Goal: Task Accomplishment & Management: Use online tool/utility

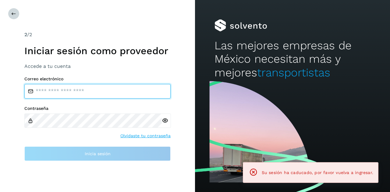
type input "**********"
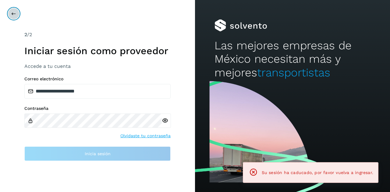
click at [12, 15] on icon at bounding box center [13, 13] width 5 height 5
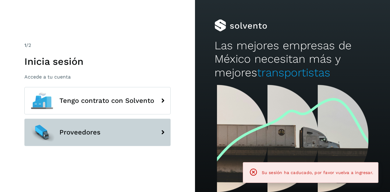
click at [89, 137] on button "Proveedores" at bounding box center [97, 132] width 146 height 27
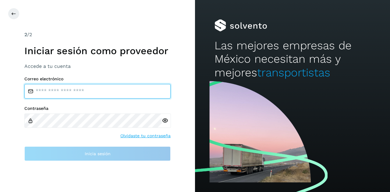
type input "**********"
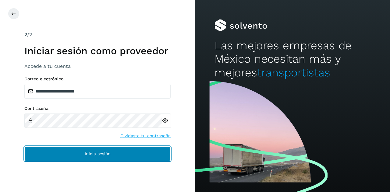
click at [94, 159] on button "Inicia sesión" at bounding box center [97, 154] width 146 height 15
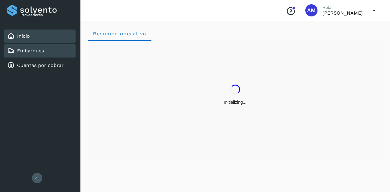
click at [51, 53] on div "Embarques" at bounding box center [39, 50] width 71 height 13
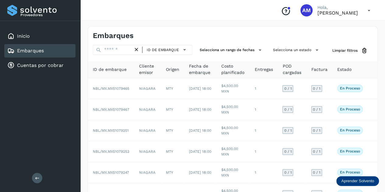
click at [36, 174] on button at bounding box center [37, 178] width 10 height 10
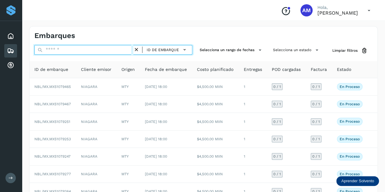
click at [67, 52] on input "text" at bounding box center [83, 50] width 99 height 10
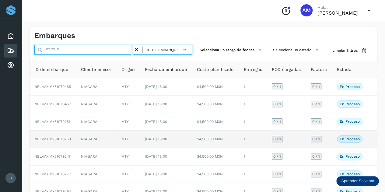
paste input "**********"
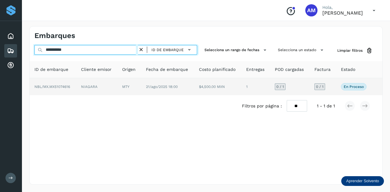
type input "**********"
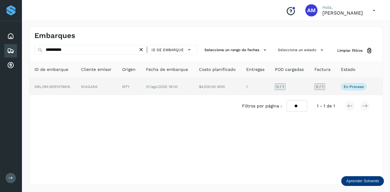
click at [133, 87] on td "MTY" at bounding box center [129, 86] width 24 height 17
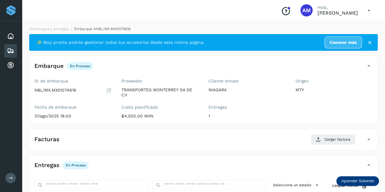
scroll to position [61, 0]
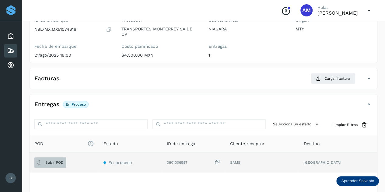
click at [43, 161] on span "Subir POD" at bounding box center [50, 163] width 32 height 10
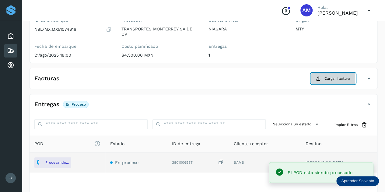
click at [317, 79] on icon at bounding box center [318, 78] width 5 height 5
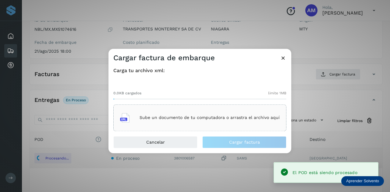
click at [213, 118] on p "Sube un documento de tu computadora o arrastra el archivo aquí" at bounding box center [210, 117] width 140 height 5
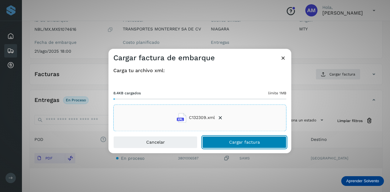
click at [228, 140] on button "Cargar factura" at bounding box center [244, 142] width 84 height 12
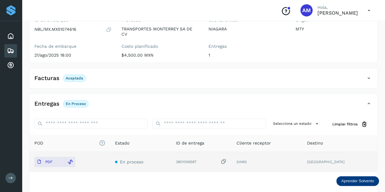
scroll to position [0, 0]
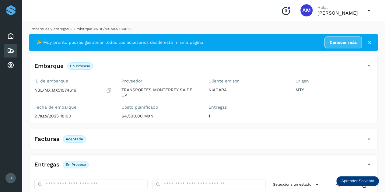
click at [65, 31] on link "Embarques y entregas" at bounding box center [49, 29] width 39 height 4
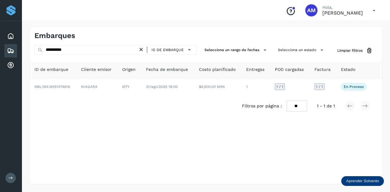
drag, startPoint x: 142, startPoint y: 49, endPoint x: 71, endPoint y: 52, distance: 70.4
click at [141, 49] on icon at bounding box center [141, 50] width 6 height 6
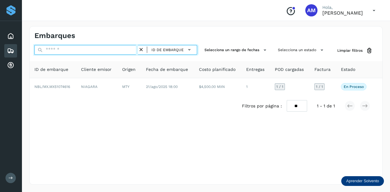
click at [71, 52] on input "text" at bounding box center [86, 50] width 104 height 10
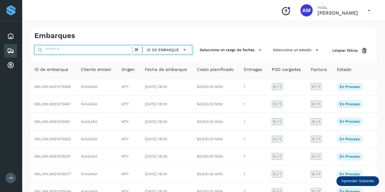
paste input "**********"
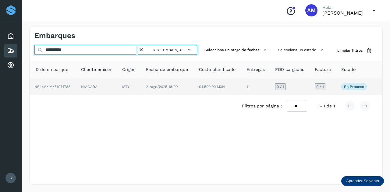
type input "**********"
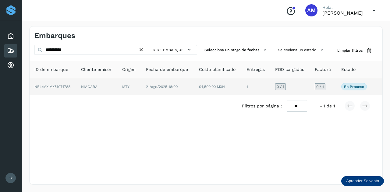
click at [85, 88] on td "NIAGARA" at bounding box center [96, 86] width 41 height 17
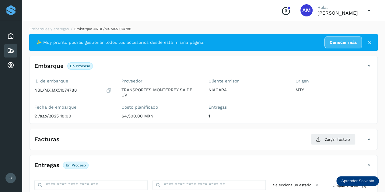
scroll to position [91, 0]
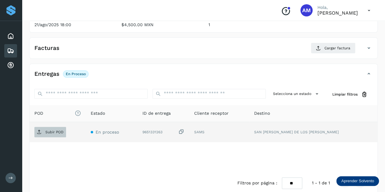
click at [56, 130] on p "Subir POD" at bounding box center [54, 132] width 18 height 4
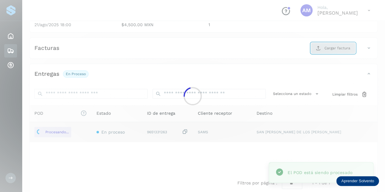
click at [331, 50] on main "Proveedores Inicio Embarques Cuentas por cobrar Salir Conoce nuestros beneficio…" at bounding box center [192, 55] width 385 height 293
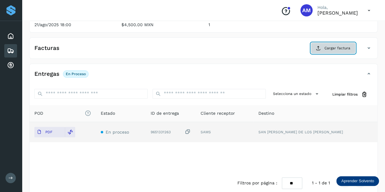
click at [326, 44] on button "Cargar factura" at bounding box center [333, 48] width 45 height 11
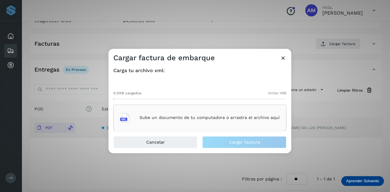
click at [181, 120] on p "Sube un documento de tu computadora o arrastra el archivo aquí" at bounding box center [210, 117] width 140 height 5
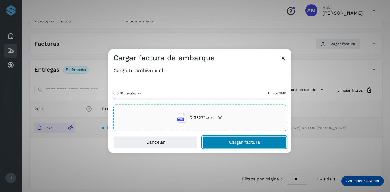
click at [225, 144] on button "Cargar factura" at bounding box center [244, 142] width 84 height 12
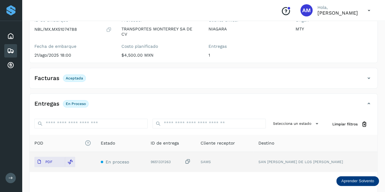
scroll to position [0, 0]
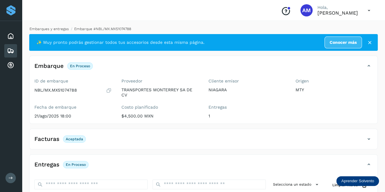
click at [43, 30] on link "Embarques y entregas" at bounding box center [49, 29] width 39 height 4
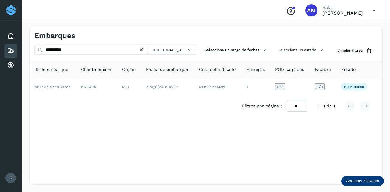
click at [142, 48] on icon at bounding box center [141, 50] width 6 height 6
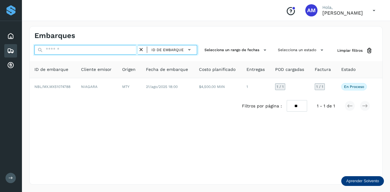
click at [91, 53] on input "text" at bounding box center [86, 50] width 104 height 10
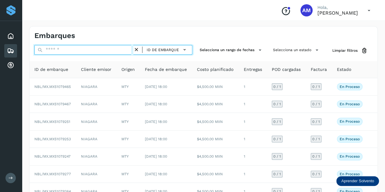
paste input "**********"
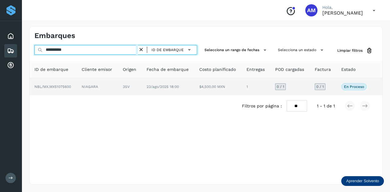
type input "**********"
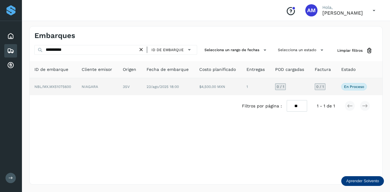
click at [103, 94] on td "NIAGARA" at bounding box center [97, 86] width 41 height 17
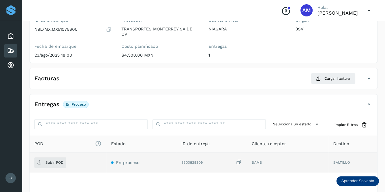
scroll to position [91, 0]
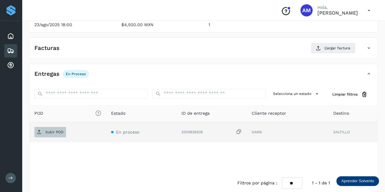
click at [58, 134] on span "Subir POD" at bounding box center [50, 132] width 32 height 10
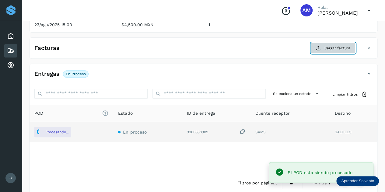
click at [328, 45] on span "Cargar factura" at bounding box center [338, 47] width 26 height 5
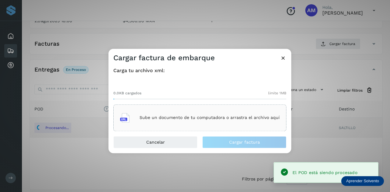
click at [218, 116] on p "Sube un documento de tu computadora o arrastra el archivo aquí" at bounding box center [210, 117] width 140 height 5
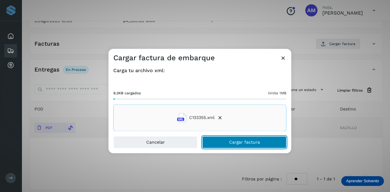
click at [220, 141] on button "Cargar factura" at bounding box center [244, 142] width 84 height 12
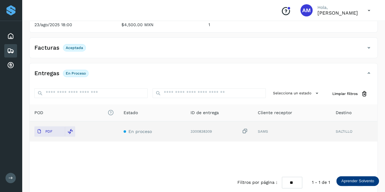
scroll to position [0, 0]
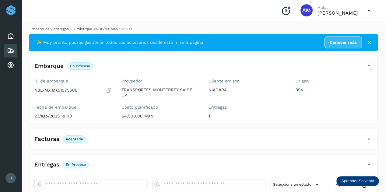
click at [49, 30] on link "Embarques y entregas" at bounding box center [49, 29] width 39 height 4
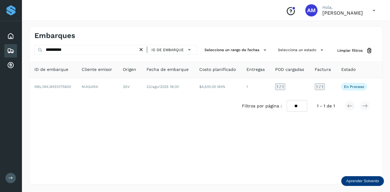
click at [141, 50] on icon at bounding box center [141, 50] width 6 height 6
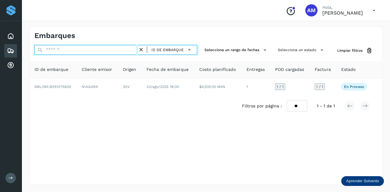
click at [109, 50] on input "text" at bounding box center [86, 50] width 104 height 10
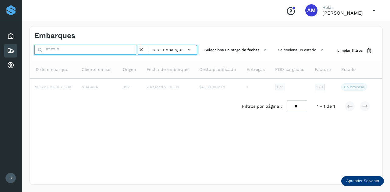
paste input "**********"
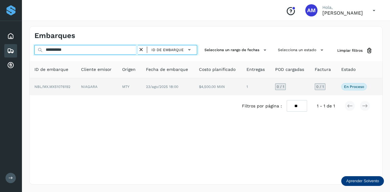
type input "**********"
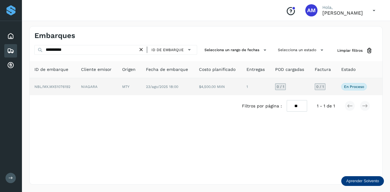
click at [68, 87] on span "NBL/MX.MX51076192" at bounding box center [52, 87] width 36 height 4
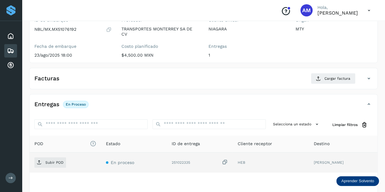
scroll to position [91, 0]
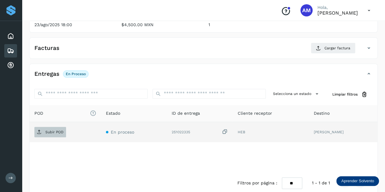
click at [58, 132] on p "Subir POD" at bounding box center [54, 132] width 18 height 4
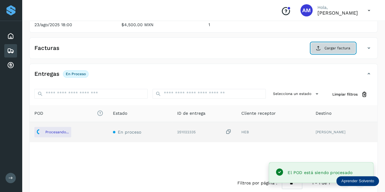
click at [338, 49] on span "Cargar factura" at bounding box center [338, 47] width 26 height 5
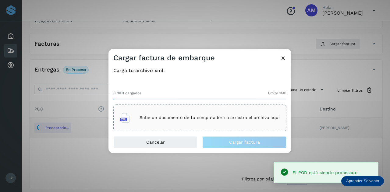
click at [230, 120] on p "Sube un documento de tu computadora o arrastra el archivo aquí" at bounding box center [210, 117] width 140 height 5
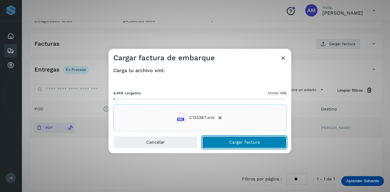
click at [238, 141] on span "Cargar factura" at bounding box center [244, 142] width 31 height 4
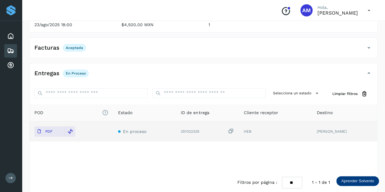
scroll to position [0, 0]
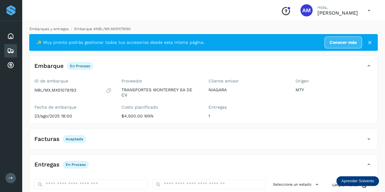
click at [60, 28] on link "Embarques y entregas" at bounding box center [49, 29] width 39 height 4
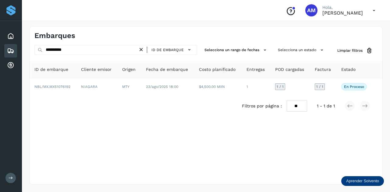
click at [143, 50] on icon at bounding box center [141, 50] width 6 height 6
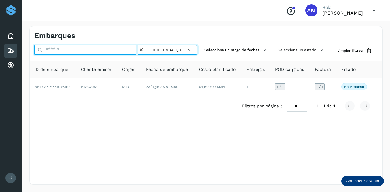
click at [109, 50] on input "text" at bounding box center [86, 50] width 104 height 10
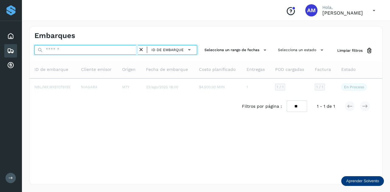
paste input "**********"
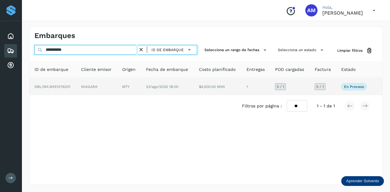
type input "**********"
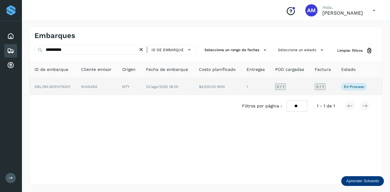
click at [100, 86] on td "NIAGARA" at bounding box center [96, 86] width 41 height 17
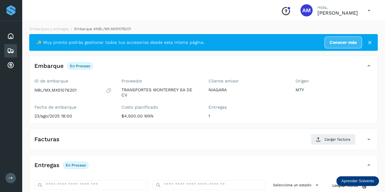
scroll to position [61, 0]
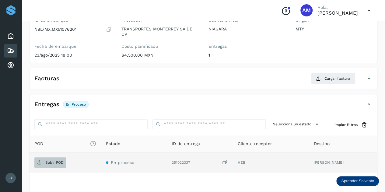
click at [50, 164] on p "Subir POD" at bounding box center [54, 163] width 18 height 4
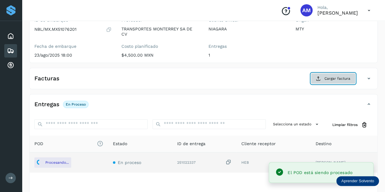
click at [323, 81] on button "Cargar factura" at bounding box center [333, 78] width 45 height 11
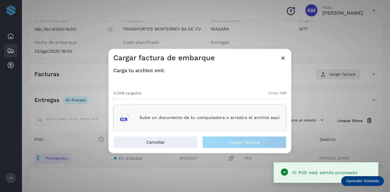
click at [235, 121] on div "Sube un documento de tu computadora o arrastra el archivo aquí" at bounding box center [200, 118] width 160 height 16
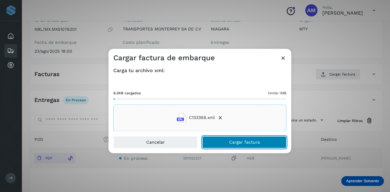
drag, startPoint x: 227, startPoint y: 140, endPoint x: 14, endPoint y: 191, distance: 219.2
click at [227, 140] on button "Cargar factura" at bounding box center [244, 142] width 84 height 12
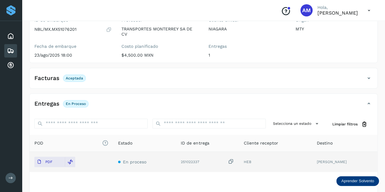
scroll to position [0, 0]
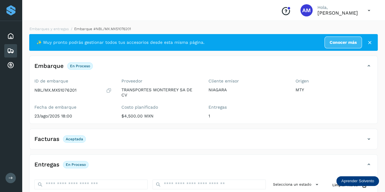
click at [69, 30] on li "Embarque #NBL/MX.MX51076201" at bounding box center [100, 28] width 62 height 5
click at [49, 31] on li "Embarques y entregas" at bounding box center [47, 28] width 43 height 5
click at [54, 29] on link "Embarques y entregas" at bounding box center [49, 29] width 39 height 4
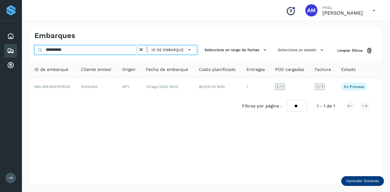
click at [138, 48] on input "**********" at bounding box center [86, 50] width 104 height 10
click at [126, 49] on input "**********" at bounding box center [86, 50] width 104 height 10
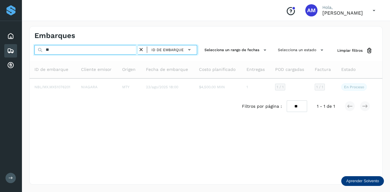
type input "*"
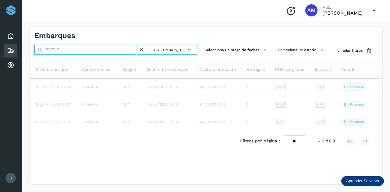
paste input "**********"
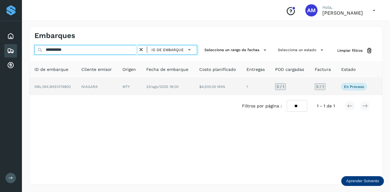
type input "**********"
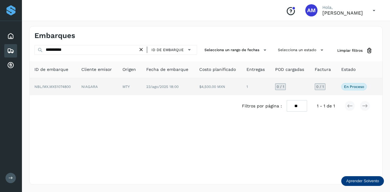
click at [111, 88] on td "NIAGARA" at bounding box center [96, 86] width 41 height 17
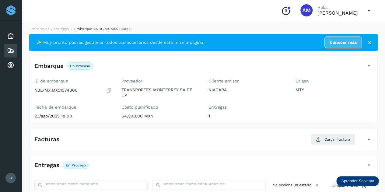
scroll to position [91, 0]
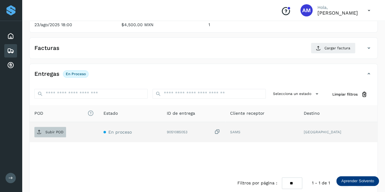
click at [53, 134] on span "Subir POD" at bounding box center [50, 132] width 32 height 10
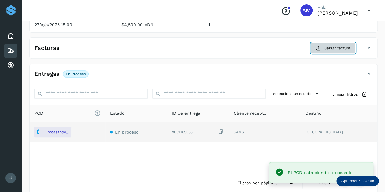
click at [339, 47] on span "Cargar factura" at bounding box center [338, 47] width 26 height 5
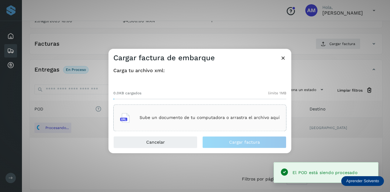
click at [224, 109] on div "Sube un documento de tu computadora o arrastra el archivo aquí" at bounding box center [199, 118] width 173 height 27
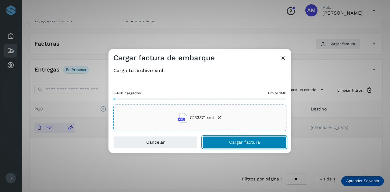
click at [224, 148] on button "Cargar factura" at bounding box center [244, 142] width 84 height 12
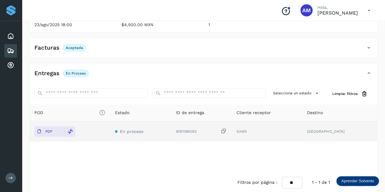
scroll to position [0, 0]
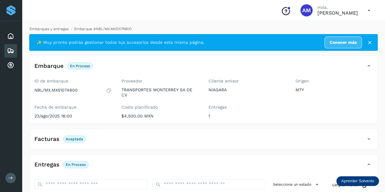
click at [48, 30] on link "Embarques y entregas" at bounding box center [49, 29] width 39 height 4
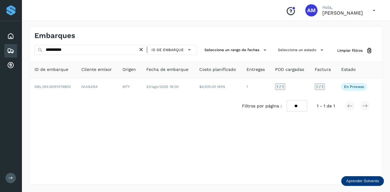
click at [141, 50] on icon at bounding box center [141, 50] width 6 height 6
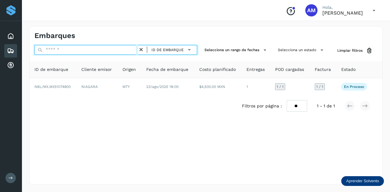
click at [130, 50] on input "text" at bounding box center [86, 50] width 104 height 10
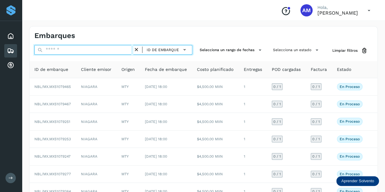
paste input "**********"
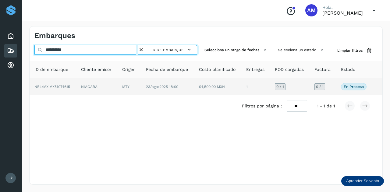
type input "**********"
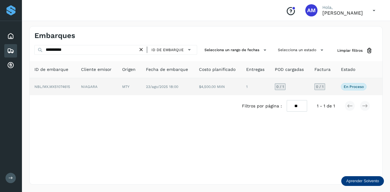
click at [114, 84] on td "NIAGARA" at bounding box center [96, 86] width 41 height 17
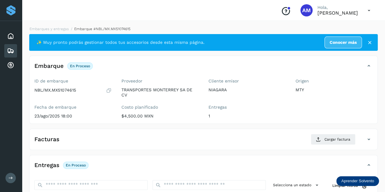
scroll to position [91, 0]
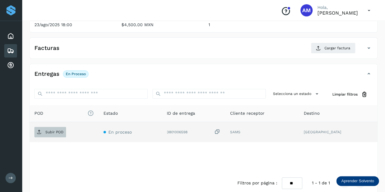
click at [41, 131] on icon at bounding box center [39, 132] width 5 height 5
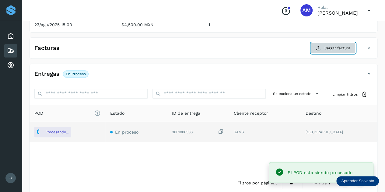
click at [321, 48] on icon at bounding box center [318, 48] width 5 height 5
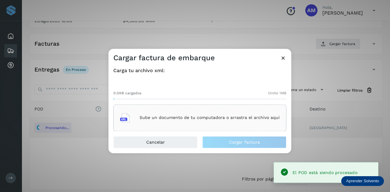
click at [213, 119] on p "Sube un documento de tu computadora o arrastra el archivo aquí" at bounding box center [210, 117] width 140 height 5
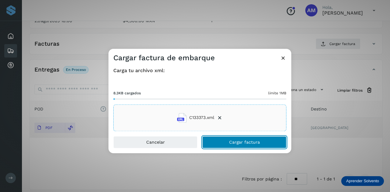
click at [213, 144] on button "Cargar factura" at bounding box center [244, 142] width 84 height 12
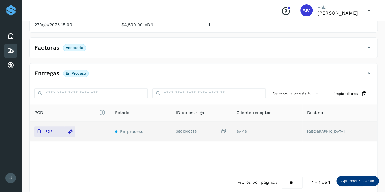
scroll to position [0, 0]
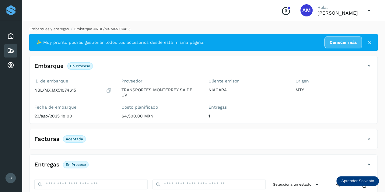
click at [51, 28] on link "Embarques y entregas" at bounding box center [49, 29] width 39 height 4
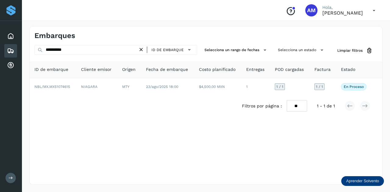
click at [142, 51] on icon at bounding box center [141, 50] width 6 height 6
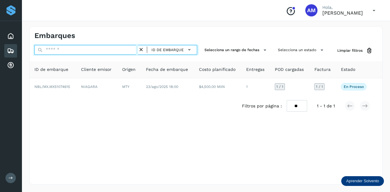
click at [125, 48] on input "text" at bounding box center [86, 50] width 104 height 10
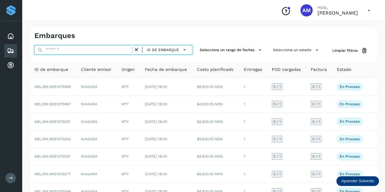
paste input "**********"
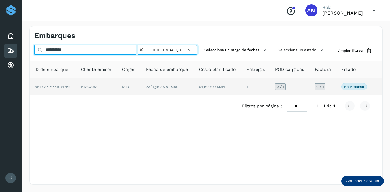
type input "**********"
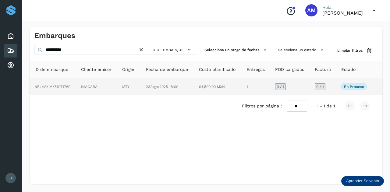
click at [94, 86] on td "NIAGARA" at bounding box center [96, 86] width 41 height 17
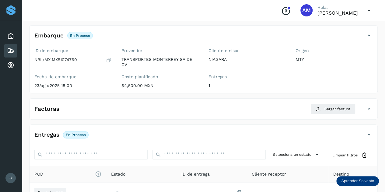
scroll to position [61, 0]
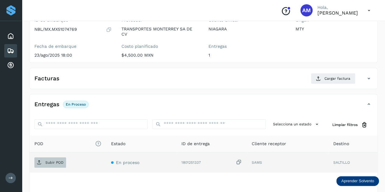
click at [64, 158] on span "Subir POD" at bounding box center [50, 163] width 32 height 10
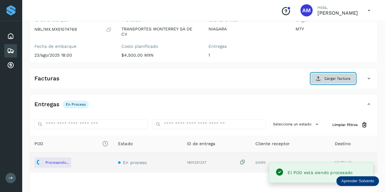
click at [332, 73] on button "Cargar factura" at bounding box center [333, 78] width 45 height 11
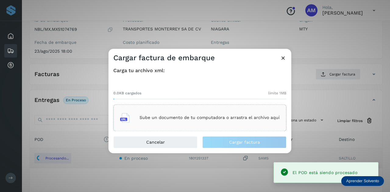
click at [229, 117] on p "Sube un documento de tu computadora o arrastra el archivo aquí" at bounding box center [210, 117] width 140 height 5
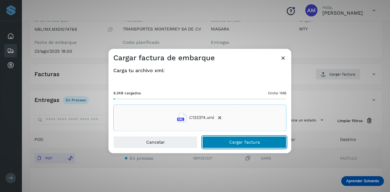
click at [222, 141] on button "Cargar factura" at bounding box center [244, 142] width 84 height 12
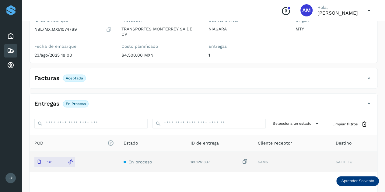
scroll to position [0, 0]
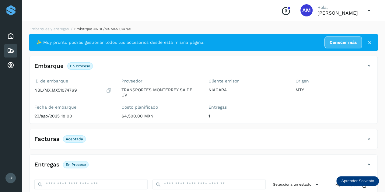
drag, startPoint x: 44, startPoint y: 29, endPoint x: 64, endPoint y: 25, distance: 20.4
click at [44, 29] on link "Embarques y entregas" at bounding box center [49, 29] width 39 height 4
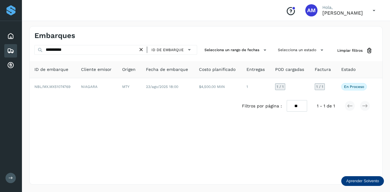
click at [142, 49] on icon at bounding box center [141, 50] width 6 height 6
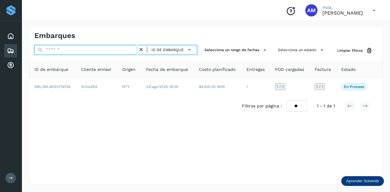
click at [124, 51] on input "text" at bounding box center [86, 50] width 104 height 10
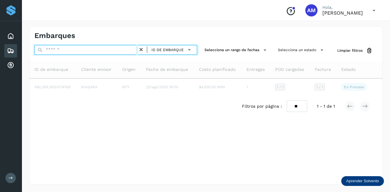
paste input "**********"
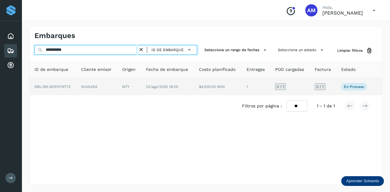
type input "**********"
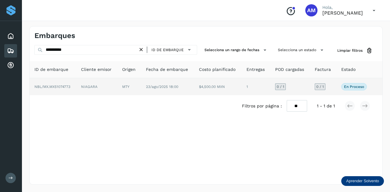
click at [139, 83] on td "MTY" at bounding box center [129, 86] width 24 height 17
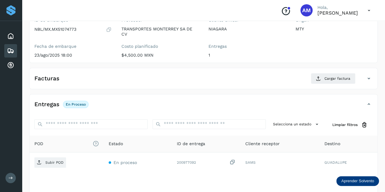
scroll to position [91, 0]
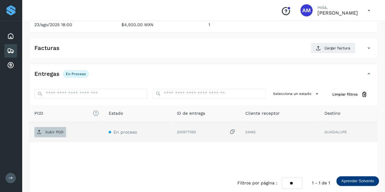
click at [58, 134] on span "Subir POD" at bounding box center [50, 132] width 32 height 10
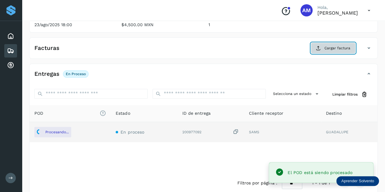
click at [318, 52] on button "Cargar factura" at bounding box center [333, 48] width 45 height 11
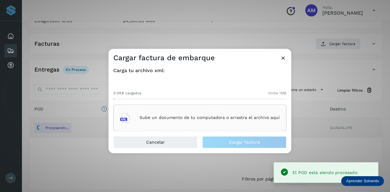
click at [224, 111] on div "Sube un documento de tu computadora o arrastra el archivo aquí" at bounding box center [200, 118] width 160 height 16
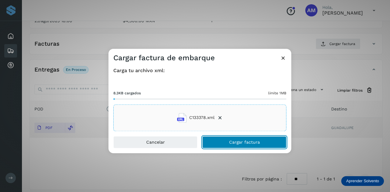
click at [228, 144] on button "Cargar factura" at bounding box center [244, 142] width 84 height 12
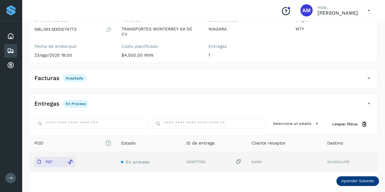
scroll to position [0, 0]
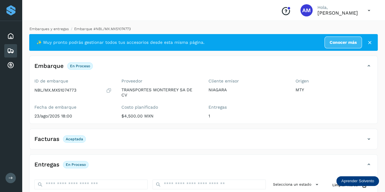
click at [62, 30] on link "Embarques y entregas" at bounding box center [49, 29] width 39 height 4
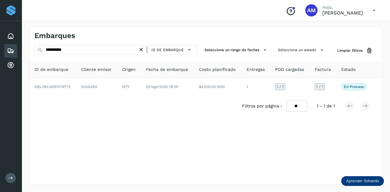
click at [142, 49] on icon at bounding box center [141, 50] width 6 height 6
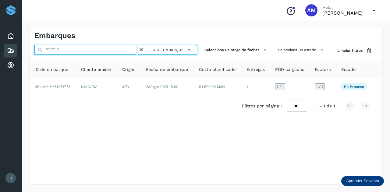
click at [114, 50] on input "text" at bounding box center [86, 50] width 104 height 10
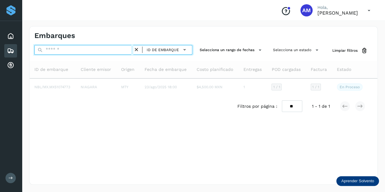
paste input "**********"
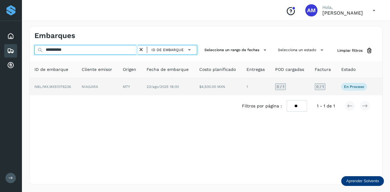
type input "**********"
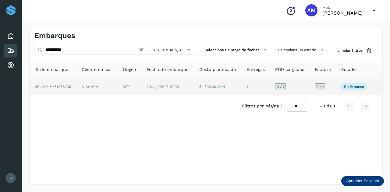
click at [65, 87] on span "NBL/MX.MX51076236" at bounding box center [52, 87] width 37 height 4
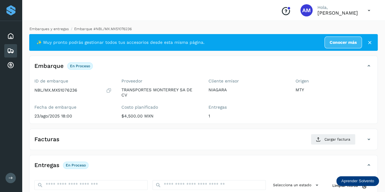
click at [57, 27] on link "Embarques y entregas" at bounding box center [49, 29] width 39 height 4
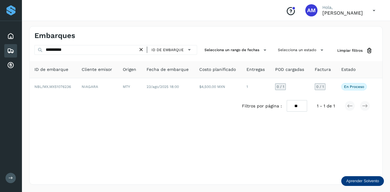
click at [141, 50] on icon at bounding box center [141, 50] width 6 height 6
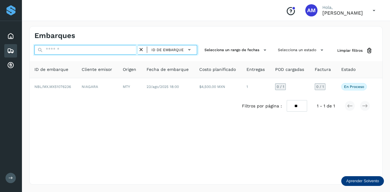
click at [128, 50] on input "text" at bounding box center [86, 50] width 104 height 10
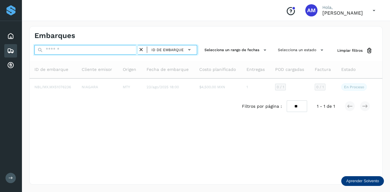
paste input "**********"
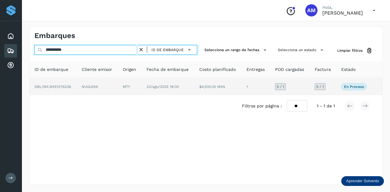
type input "**********"
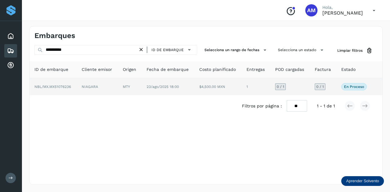
click at [95, 89] on td "NIAGARA" at bounding box center [97, 86] width 41 height 17
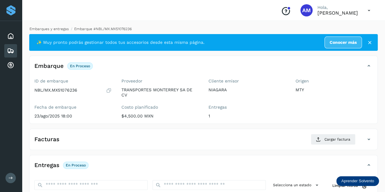
click at [57, 31] on link "Embarques y entregas" at bounding box center [49, 29] width 39 height 4
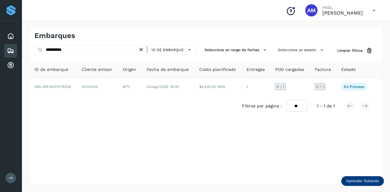
click at [142, 50] on icon at bounding box center [141, 50] width 6 height 6
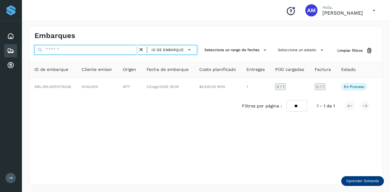
click at [123, 52] on input "text" at bounding box center [86, 50] width 104 height 10
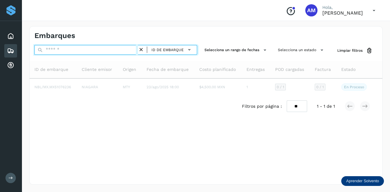
paste input "**********"
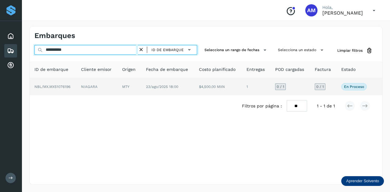
type input "**********"
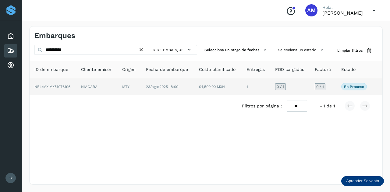
click at [81, 90] on td "NIAGARA" at bounding box center [96, 86] width 41 height 17
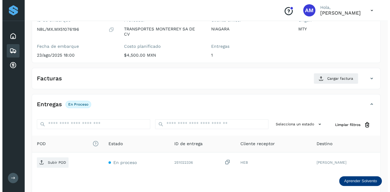
scroll to position [100, 0]
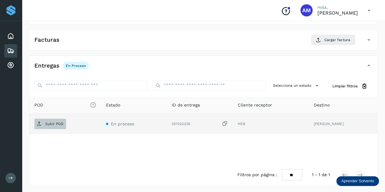
click at [55, 122] on p "Subir POD" at bounding box center [54, 124] width 18 height 4
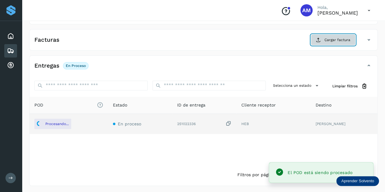
click at [326, 41] on span "Cargar factura" at bounding box center [338, 39] width 26 height 5
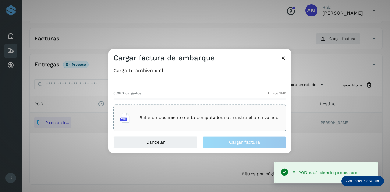
click at [211, 113] on div "Sube un documento de tu computadora o arrastra el archivo aquí" at bounding box center [200, 118] width 160 height 16
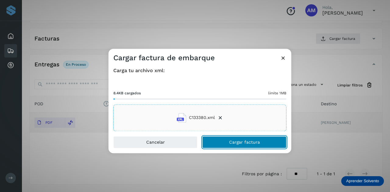
click at [217, 145] on button "Cargar factura" at bounding box center [244, 142] width 84 height 12
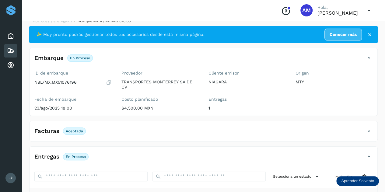
scroll to position [0, 0]
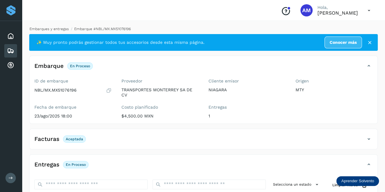
click at [43, 30] on link "Embarques y entregas" at bounding box center [49, 29] width 39 height 4
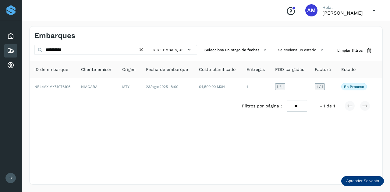
click at [142, 50] on icon at bounding box center [141, 50] width 6 height 6
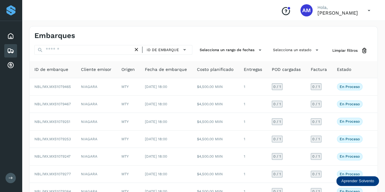
click at [140, 49] on icon at bounding box center [136, 50] width 6 height 6
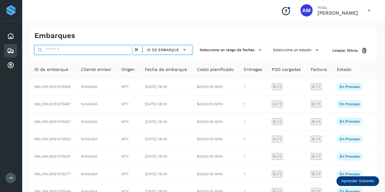
click at [123, 50] on input "text" at bounding box center [83, 50] width 99 height 10
paste input "**********"
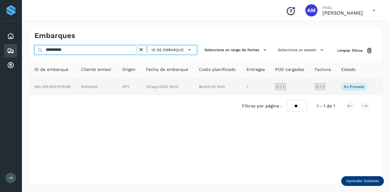
type input "**********"
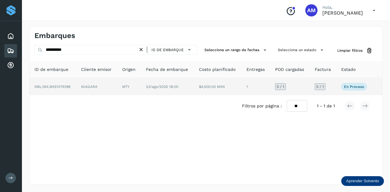
click at [97, 92] on td "NIAGARA" at bounding box center [96, 86] width 41 height 17
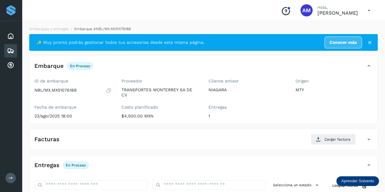
scroll to position [61, 0]
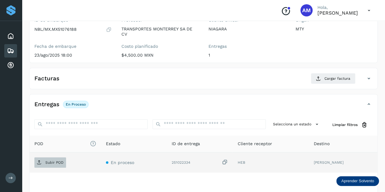
click at [55, 161] on p "Subir POD" at bounding box center [54, 163] width 18 height 4
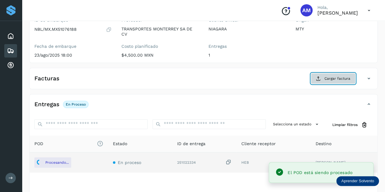
click at [343, 80] on span "Cargar factura" at bounding box center [338, 78] width 26 height 5
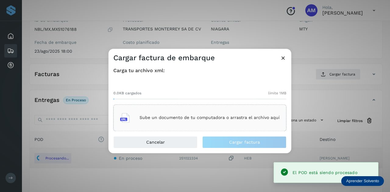
click at [208, 118] on p "Sube un documento de tu computadora o arrastra el archivo aquí" at bounding box center [210, 117] width 140 height 5
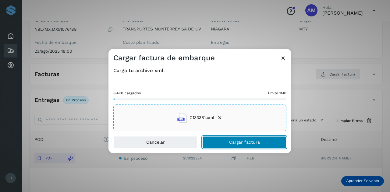
click at [225, 139] on button "Cargar factura" at bounding box center [244, 142] width 84 height 12
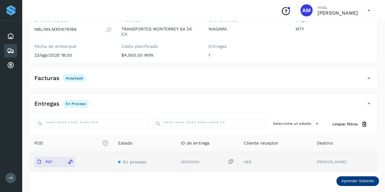
scroll to position [0, 0]
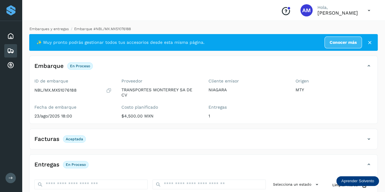
click at [54, 28] on link "Embarques y entregas" at bounding box center [49, 29] width 39 height 4
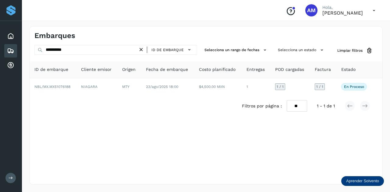
click at [143, 50] on icon at bounding box center [141, 50] width 6 height 6
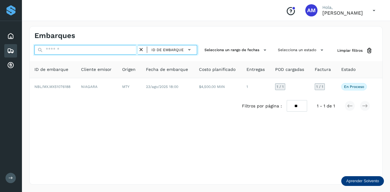
click at [99, 52] on input "text" at bounding box center [86, 50] width 104 height 10
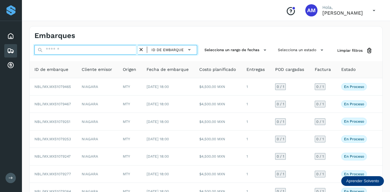
paste input "**********"
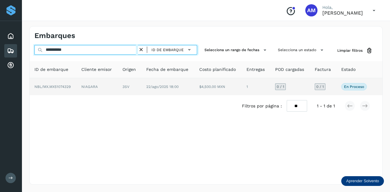
type input "**********"
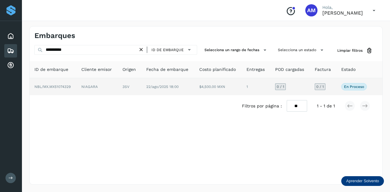
click at [93, 86] on td "NIAGARA" at bounding box center [96, 86] width 41 height 17
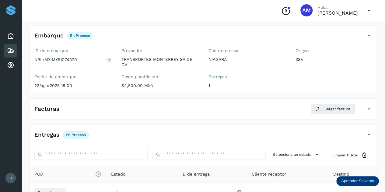
scroll to position [61, 0]
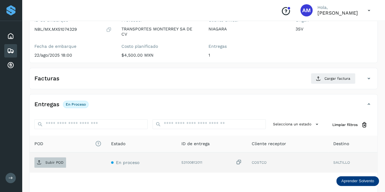
click at [41, 164] on span "Subir POD" at bounding box center [50, 163] width 32 height 10
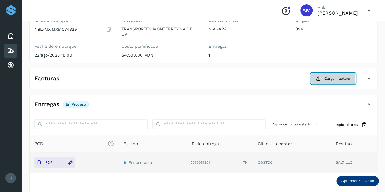
click at [333, 78] on span "Cargar factura" at bounding box center [338, 78] width 26 height 5
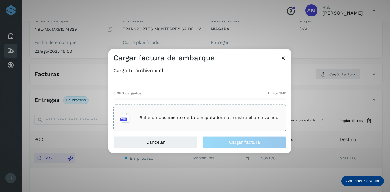
click at [233, 116] on p "Sube un documento de tu computadora o arrastra el archivo aquí" at bounding box center [210, 117] width 140 height 5
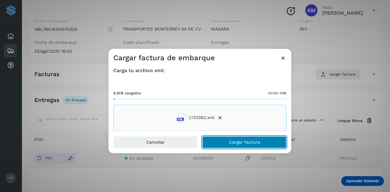
click at [243, 143] on span "Cargar factura" at bounding box center [244, 142] width 31 height 4
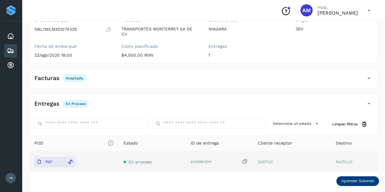
scroll to position [0, 0]
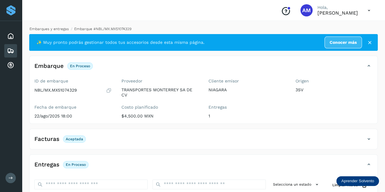
click at [59, 28] on link "Embarques y entregas" at bounding box center [49, 29] width 39 height 4
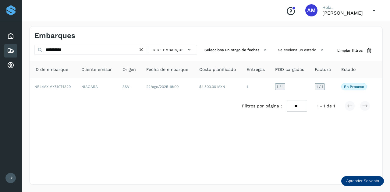
click at [143, 50] on icon at bounding box center [141, 50] width 6 height 6
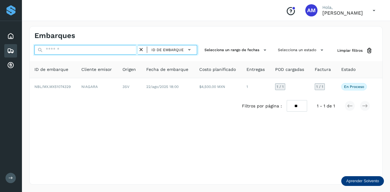
click at [131, 51] on input "text" at bounding box center [86, 50] width 104 height 10
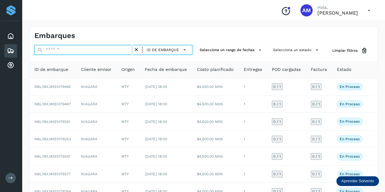
paste input "**********"
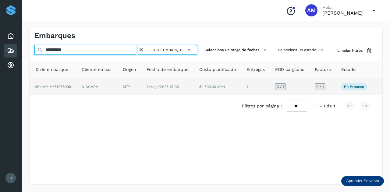
type input "**********"
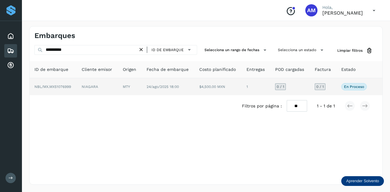
click at [103, 89] on td "NIAGARA" at bounding box center [97, 86] width 41 height 17
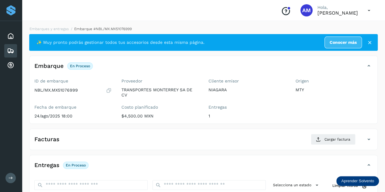
scroll to position [91, 0]
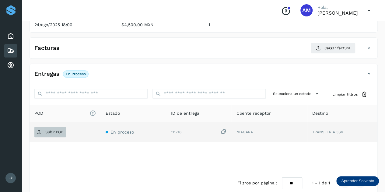
click at [55, 133] on p "Subir POD" at bounding box center [54, 132] width 18 height 4
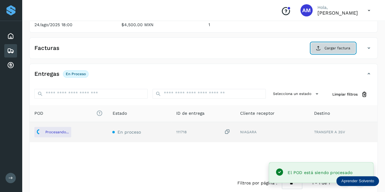
click at [331, 49] on span "Cargar factura" at bounding box center [338, 47] width 26 height 5
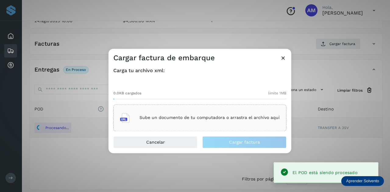
click at [239, 113] on div "Sube un documento de tu computadora o arrastra el archivo aquí" at bounding box center [200, 118] width 160 height 16
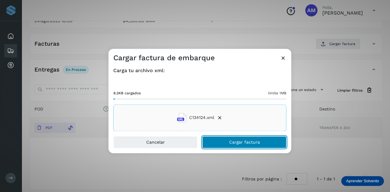
click at [223, 143] on button "Cargar factura" at bounding box center [244, 142] width 84 height 12
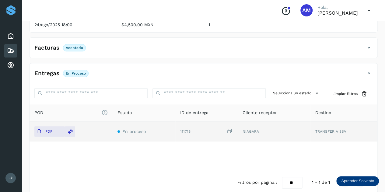
scroll to position [0, 0]
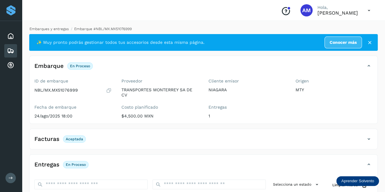
click at [62, 28] on link "Embarques y entregas" at bounding box center [49, 29] width 39 height 4
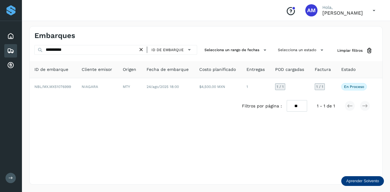
click at [144, 51] on icon at bounding box center [141, 50] width 6 height 6
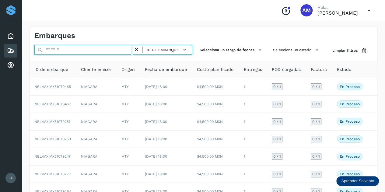
click at [106, 50] on input "text" at bounding box center [83, 50] width 99 height 10
paste input "**********"
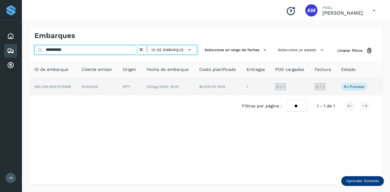
type input "**********"
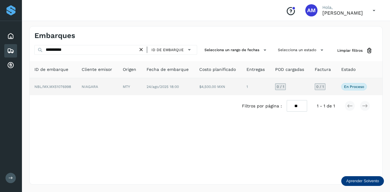
click at [100, 90] on td "NIAGARA" at bounding box center [97, 86] width 41 height 17
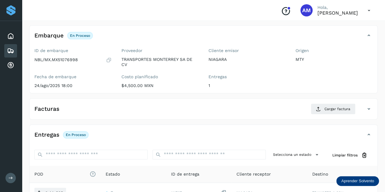
scroll to position [61, 0]
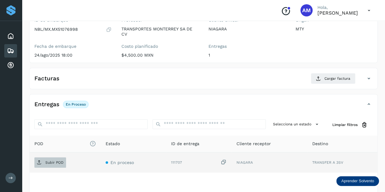
click at [45, 164] on span "Subir POD" at bounding box center [50, 163] width 32 height 10
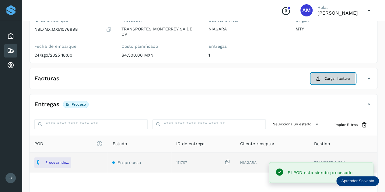
click at [328, 77] on span "Cargar factura" at bounding box center [338, 78] width 26 height 5
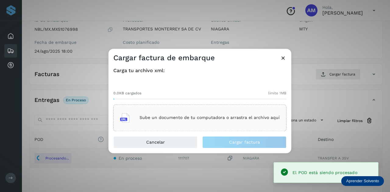
click at [249, 121] on div "Sube un documento de tu computadora o arrastra el archivo aquí" at bounding box center [200, 118] width 160 height 16
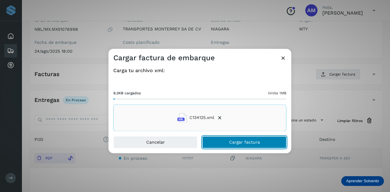
click at [232, 144] on span "Cargar factura" at bounding box center [244, 142] width 31 height 4
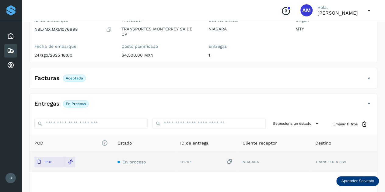
scroll to position [0, 0]
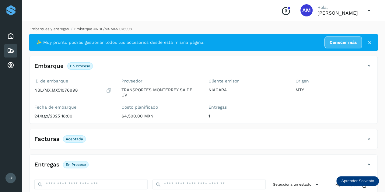
click at [46, 30] on link "Embarques y entregas" at bounding box center [49, 29] width 39 height 4
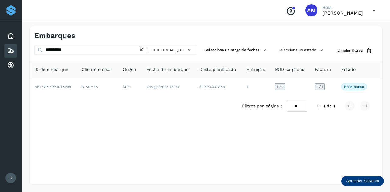
click at [143, 51] on icon at bounding box center [141, 50] width 6 height 6
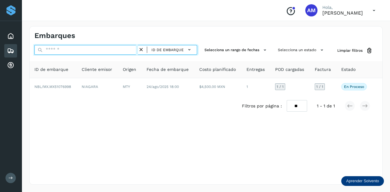
click at [113, 49] on input "text" at bounding box center [86, 50] width 104 height 10
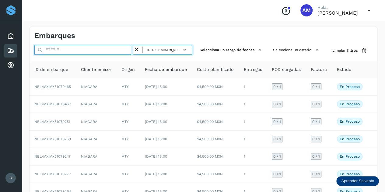
paste input "**********"
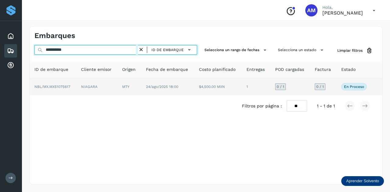
type input "**********"
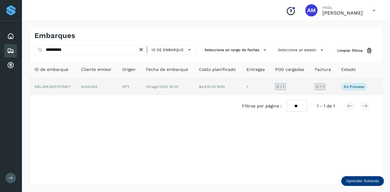
click at [96, 87] on td "NIAGARA" at bounding box center [96, 86] width 41 height 17
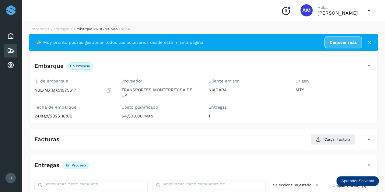
scroll to position [91, 0]
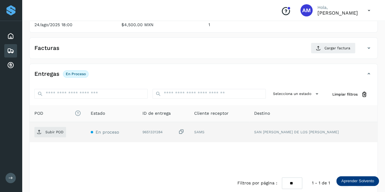
click at [67, 134] on div "Subir POD" at bounding box center [57, 132] width 47 height 10
click at [66, 130] on span "Subir POD" at bounding box center [50, 132] width 32 height 10
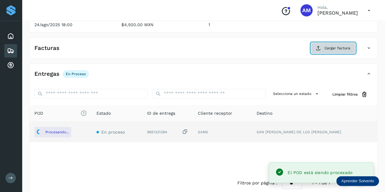
click at [331, 49] on span "Cargar factura" at bounding box center [338, 47] width 26 height 5
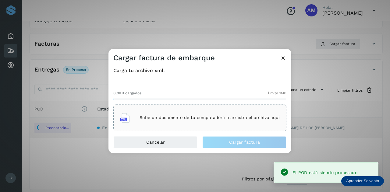
click at [197, 116] on p "Sube un documento de tu computadora o arrastra el archivo aquí" at bounding box center [210, 117] width 140 height 5
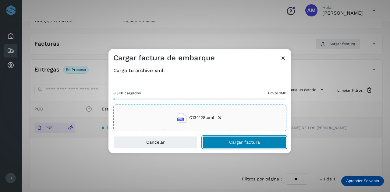
click at [215, 145] on button "Cargar factura" at bounding box center [244, 142] width 84 height 12
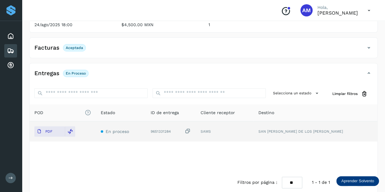
scroll to position [0, 0]
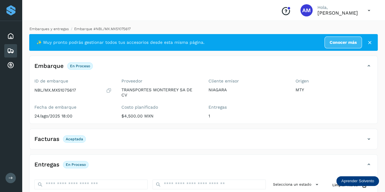
click at [38, 28] on link "Embarques y entregas" at bounding box center [49, 29] width 39 height 4
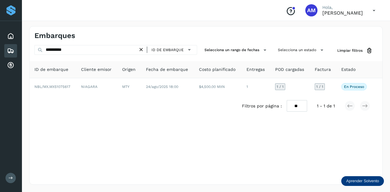
click at [143, 51] on icon at bounding box center [141, 50] width 6 height 6
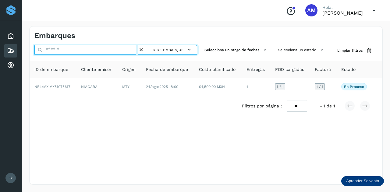
click at [116, 52] on input "text" at bounding box center [86, 50] width 104 height 10
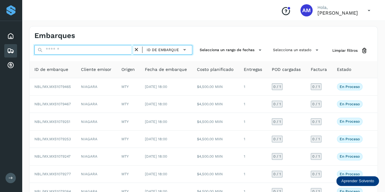
paste input "**********"
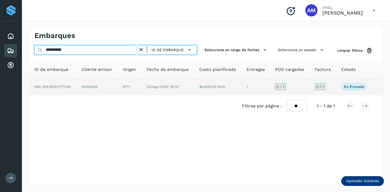
type input "**********"
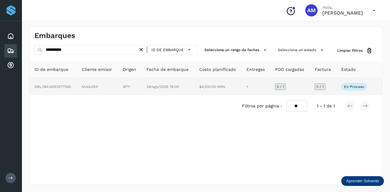
click at [83, 85] on td "NIAGARA" at bounding box center [97, 86] width 41 height 17
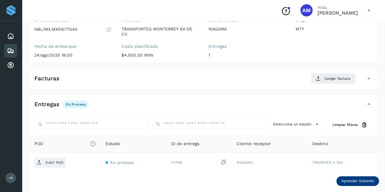
scroll to position [91, 0]
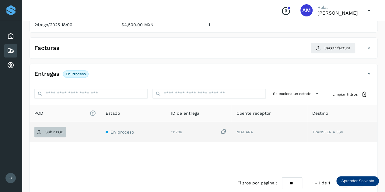
click at [58, 133] on p "Subir POD" at bounding box center [54, 132] width 18 height 4
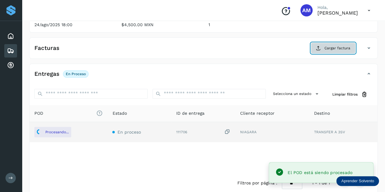
click at [319, 49] on icon at bounding box center [318, 48] width 5 height 5
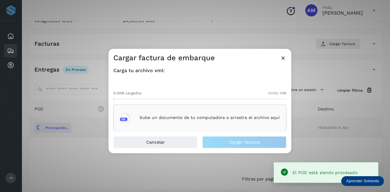
click at [219, 110] on div "Sube un documento de tu computadora o arrastra el archivo aquí" at bounding box center [200, 118] width 160 height 16
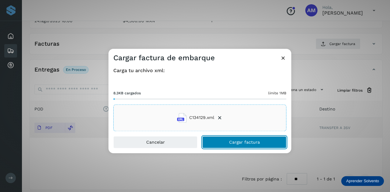
click at [228, 142] on button "Cargar factura" at bounding box center [244, 142] width 84 height 12
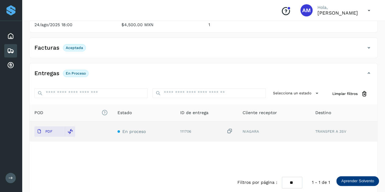
scroll to position [0, 0]
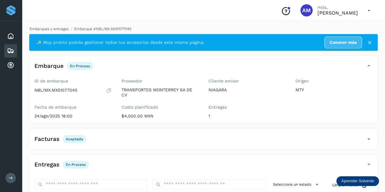
click at [44, 29] on link "Embarques y entregas" at bounding box center [49, 29] width 39 height 4
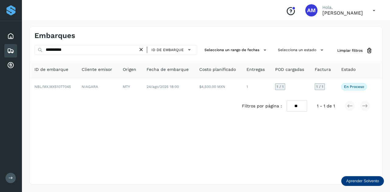
click at [143, 51] on icon at bounding box center [141, 50] width 6 height 6
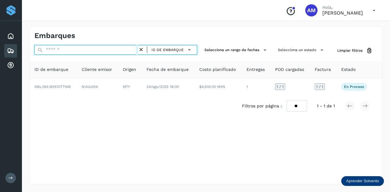
click at [133, 52] on input "text" at bounding box center [86, 50] width 104 height 10
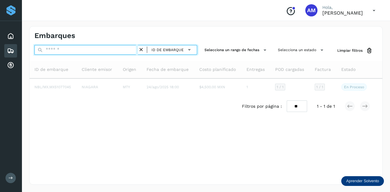
type input "*"
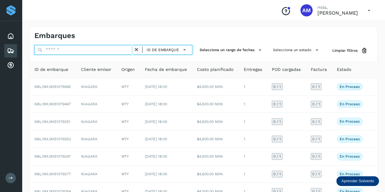
paste input "**********"
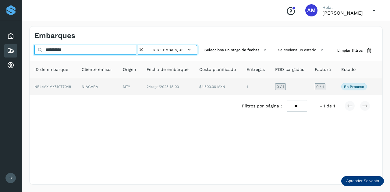
type input "**********"
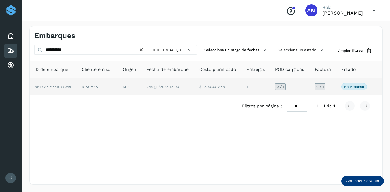
click at [86, 89] on td "NIAGARA" at bounding box center [97, 86] width 41 height 17
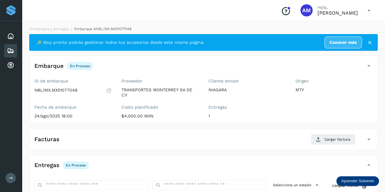
scroll to position [91, 0]
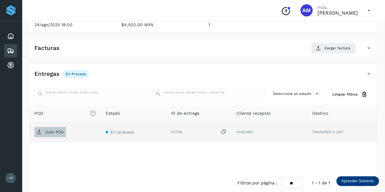
click at [53, 134] on span "Subir POD" at bounding box center [50, 132] width 32 height 10
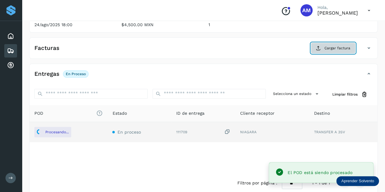
click at [336, 48] on span "Cargar factura" at bounding box center [338, 47] width 26 height 5
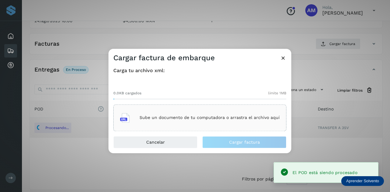
click at [151, 109] on div "Sube un documento de tu computadora o arrastra el archivo aquí" at bounding box center [199, 118] width 173 height 27
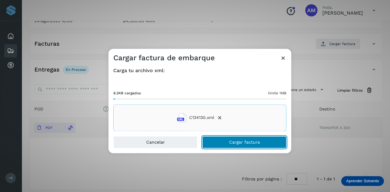
click at [217, 146] on button "Cargar factura" at bounding box center [244, 142] width 84 height 12
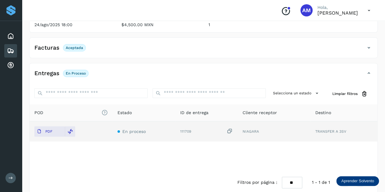
scroll to position [0, 0]
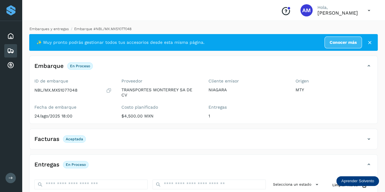
click at [57, 30] on link "Embarques y entregas" at bounding box center [49, 29] width 39 height 4
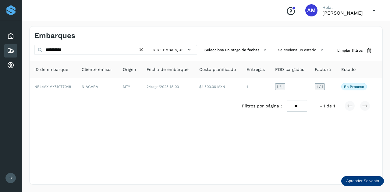
click at [142, 50] on icon at bounding box center [141, 50] width 6 height 6
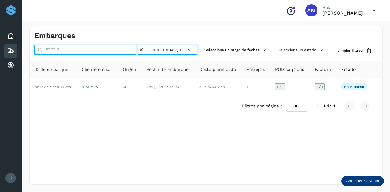
click at [130, 50] on input "text" at bounding box center [86, 50] width 104 height 10
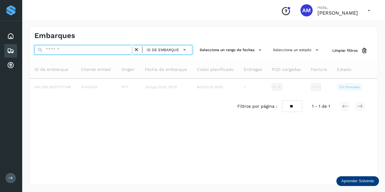
paste input "**********"
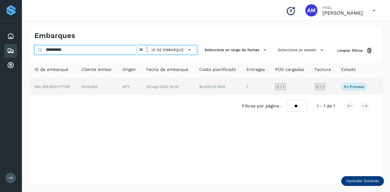
type input "**********"
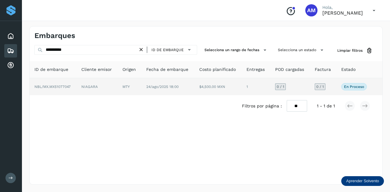
click at [87, 84] on td "NIAGARA" at bounding box center [96, 86] width 41 height 17
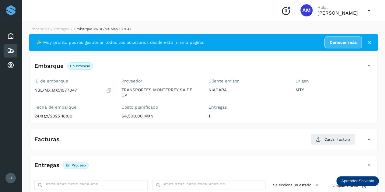
scroll to position [61, 0]
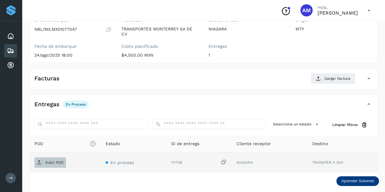
click at [44, 161] on span "Subir POD" at bounding box center [50, 163] width 32 height 10
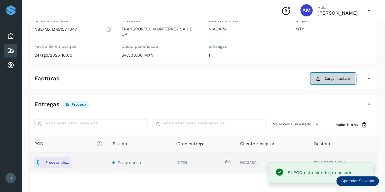
click at [327, 80] on span "Cargar factura" at bounding box center [338, 78] width 26 height 5
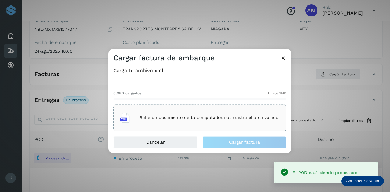
click at [191, 110] on div "Sube un documento de tu computadora o arrastra el archivo aquí" at bounding box center [200, 118] width 160 height 16
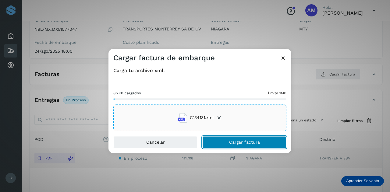
click at [219, 144] on button "Cargar factura" at bounding box center [244, 142] width 84 height 12
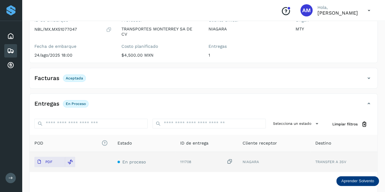
scroll to position [0, 0]
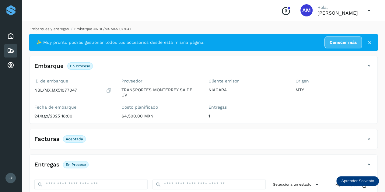
click at [43, 29] on link "Embarques y entregas" at bounding box center [49, 29] width 39 height 4
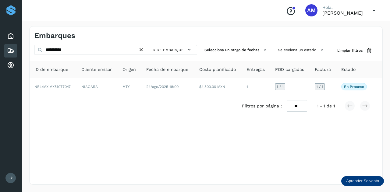
click at [143, 49] on icon at bounding box center [141, 50] width 6 height 6
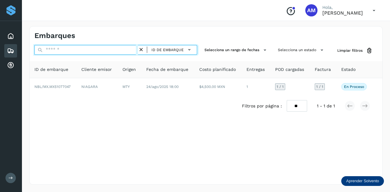
click at [131, 51] on input "text" at bounding box center [86, 50] width 104 height 10
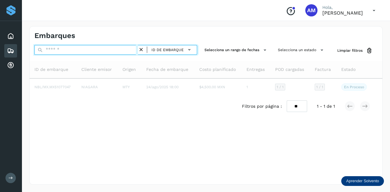
paste input "**********"
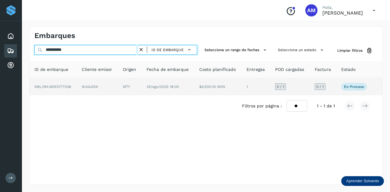
type input "**********"
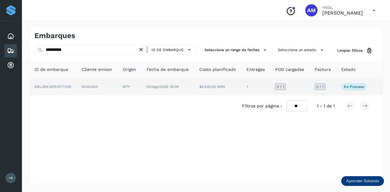
click at [95, 87] on td "NIAGARA" at bounding box center [97, 86] width 41 height 17
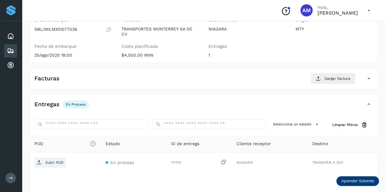
scroll to position [91, 0]
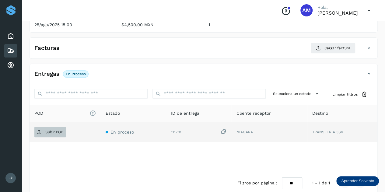
click at [52, 131] on p "Subir POD" at bounding box center [54, 132] width 18 height 4
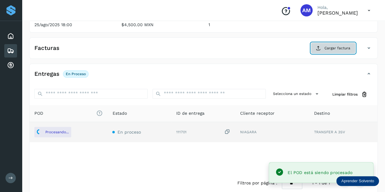
click at [329, 49] on span "Cargar factura" at bounding box center [338, 47] width 26 height 5
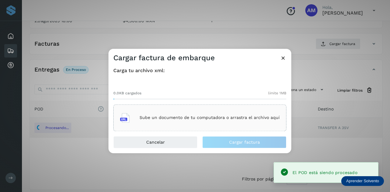
click at [193, 113] on div "Sube un documento de tu computadora o arrastra el archivo aquí" at bounding box center [200, 118] width 160 height 16
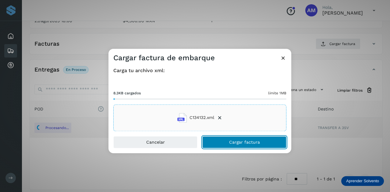
click at [221, 141] on button "Cargar factura" at bounding box center [244, 142] width 84 height 12
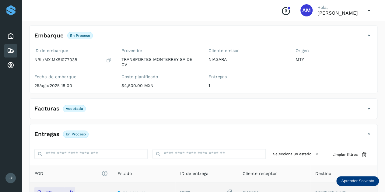
scroll to position [0, 0]
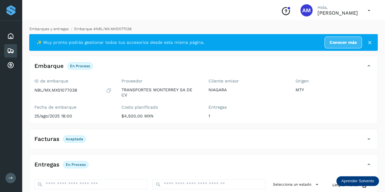
click at [44, 30] on link "Embarques y entregas" at bounding box center [49, 29] width 39 height 4
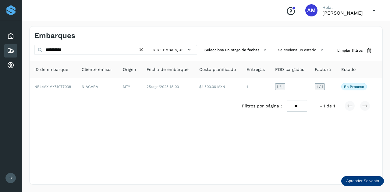
click at [142, 49] on icon at bounding box center [141, 50] width 6 height 6
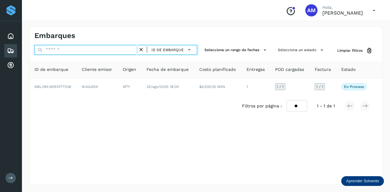
click at [118, 50] on input "text" at bounding box center [86, 50] width 104 height 10
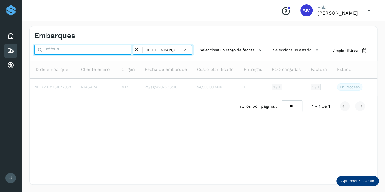
paste input "**********"
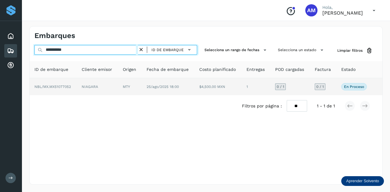
type input "**********"
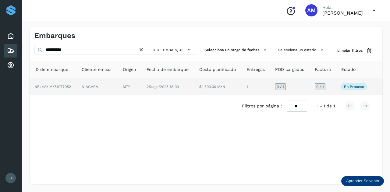
click at [115, 83] on td "NIAGARA" at bounding box center [97, 86] width 41 height 17
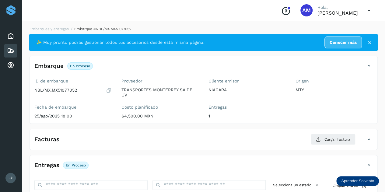
scroll to position [61, 0]
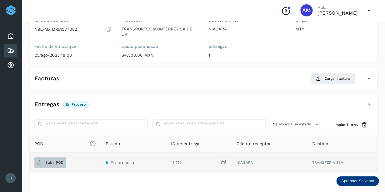
click at [56, 159] on span "Subir POD" at bounding box center [50, 163] width 32 height 10
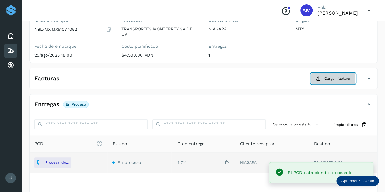
click at [335, 76] on span "Cargar factura" at bounding box center [338, 78] width 26 height 5
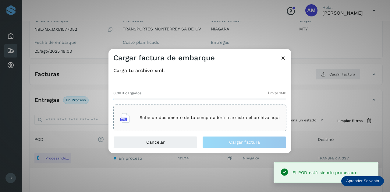
click at [199, 121] on div "Sube un documento de tu computadora o arrastra el archivo aquí" at bounding box center [200, 118] width 160 height 16
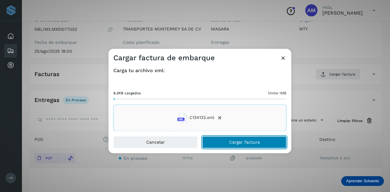
click at [237, 141] on span "Cargar factura" at bounding box center [244, 142] width 31 height 4
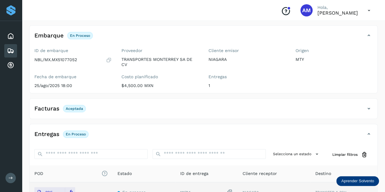
scroll to position [0, 0]
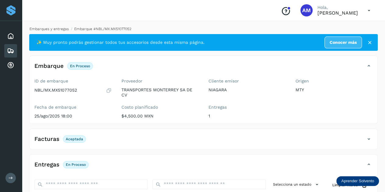
click at [59, 29] on link "Embarques y entregas" at bounding box center [49, 29] width 39 height 4
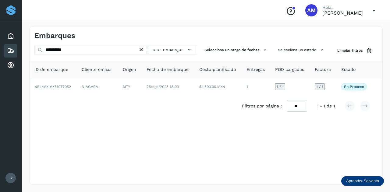
click at [142, 50] on icon at bounding box center [141, 50] width 6 height 6
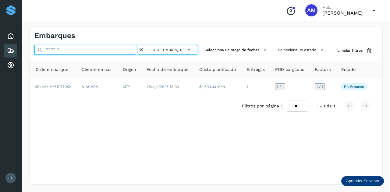
click at [94, 50] on input "text" at bounding box center [86, 50] width 104 height 10
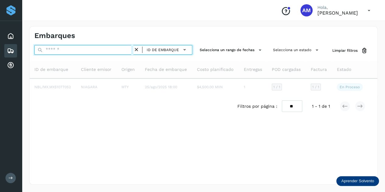
paste input "**********"
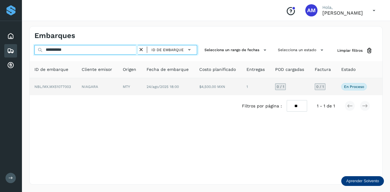
type input "**********"
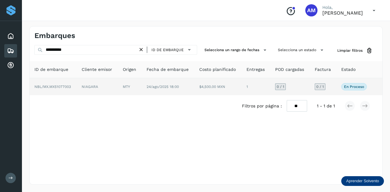
click at [97, 89] on td "NIAGARA" at bounding box center [97, 86] width 41 height 17
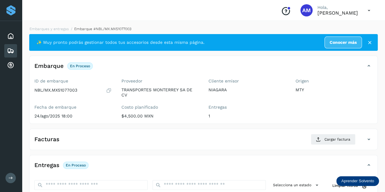
scroll to position [91, 0]
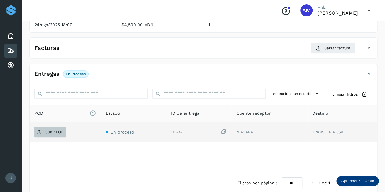
click at [61, 131] on p "Subir POD" at bounding box center [54, 132] width 18 height 4
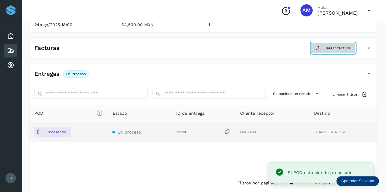
click at [327, 52] on button "Cargar factura" at bounding box center [333, 48] width 45 height 11
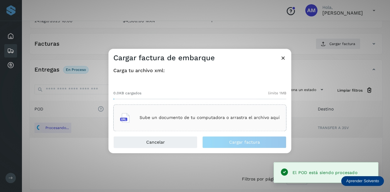
click at [184, 112] on div "Sube un documento de tu computadora o arrastra el archivo aquí" at bounding box center [200, 118] width 160 height 16
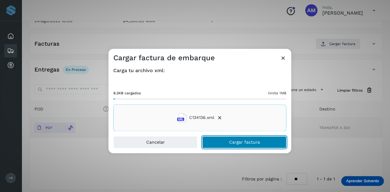
click at [234, 144] on span "Cargar factura" at bounding box center [244, 142] width 31 height 4
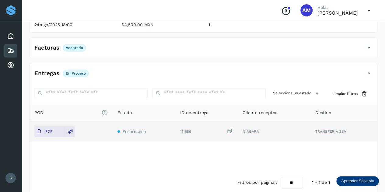
scroll to position [0, 0]
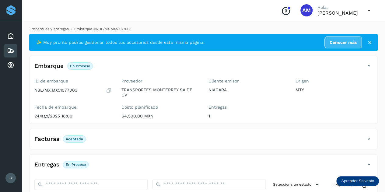
click at [55, 30] on link "Embarques y entregas" at bounding box center [49, 29] width 39 height 4
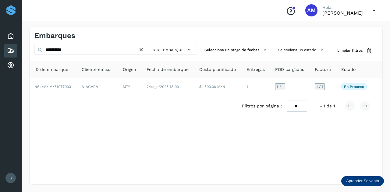
drag, startPoint x: 143, startPoint y: 47, endPoint x: 107, endPoint y: 52, distance: 37.0
click at [144, 47] on icon at bounding box center [141, 50] width 6 height 6
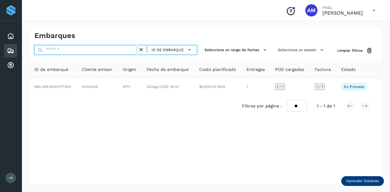
click at [107, 52] on input "text" at bounding box center [86, 50] width 104 height 10
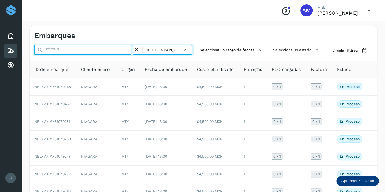
paste input "**********"
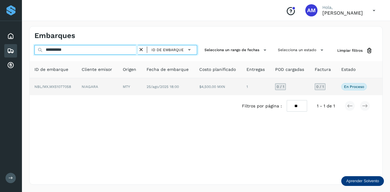
type input "**********"
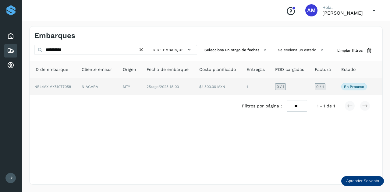
click at [108, 87] on td "NIAGARA" at bounding box center [97, 86] width 41 height 17
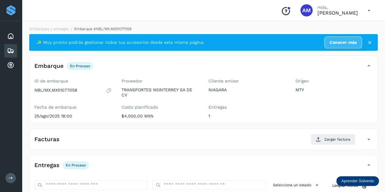
scroll to position [91, 0]
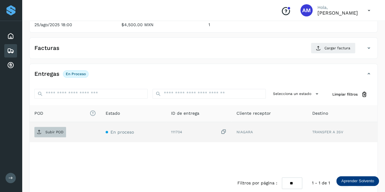
click at [46, 130] on p "Subir POD" at bounding box center [54, 132] width 18 height 4
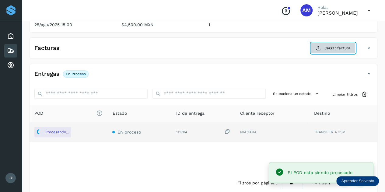
click at [319, 47] on icon at bounding box center [318, 48] width 5 height 5
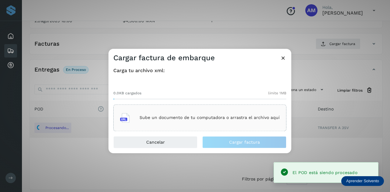
click at [175, 108] on div "Sube un documento de tu computadora o arrastra el archivo aquí" at bounding box center [199, 118] width 173 height 27
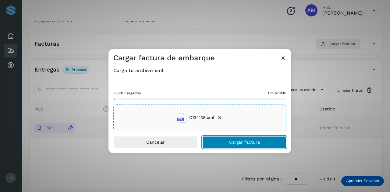
click at [221, 145] on button "Cargar factura" at bounding box center [244, 142] width 84 height 12
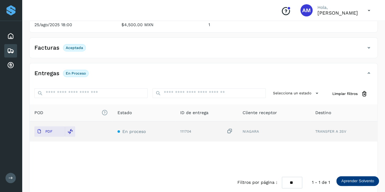
scroll to position [0, 0]
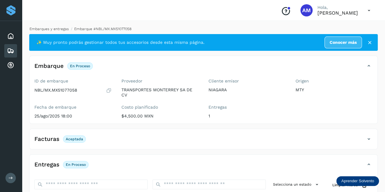
click at [51, 29] on link "Embarques y entregas" at bounding box center [49, 29] width 39 height 4
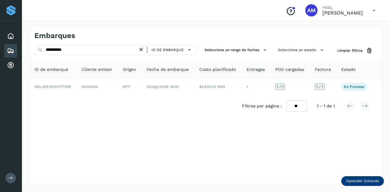
click at [141, 50] on icon at bounding box center [141, 50] width 6 height 6
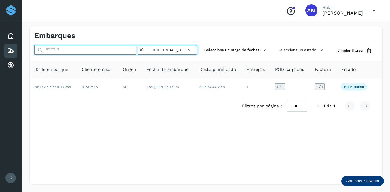
click at [112, 52] on input "text" at bounding box center [86, 50] width 104 height 10
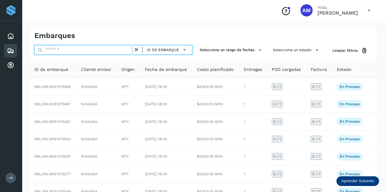
paste input "**********"
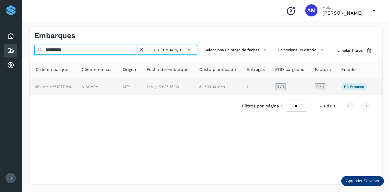
type input "**********"
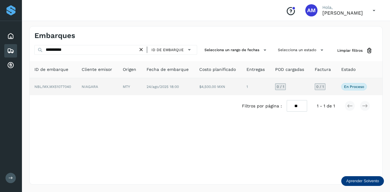
click at [120, 80] on td "MTY" at bounding box center [130, 86] width 24 height 17
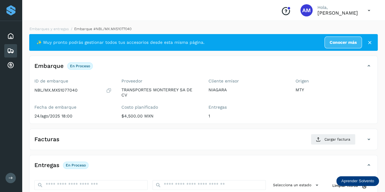
scroll to position [91, 0]
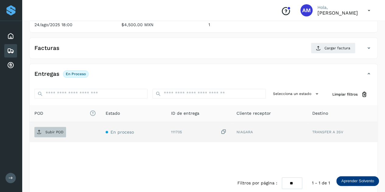
click at [56, 132] on p "Subir POD" at bounding box center [54, 132] width 18 height 4
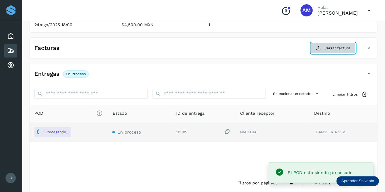
click at [317, 47] on button "Cargar factura" at bounding box center [333, 48] width 45 height 11
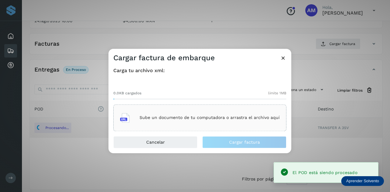
click at [189, 125] on div "Sube un documento de tu computadora o arrastra el archivo aquí" at bounding box center [200, 118] width 160 height 16
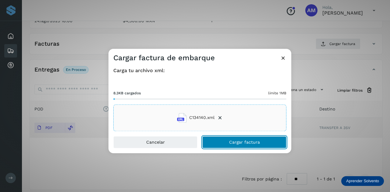
click at [224, 146] on button "Cargar factura" at bounding box center [244, 142] width 84 height 12
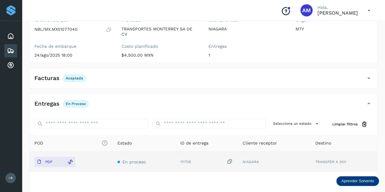
scroll to position [0, 0]
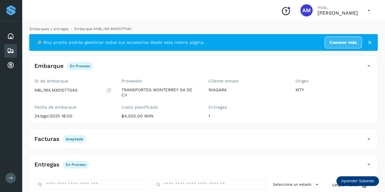
click at [48, 29] on link "Embarques y entregas" at bounding box center [49, 29] width 39 height 4
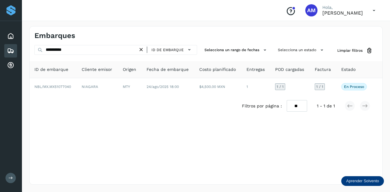
click at [144, 49] on icon at bounding box center [141, 50] width 6 height 6
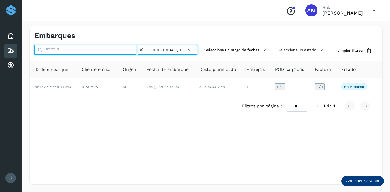
click at [121, 49] on input "text" at bounding box center [86, 50] width 104 height 10
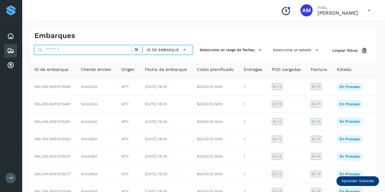
paste input "**********"
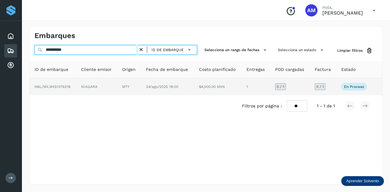
type input "**********"
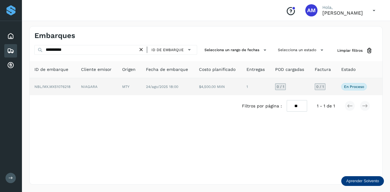
click at [99, 87] on td "NIAGARA" at bounding box center [96, 86] width 41 height 17
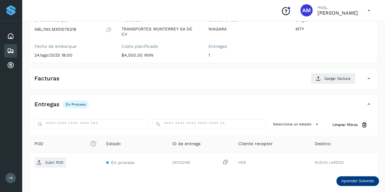
scroll to position [91, 0]
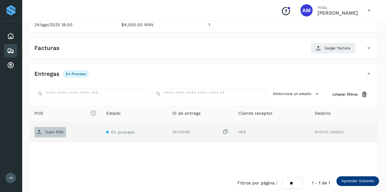
click at [55, 130] on p "Subir POD" at bounding box center [54, 132] width 18 height 4
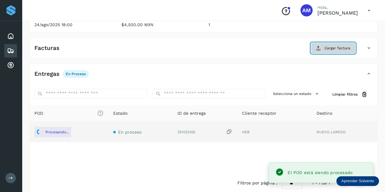
click at [327, 48] on span "Cargar factura" at bounding box center [338, 47] width 26 height 5
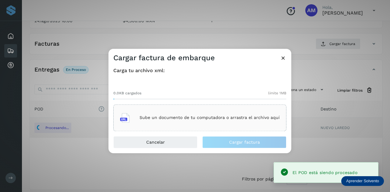
click at [168, 115] on p "Sube un documento de tu computadora o arrastra el archivo aquí" at bounding box center [210, 117] width 140 height 5
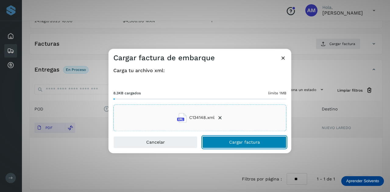
click at [224, 142] on button "Cargar factura" at bounding box center [244, 142] width 84 height 12
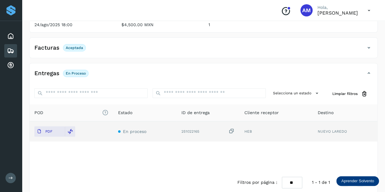
scroll to position [0, 0]
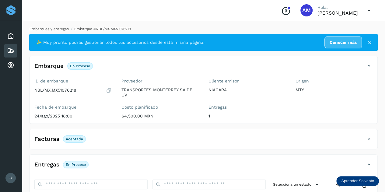
click at [57, 26] on div "Embarques y entregas Embarque #NBL/MX.MX51076218 ✨ Muy pronto podrás gestionar …" at bounding box center [203, 156] width 363 height 274
click at [59, 29] on link "Embarques y entregas" at bounding box center [49, 29] width 39 height 4
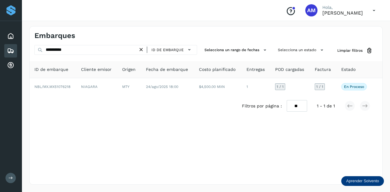
click at [143, 49] on icon at bounding box center [141, 50] width 6 height 6
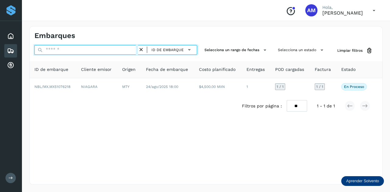
click at [114, 49] on input "text" at bounding box center [86, 50] width 104 height 10
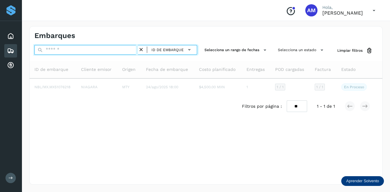
paste input "**********"
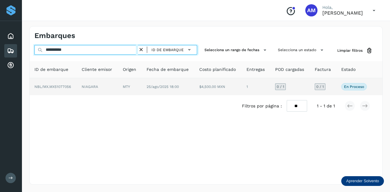
type input "**********"
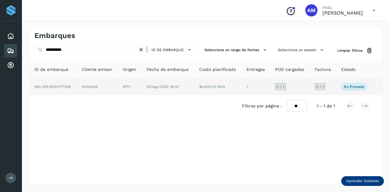
click at [123, 90] on td "MTY" at bounding box center [130, 86] width 24 height 17
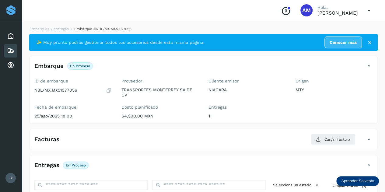
scroll to position [61, 0]
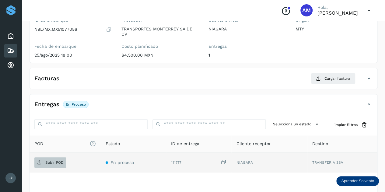
click at [53, 164] on p "Subir POD" at bounding box center [54, 163] width 18 height 4
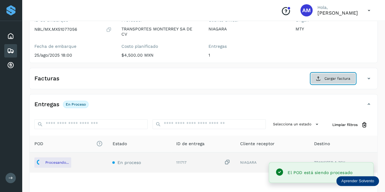
click at [320, 78] on icon at bounding box center [318, 78] width 5 height 5
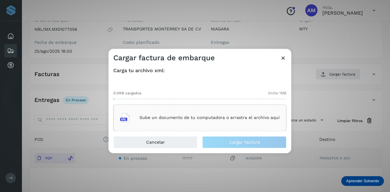
click at [172, 114] on div "Sube un documento de tu computadora o arrastra el archivo aquí" at bounding box center [200, 118] width 160 height 16
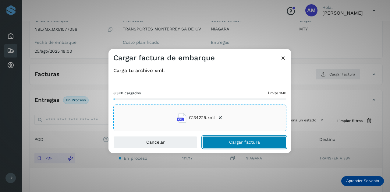
click at [212, 143] on button "Cargar factura" at bounding box center [244, 142] width 84 height 12
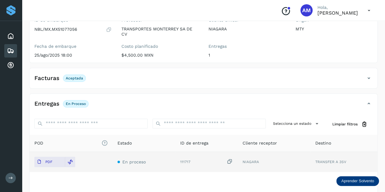
scroll to position [0, 0]
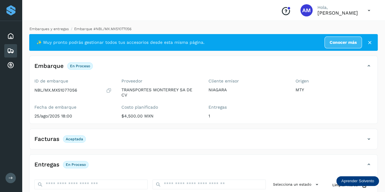
click at [50, 29] on link "Embarques y entregas" at bounding box center [49, 29] width 39 height 4
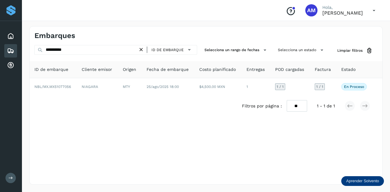
click at [142, 51] on icon at bounding box center [141, 50] width 6 height 6
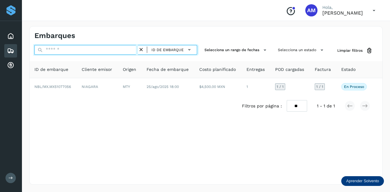
click at [103, 52] on input "text" at bounding box center [86, 50] width 104 height 10
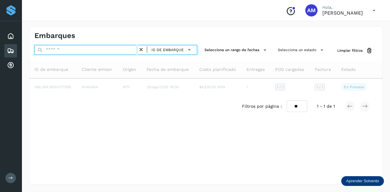
paste input "**********"
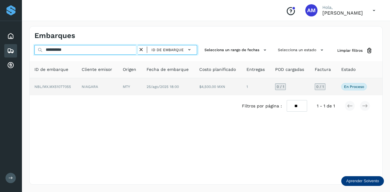
type input "**********"
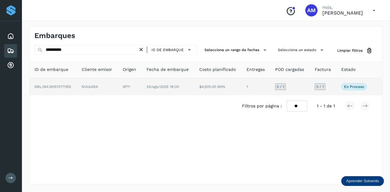
click at [101, 91] on td "NIAGARA" at bounding box center [97, 86] width 41 height 17
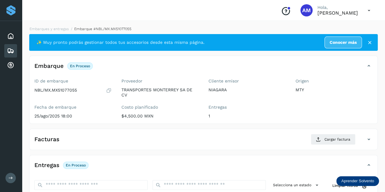
scroll to position [91, 0]
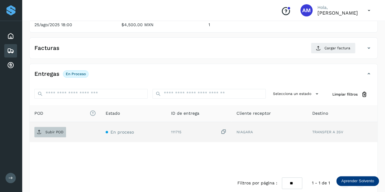
click at [49, 134] on span "Subir POD" at bounding box center [50, 132] width 32 height 10
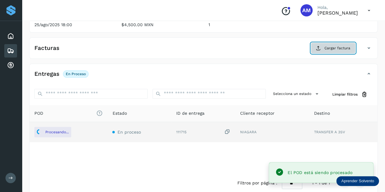
click at [323, 47] on button "Cargar factura" at bounding box center [333, 48] width 45 height 11
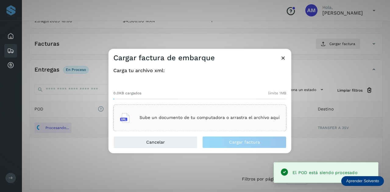
click at [215, 114] on div "Sube un documento de tu computadora o arrastra el archivo aquí" at bounding box center [200, 118] width 160 height 16
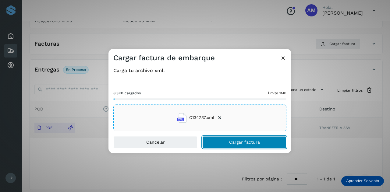
click at [230, 145] on button "Cargar factura" at bounding box center [244, 142] width 84 height 12
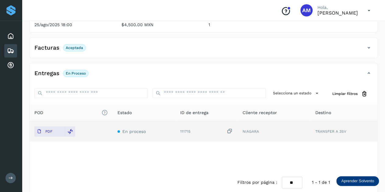
scroll to position [0, 0]
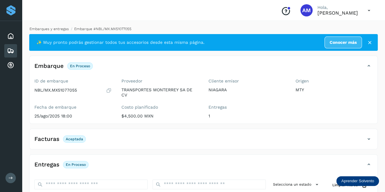
click at [49, 30] on link "Embarques y entregas" at bounding box center [49, 29] width 39 height 4
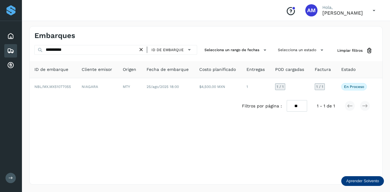
click at [142, 52] on icon at bounding box center [141, 50] width 6 height 6
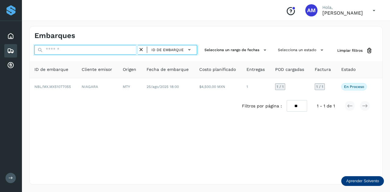
click at [133, 51] on input "text" at bounding box center [86, 50] width 104 height 10
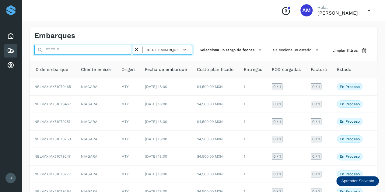
paste input "**********"
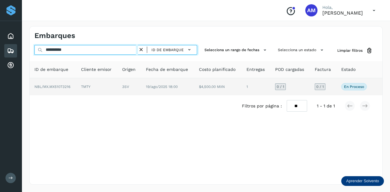
type input "**********"
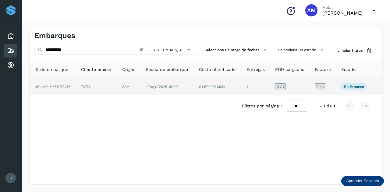
click at [117, 87] on td "TMTY" at bounding box center [96, 86] width 41 height 17
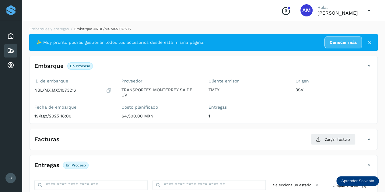
scroll to position [91, 0]
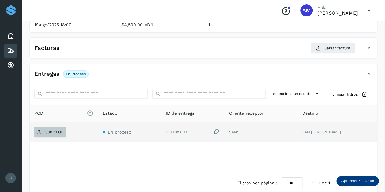
click at [56, 131] on p "Subir POD" at bounding box center [54, 132] width 18 height 4
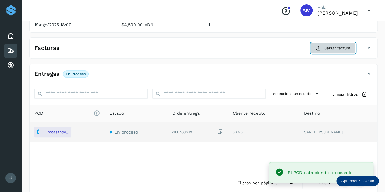
click at [329, 45] on span "Cargar factura" at bounding box center [338, 47] width 26 height 5
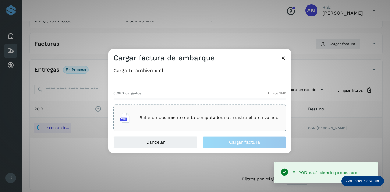
click at [219, 113] on div "Sube un documento de tu computadora o arrastra el archivo aquí" at bounding box center [200, 118] width 160 height 16
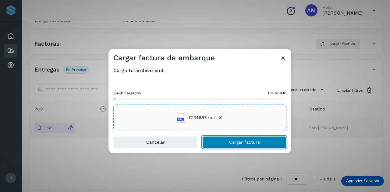
click at [214, 142] on button "Cargar factura" at bounding box center [244, 142] width 84 height 12
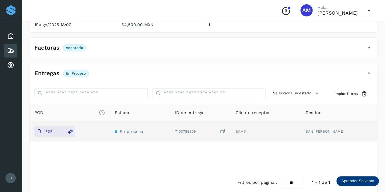
scroll to position [0, 0]
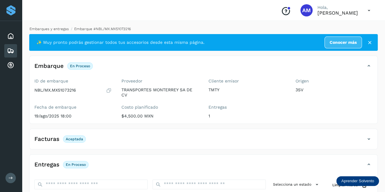
click at [42, 28] on link "Embarques y entregas" at bounding box center [49, 29] width 39 height 4
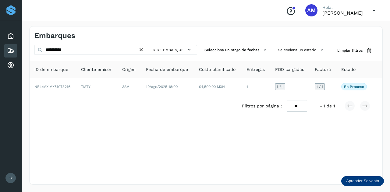
click at [144, 50] on icon at bounding box center [141, 50] width 6 height 6
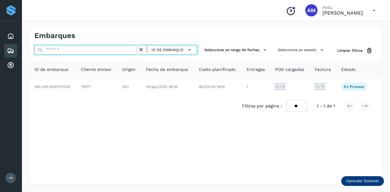
click at [135, 50] on input "text" at bounding box center [86, 50] width 104 height 10
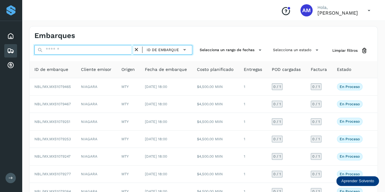
paste input "**********"
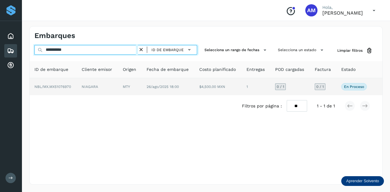
type input "**********"
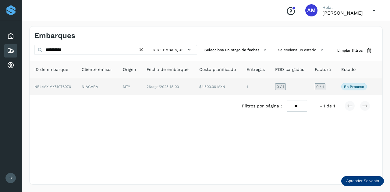
click at [104, 90] on td "NIAGARA" at bounding box center [97, 86] width 41 height 17
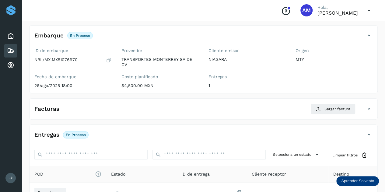
scroll to position [91, 0]
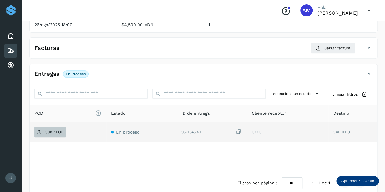
click at [49, 131] on p "Subir POD" at bounding box center [54, 132] width 18 height 4
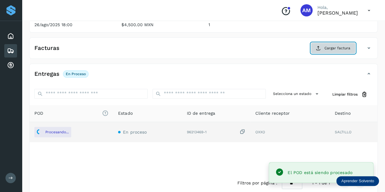
click at [320, 46] on icon at bounding box center [318, 48] width 5 height 5
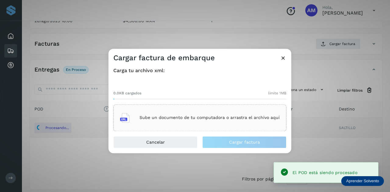
click at [200, 119] on p "Sube un documento de tu computadora o arrastra el archivo aquí" at bounding box center [210, 117] width 140 height 5
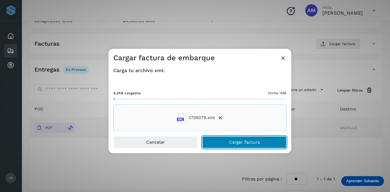
click at [240, 144] on span "Cargar factura" at bounding box center [244, 142] width 31 height 4
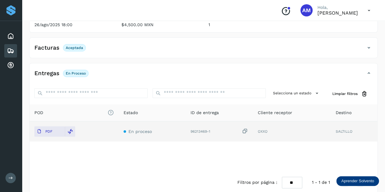
scroll to position [0, 0]
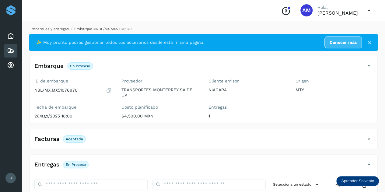
click at [58, 28] on link "Embarques y entregas" at bounding box center [49, 29] width 39 height 4
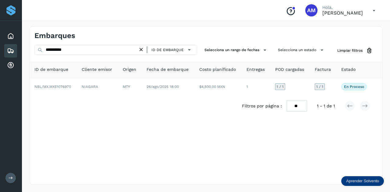
click at [142, 49] on icon at bounding box center [141, 50] width 6 height 6
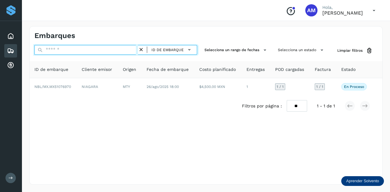
click at [135, 50] on input "text" at bounding box center [86, 50] width 104 height 10
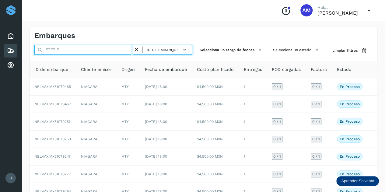
paste input "**********"
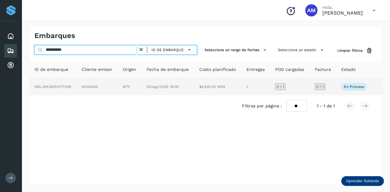
type input "**********"
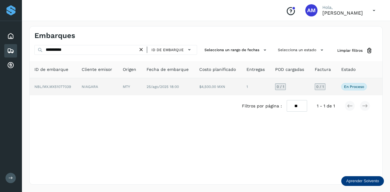
click at [94, 87] on td "NIAGARA" at bounding box center [97, 86] width 41 height 17
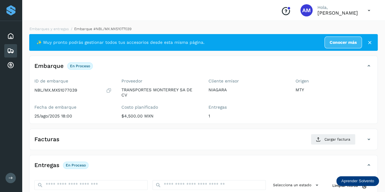
scroll to position [91, 0]
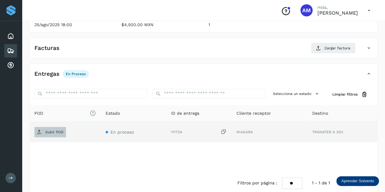
click at [36, 134] on span "Subir POD" at bounding box center [50, 132] width 32 height 10
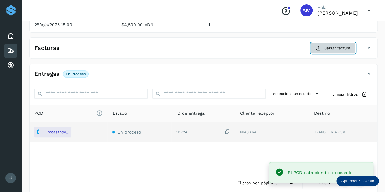
click at [335, 45] on span "Cargar factura" at bounding box center [338, 47] width 26 height 5
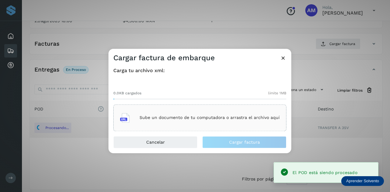
click at [206, 110] on div "Sube un documento de tu computadora o arrastra el archivo aquí" at bounding box center [200, 118] width 160 height 16
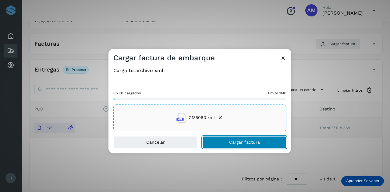
click at [230, 142] on span "Cargar factura" at bounding box center [244, 142] width 31 height 4
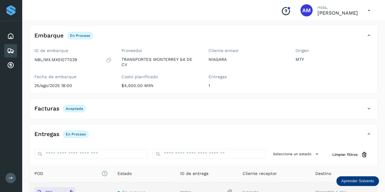
scroll to position [0, 0]
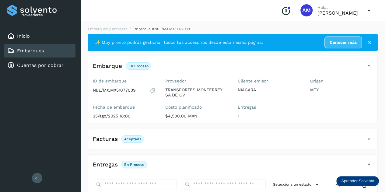
click at [42, 177] on div "Proveedores Inicio Embarques Cuentas por cobrar Salir" at bounding box center [40, 96] width 80 height 192
click at [40, 177] on button at bounding box center [37, 178] width 10 height 10
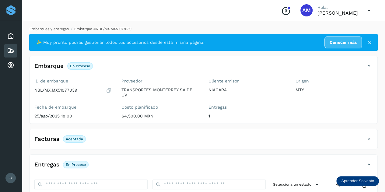
click at [54, 30] on link "Embarques y entregas" at bounding box center [49, 29] width 39 height 4
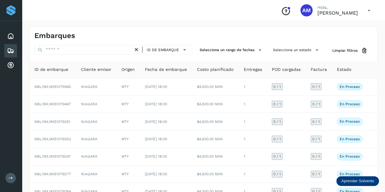
click at [138, 50] on icon at bounding box center [136, 50] width 6 height 6
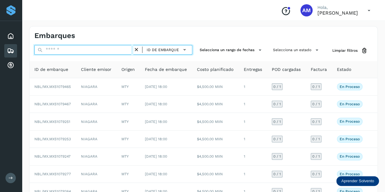
click at [118, 50] on input "text" at bounding box center [83, 50] width 99 height 10
paste input "**********"
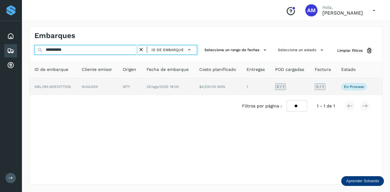
type input "**********"
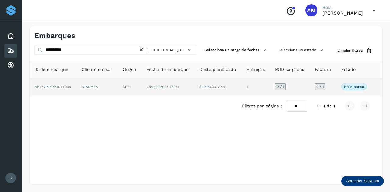
click at [76, 87] on td "NBL/MX.MX51077035" at bounding box center [53, 86] width 47 height 17
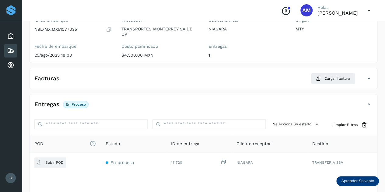
scroll to position [91, 0]
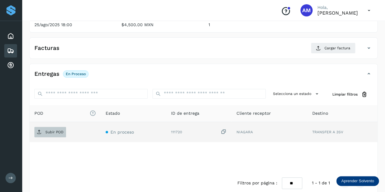
click at [46, 132] on p "Subir POD" at bounding box center [54, 132] width 18 height 4
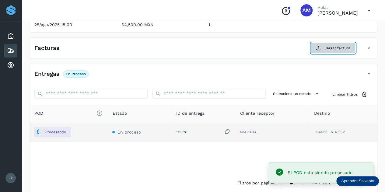
click at [317, 47] on icon at bounding box center [318, 48] width 5 height 5
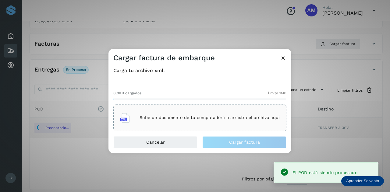
click at [216, 113] on div "Sube un documento de tu computadora o arrastra el archivo aquí" at bounding box center [200, 118] width 160 height 16
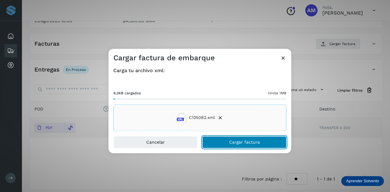
click at [207, 143] on button "Cargar factura" at bounding box center [244, 142] width 84 height 12
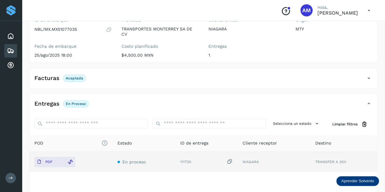
scroll to position [0, 0]
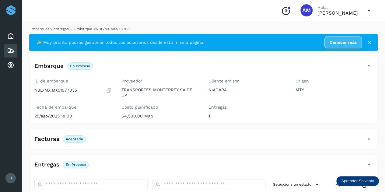
click at [52, 27] on link "Embarques y entregas" at bounding box center [49, 29] width 39 height 4
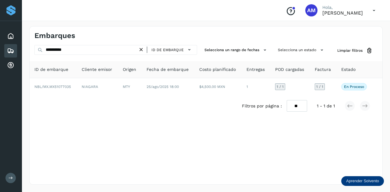
click at [141, 48] on icon at bounding box center [141, 50] width 6 height 6
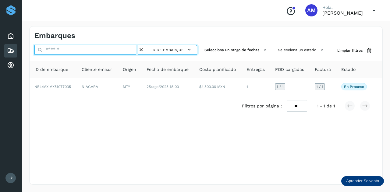
click at [115, 51] on input "text" at bounding box center [86, 50] width 104 height 10
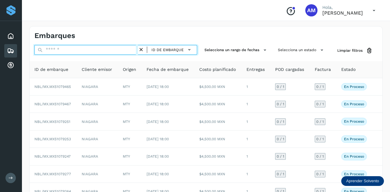
paste input "**********"
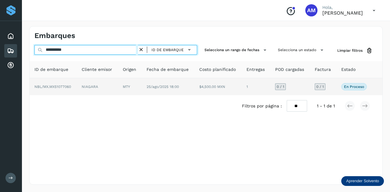
type input "**********"
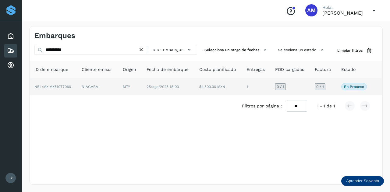
click at [115, 87] on td "NIAGARA" at bounding box center [97, 86] width 41 height 17
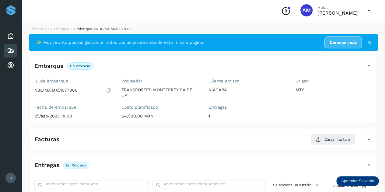
scroll to position [61, 0]
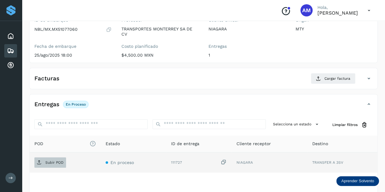
click at [63, 160] on span "Subir POD" at bounding box center [50, 163] width 32 height 10
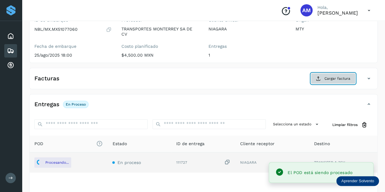
click at [318, 82] on button "Cargar factura" at bounding box center [333, 78] width 45 height 11
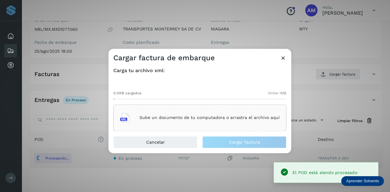
click at [225, 115] on p "Sube un documento de tu computadora o arrastra el archivo aquí" at bounding box center [210, 117] width 140 height 5
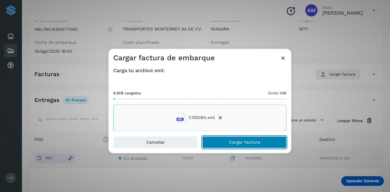
click at [221, 146] on button "Cargar factura" at bounding box center [244, 142] width 84 height 12
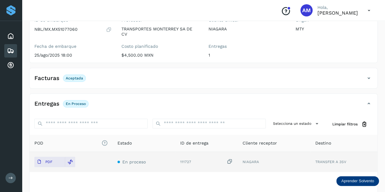
scroll to position [0, 0]
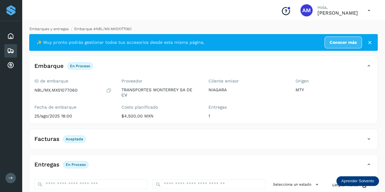
click at [45, 30] on link "Embarques y entregas" at bounding box center [49, 29] width 39 height 4
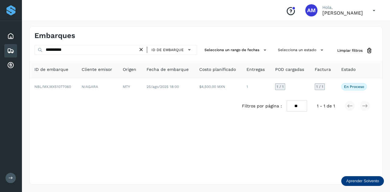
click at [141, 49] on icon at bounding box center [141, 50] width 6 height 6
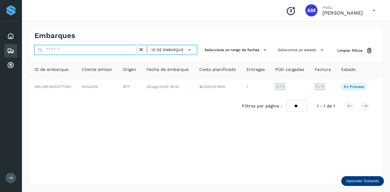
click at [107, 49] on input "text" at bounding box center [86, 50] width 104 height 10
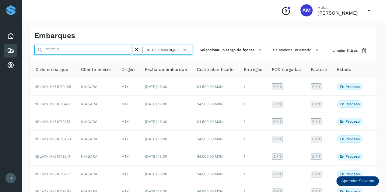
paste input "**********"
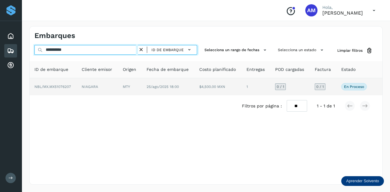
type input "**********"
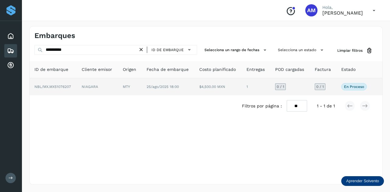
click at [103, 90] on td "NIAGARA" at bounding box center [97, 86] width 41 height 17
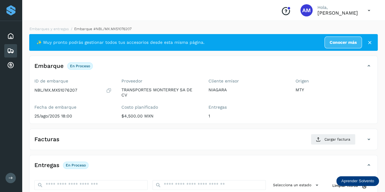
scroll to position [61, 0]
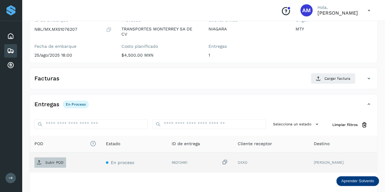
click at [54, 161] on p "Subir POD" at bounding box center [54, 163] width 18 height 4
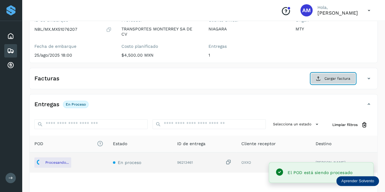
click at [330, 78] on span "Cargar factura" at bounding box center [338, 78] width 26 height 5
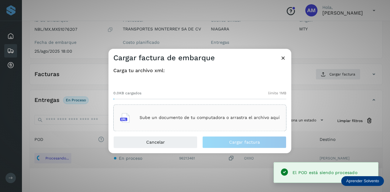
click at [245, 125] on div "Sube un documento de tu computadora o arrastra el archivo aquí" at bounding box center [200, 118] width 160 height 16
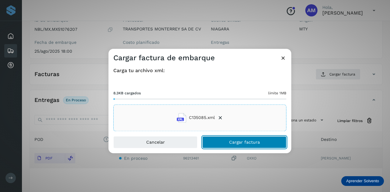
click at [222, 143] on button "Cargar factura" at bounding box center [244, 142] width 84 height 12
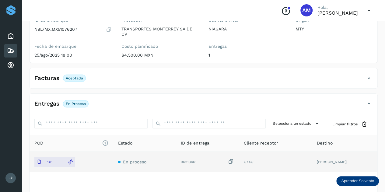
scroll to position [0, 0]
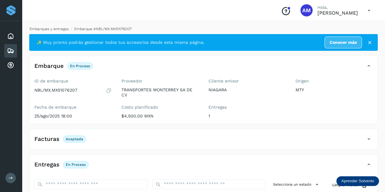
click at [62, 27] on link "Embarques y entregas" at bounding box center [49, 29] width 39 height 4
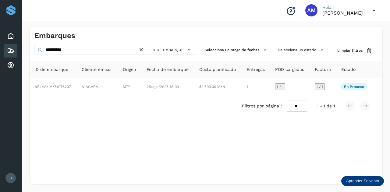
click at [142, 51] on icon at bounding box center [141, 50] width 6 height 6
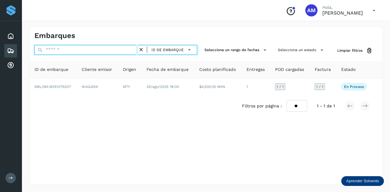
click at [115, 50] on input "text" at bounding box center [86, 50] width 104 height 10
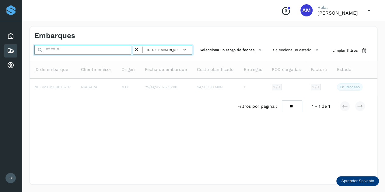
paste input "**********"
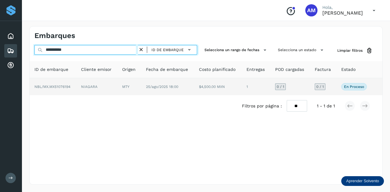
type input "**********"
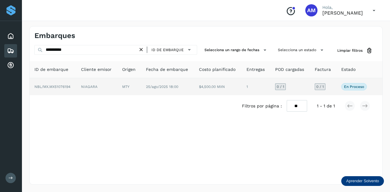
click at [117, 86] on td "NIAGARA" at bounding box center [96, 86] width 41 height 17
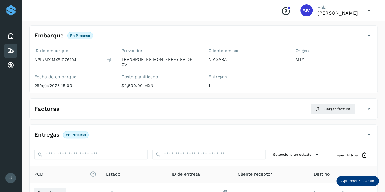
scroll to position [91, 0]
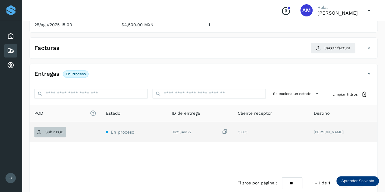
click at [52, 131] on p "Subir POD" at bounding box center [54, 132] width 18 height 4
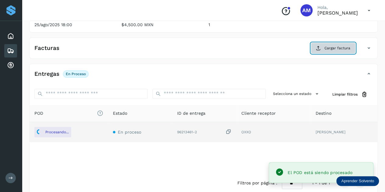
click at [333, 46] on span "Cargar factura" at bounding box center [338, 47] width 26 height 5
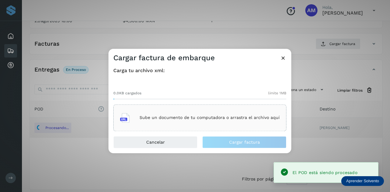
click at [183, 106] on div "Sube un documento de tu computadora o arrastra el archivo aquí" at bounding box center [199, 118] width 173 height 27
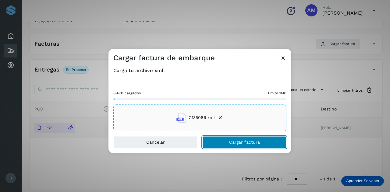
click at [225, 142] on button "Cargar factura" at bounding box center [244, 142] width 84 height 12
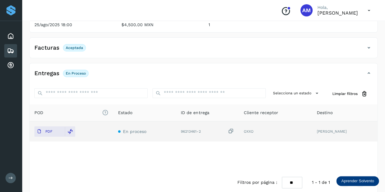
scroll to position [0, 0]
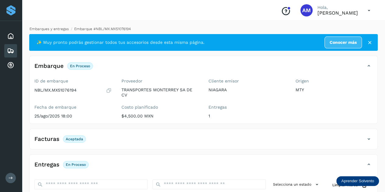
click at [46, 31] on link "Embarques y entregas" at bounding box center [49, 29] width 39 height 4
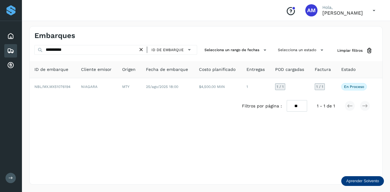
drag, startPoint x: 142, startPoint y: 50, endPoint x: 139, endPoint y: 51, distance: 3.2
click at [142, 50] on icon at bounding box center [141, 50] width 6 height 6
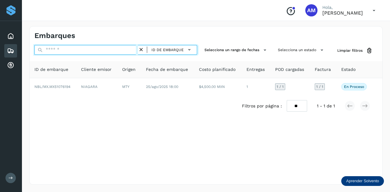
click at [118, 52] on input "text" at bounding box center [86, 50] width 104 height 10
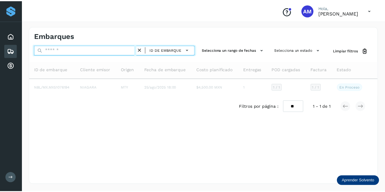
paste input "**********"
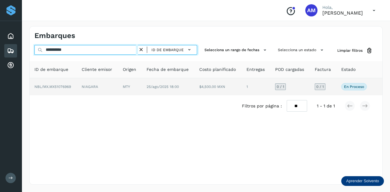
type input "**********"
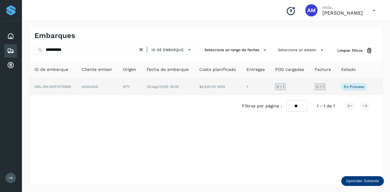
click at [70, 84] on td "NBL/MX.MX51076969" at bounding box center [53, 86] width 47 height 17
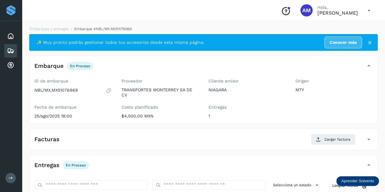
scroll to position [91, 0]
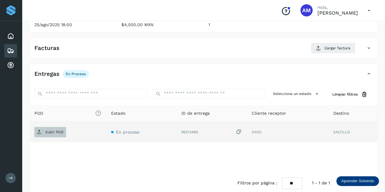
click at [53, 130] on p "Subir POD" at bounding box center [54, 132] width 18 height 4
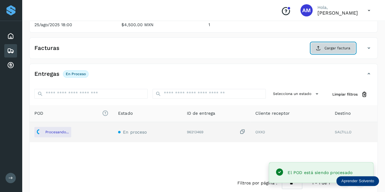
click at [322, 47] on button "Cargar factura" at bounding box center [333, 48] width 45 height 11
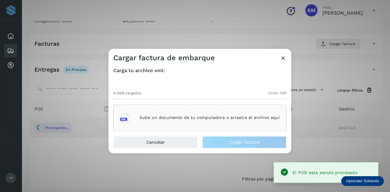
click at [226, 106] on div "Sube un documento de tu computadora o arrastra el archivo aquí" at bounding box center [199, 118] width 173 height 27
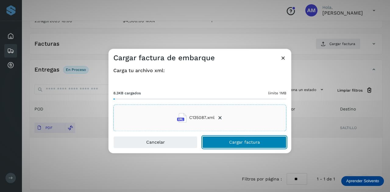
click at [221, 145] on button "Cargar factura" at bounding box center [244, 142] width 84 height 12
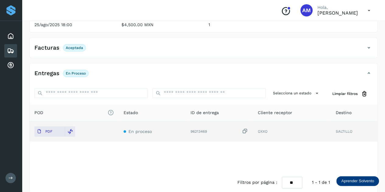
scroll to position [0, 0]
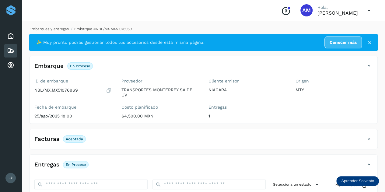
click at [63, 31] on link "Embarques y entregas" at bounding box center [49, 29] width 39 height 4
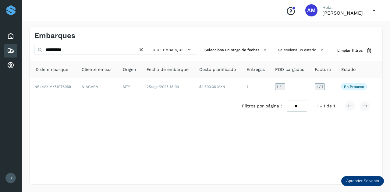
click at [144, 50] on icon at bounding box center [141, 50] width 6 height 6
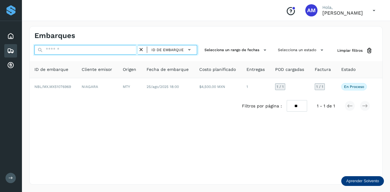
click at [87, 53] on input "text" at bounding box center [86, 50] width 104 height 10
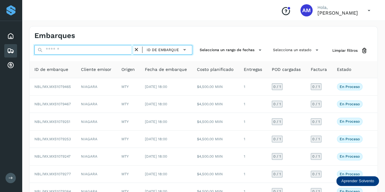
paste input "**********"
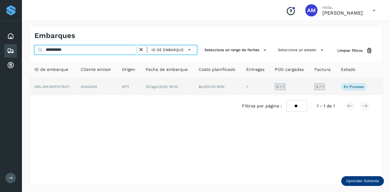
type input "**********"
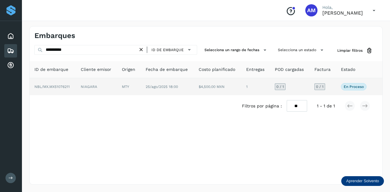
click at [43, 78] on td "NBL/MX.MX51076211" at bounding box center [53, 86] width 46 height 17
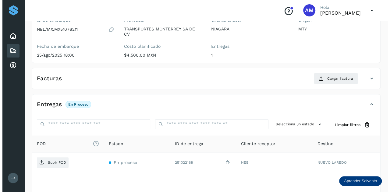
scroll to position [100, 0]
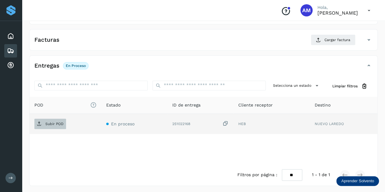
click at [55, 123] on p "Subir POD" at bounding box center [54, 124] width 18 height 4
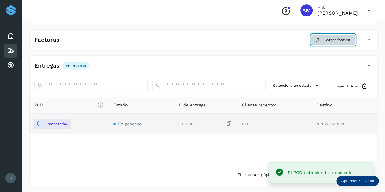
click at [329, 42] on button "Cargar factura" at bounding box center [333, 39] width 45 height 11
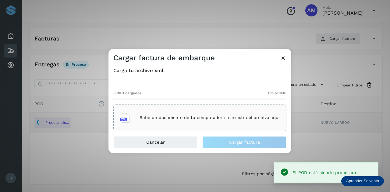
click at [213, 113] on div "Sube un documento de tu computadora o arrastra el archivo aquí" at bounding box center [200, 118] width 160 height 16
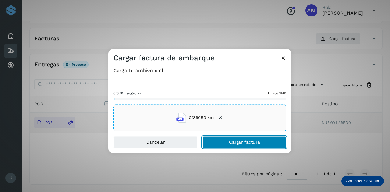
click at [221, 141] on button "Cargar factura" at bounding box center [244, 142] width 84 height 12
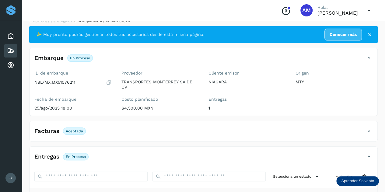
scroll to position [0, 0]
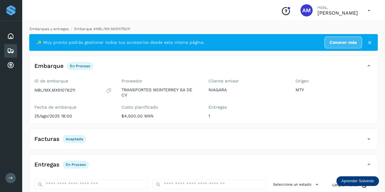
click at [58, 27] on link "Embarques y entregas" at bounding box center [49, 29] width 39 height 4
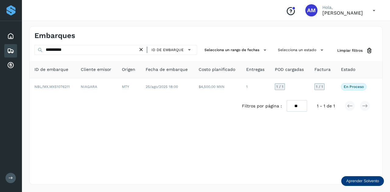
click at [144, 51] on icon at bounding box center [141, 50] width 6 height 6
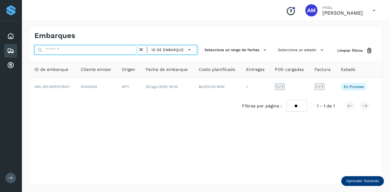
click at [102, 53] on input "text" at bounding box center [86, 50] width 104 height 10
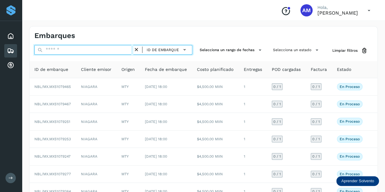
paste input "**********"
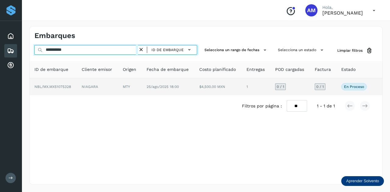
type input "**********"
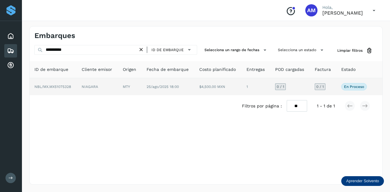
click at [105, 83] on td "NIAGARA" at bounding box center [97, 86] width 41 height 17
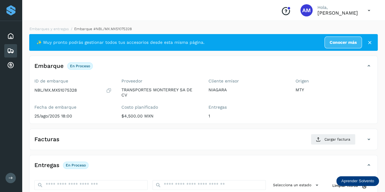
scroll to position [91, 0]
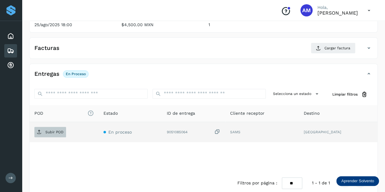
click at [51, 132] on p "Subir POD" at bounding box center [54, 132] width 18 height 4
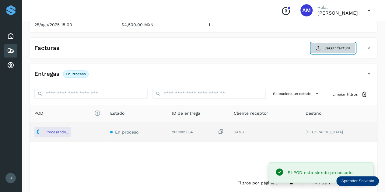
click at [318, 46] on icon at bounding box center [318, 48] width 5 height 5
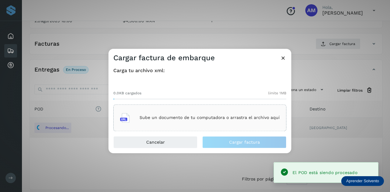
click at [185, 109] on div "Sube un documento de tu computadora o arrastra el archivo aquí" at bounding box center [199, 118] width 173 height 27
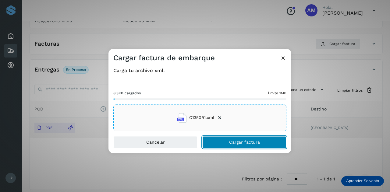
click at [224, 144] on button "Cargar factura" at bounding box center [244, 142] width 84 height 12
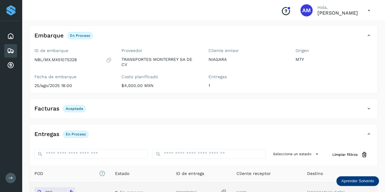
scroll to position [0, 0]
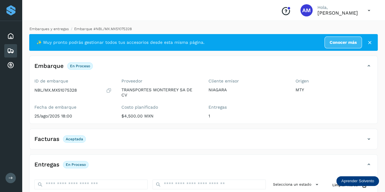
click at [52, 28] on link "Embarques y entregas" at bounding box center [49, 29] width 39 height 4
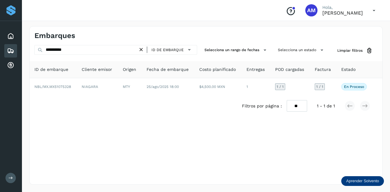
click at [141, 50] on icon at bounding box center [141, 50] width 6 height 6
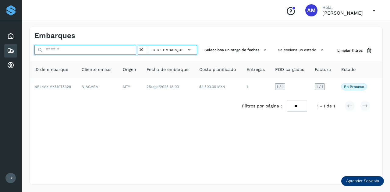
click at [126, 51] on input "text" at bounding box center [86, 50] width 104 height 10
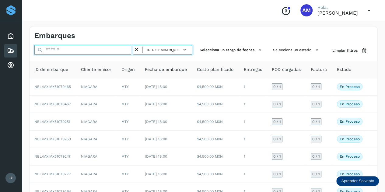
paste input "**********"
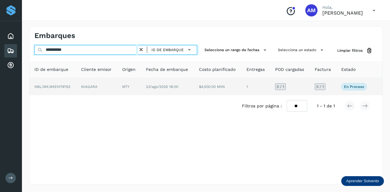
type input "**********"
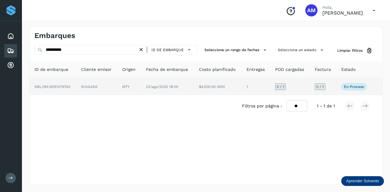
click at [99, 86] on td "NIAGARA" at bounding box center [96, 86] width 41 height 17
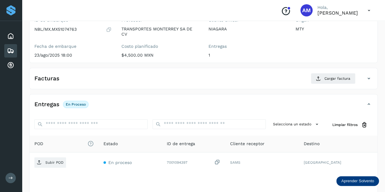
scroll to position [91, 0]
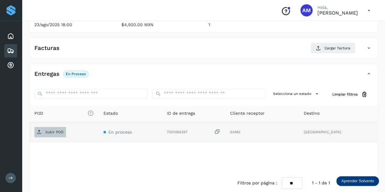
click at [49, 131] on p "Subir POD" at bounding box center [54, 132] width 18 height 4
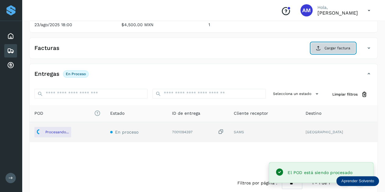
click at [331, 50] on span "Cargar factura" at bounding box center [338, 47] width 26 height 5
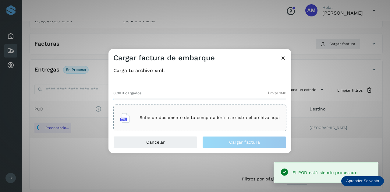
click at [228, 109] on div "Sube un documento de tu computadora o arrastra el archivo aquí" at bounding box center [199, 118] width 173 height 27
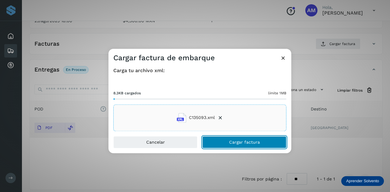
drag, startPoint x: 232, startPoint y: 146, endPoint x: 74, endPoint y: 147, distance: 157.8
click at [232, 146] on button "Cargar factura" at bounding box center [244, 142] width 84 height 12
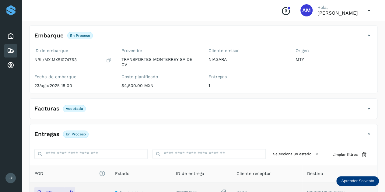
scroll to position [0, 0]
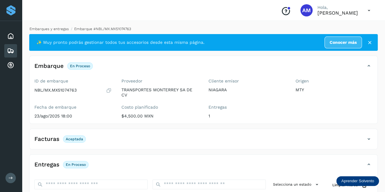
click at [48, 28] on link "Embarques y entregas" at bounding box center [49, 29] width 39 height 4
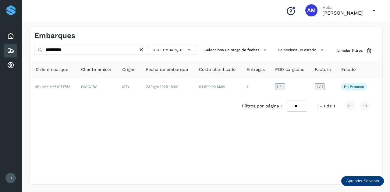
drag, startPoint x: 140, startPoint y: 49, endPoint x: 135, endPoint y: 51, distance: 5.7
click at [140, 50] on icon at bounding box center [141, 50] width 6 height 6
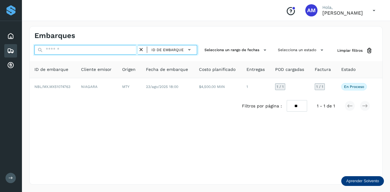
click at [128, 50] on input "text" at bounding box center [86, 50] width 104 height 10
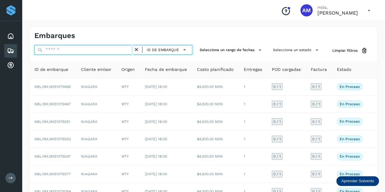
paste input "**********"
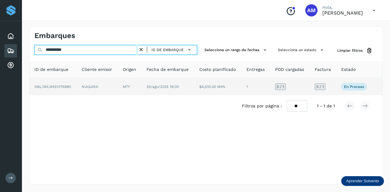
type input "**********"
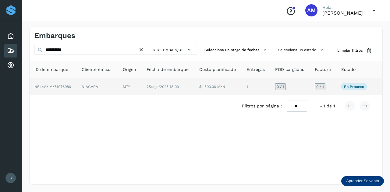
click at [113, 88] on td "NIAGARA" at bounding box center [97, 86] width 41 height 17
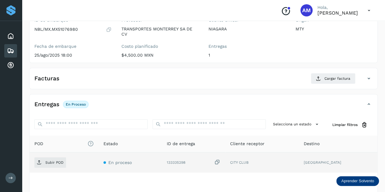
scroll to position [100, 0]
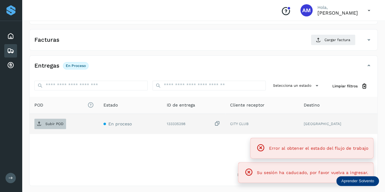
click at [52, 126] on span "Subir POD" at bounding box center [50, 124] width 32 height 10
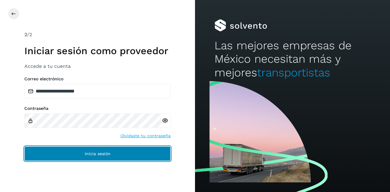
click at [105, 148] on button "Inicia sesión" at bounding box center [97, 154] width 146 height 15
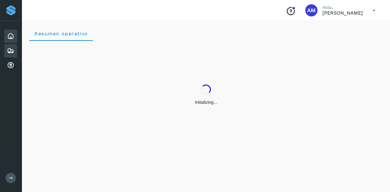
click at [10, 51] on icon at bounding box center [10, 50] width 7 height 7
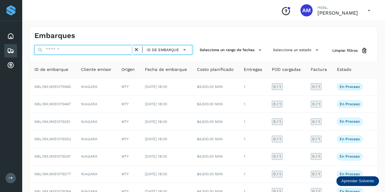
click at [66, 50] on input "text" at bounding box center [83, 50] width 99 height 10
paste input "**********"
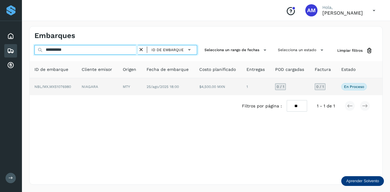
type input "**********"
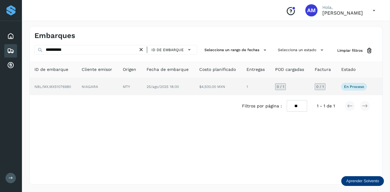
click at [75, 82] on td "NBL/MX.MX51076980" at bounding box center [53, 86] width 47 height 17
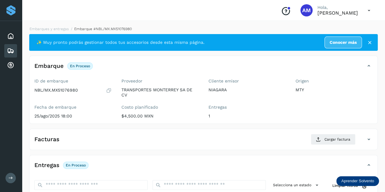
scroll to position [91, 0]
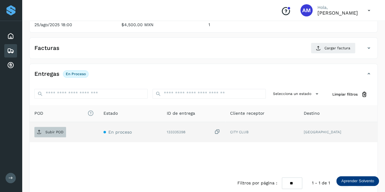
click at [54, 130] on p "Subir POD" at bounding box center [54, 132] width 18 height 4
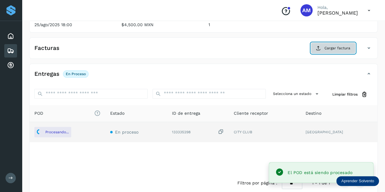
click at [333, 47] on span "Cargar factura" at bounding box center [338, 47] width 26 height 5
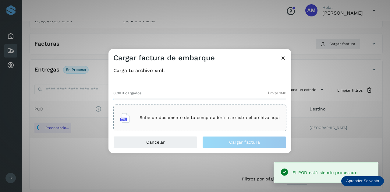
click at [239, 106] on div "Sube un documento de tu computadora o arrastra el archivo aquí" at bounding box center [199, 118] width 173 height 27
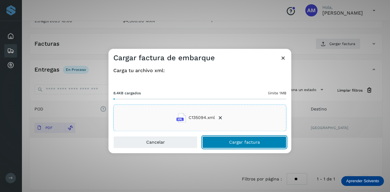
click at [229, 143] on button "Cargar factura" at bounding box center [244, 142] width 84 height 12
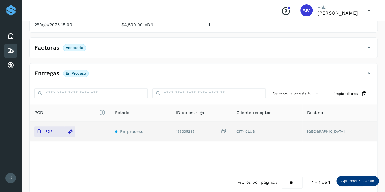
scroll to position [0, 0]
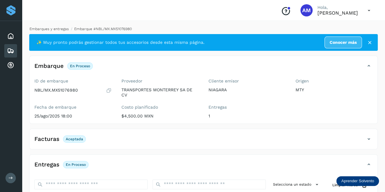
click at [49, 29] on link "Embarques y entregas" at bounding box center [49, 29] width 39 height 4
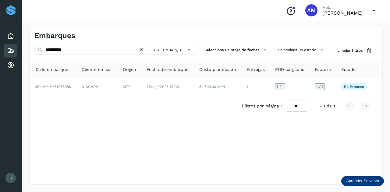
click at [140, 49] on icon at bounding box center [141, 50] width 6 height 6
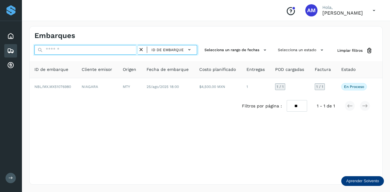
click at [114, 49] on input "text" at bounding box center [86, 50] width 104 height 10
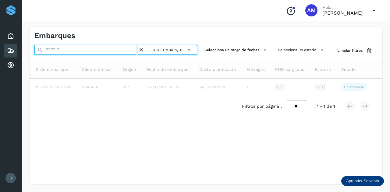
paste input "**********"
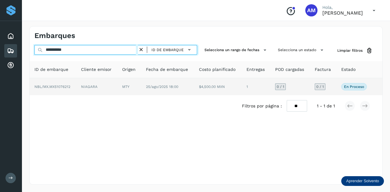
type input "**********"
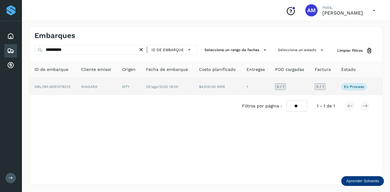
click at [114, 83] on td "NIAGARA" at bounding box center [96, 86] width 41 height 17
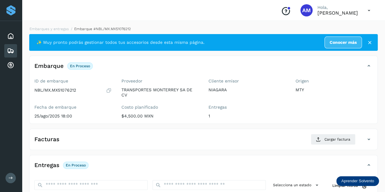
scroll to position [91, 0]
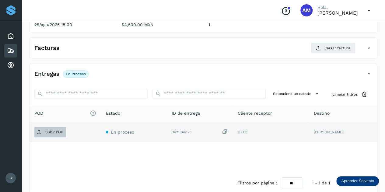
click at [64, 130] on span "Subir POD" at bounding box center [50, 132] width 32 height 10
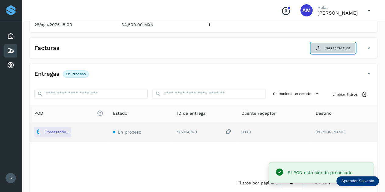
click at [326, 51] on button "Cargar factura" at bounding box center [333, 48] width 45 height 11
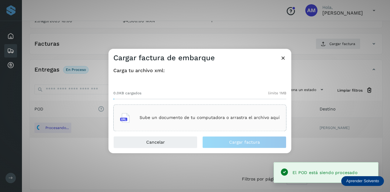
click at [222, 112] on div "Sube un documento de tu computadora o arrastra el archivo aquí" at bounding box center [200, 118] width 160 height 16
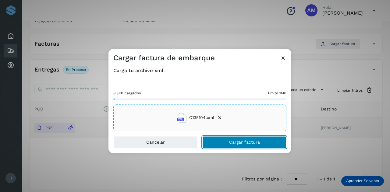
click at [220, 143] on button "Cargar factura" at bounding box center [244, 142] width 84 height 12
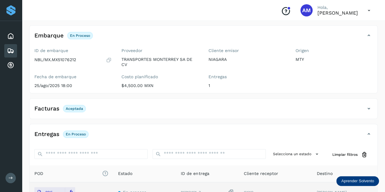
scroll to position [0, 0]
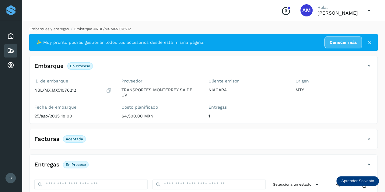
click at [64, 28] on link "Embarques y entregas" at bounding box center [49, 29] width 39 height 4
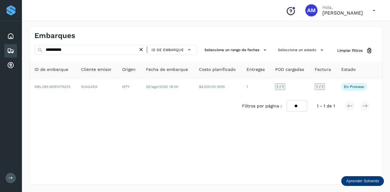
click at [141, 50] on icon at bounding box center [141, 50] width 6 height 6
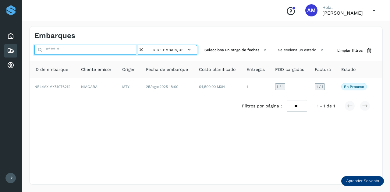
click at [116, 53] on input "text" at bounding box center [86, 50] width 104 height 10
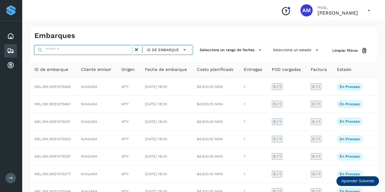
paste input "**********"
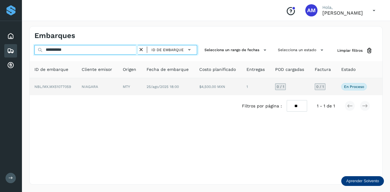
type input "**********"
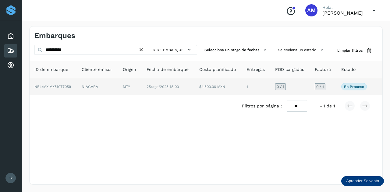
click at [99, 83] on td "NIAGARA" at bounding box center [97, 86] width 41 height 17
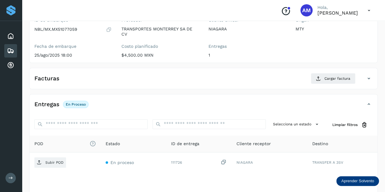
scroll to position [91, 0]
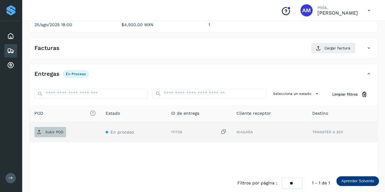
click at [55, 134] on span "Subir POD" at bounding box center [50, 132] width 32 height 10
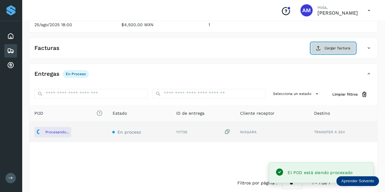
click at [314, 45] on button "Cargar factura" at bounding box center [333, 48] width 45 height 11
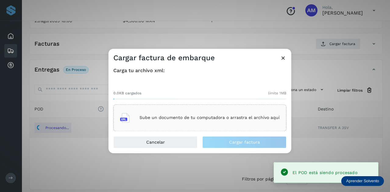
click at [193, 106] on div "Sube un documento de tu computadora o arrastra el archivo aquí" at bounding box center [199, 118] width 173 height 27
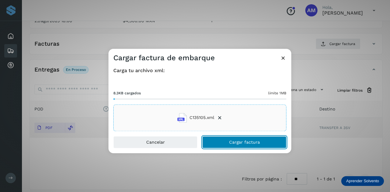
click at [215, 140] on button "Cargar factura" at bounding box center [244, 142] width 84 height 12
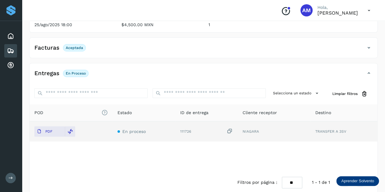
scroll to position [0, 0]
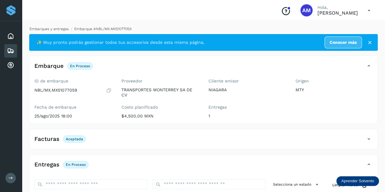
click at [48, 30] on link "Embarques y entregas" at bounding box center [49, 29] width 39 height 4
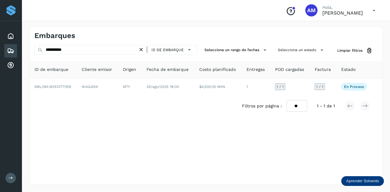
click at [141, 48] on icon at bounding box center [141, 50] width 6 height 6
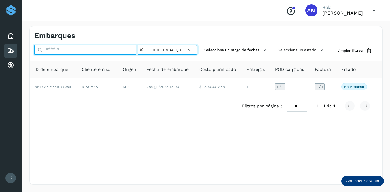
click at [122, 50] on input "text" at bounding box center [86, 50] width 104 height 10
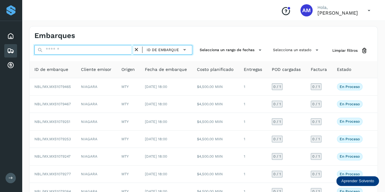
paste input "**********"
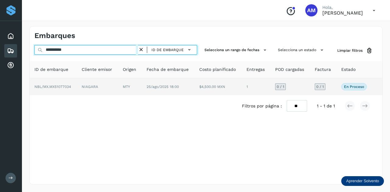
type input "**********"
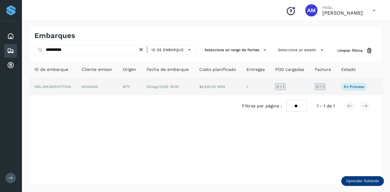
click at [131, 88] on td "MTY" at bounding box center [130, 86] width 24 height 17
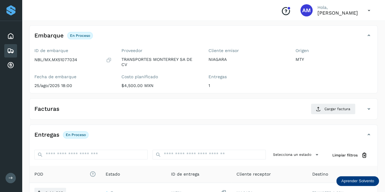
scroll to position [91, 0]
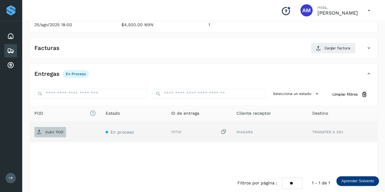
click at [64, 131] on span "Subir POD" at bounding box center [50, 132] width 32 height 10
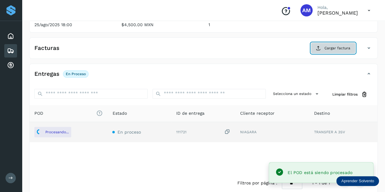
click at [341, 48] on span "Cargar factura" at bounding box center [338, 47] width 26 height 5
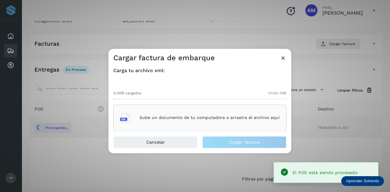
click at [212, 120] on p "Sube un documento de tu computadora o arrastra el archivo aquí" at bounding box center [210, 117] width 140 height 5
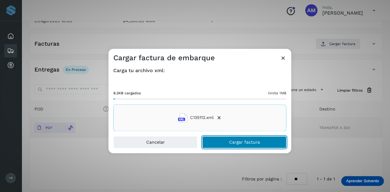
click at [215, 146] on button "Cargar factura" at bounding box center [244, 142] width 84 height 12
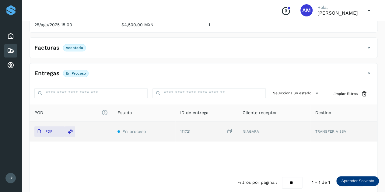
scroll to position [0, 0]
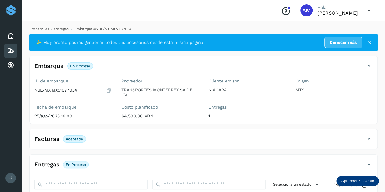
click at [41, 28] on link "Embarques y entregas" at bounding box center [49, 29] width 39 height 4
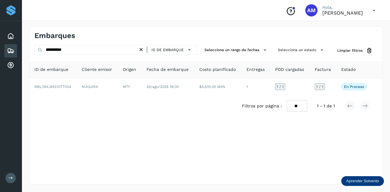
click at [143, 49] on icon at bounding box center [141, 50] width 6 height 6
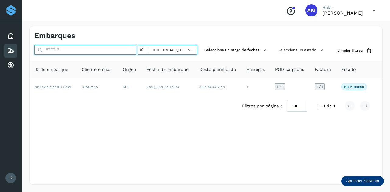
click at [134, 49] on input "text" at bounding box center [86, 50] width 104 height 10
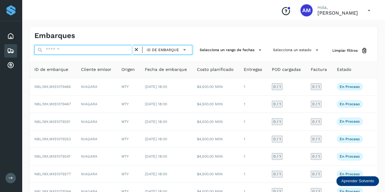
type input "*"
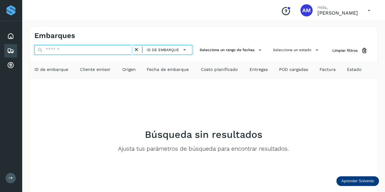
paste input "**********"
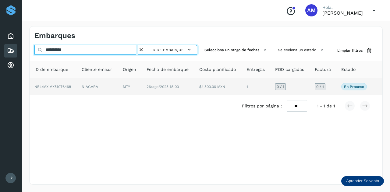
type input "**********"
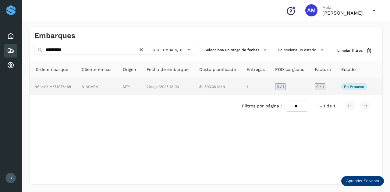
click at [116, 85] on td "NIAGARA" at bounding box center [97, 86] width 41 height 17
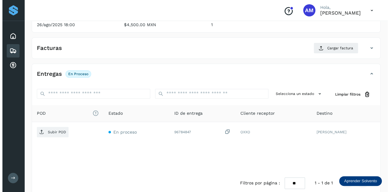
scroll to position [100, 0]
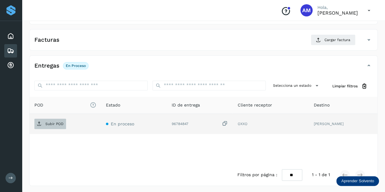
click at [52, 125] on span "Subir POD" at bounding box center [50, 124] width 32 height 10
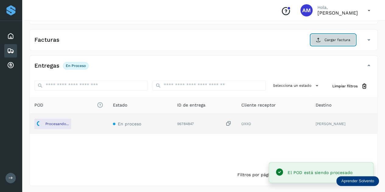
click at [329, 41] on span "Cargar factura" at bounding box center [338, 39] width 26 height 5
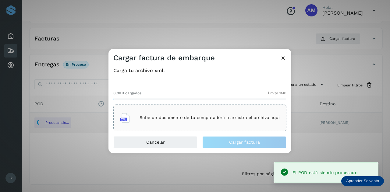
click at [156, 106] on div "Sube un documento de tu computadora o arrastra el archivo aquí" at bounding box center [199, 118] width 173 height 27
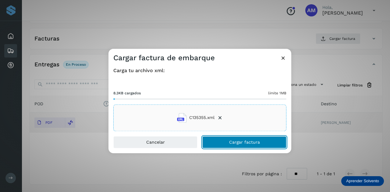
click at [229, 143] on button "Cargar factura" at bounding box center [244, 142] width 84 height 12
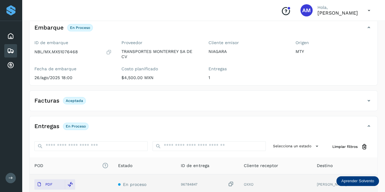
scroll to position [0, 0]
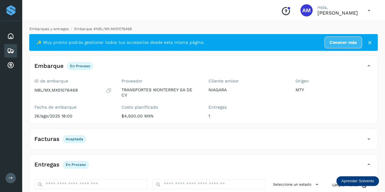
click at [55, 30] on link "Embarques y entregas" at bounding box center [49, 29] width 39 height 4
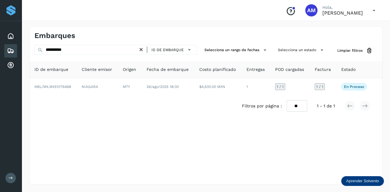
click at [141, 50] on icon at bounding box center [141, 50] width 6 height 6
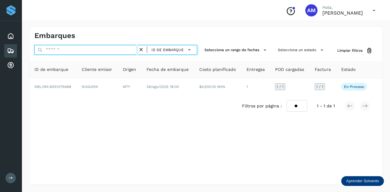
click at [114, 47] on input "text" at bounding box center [86, 50] width 104 height 10
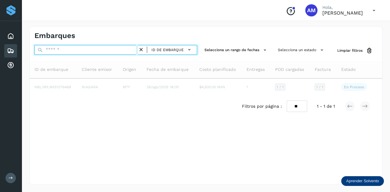
paste input "**********"
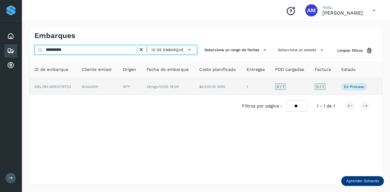
type input "**********"
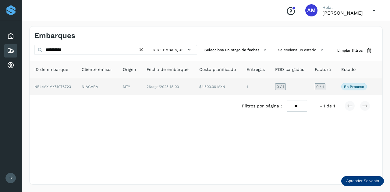
click at [123, 83] on td "MTY" at bounding box center [130, 86] width 24 height 17
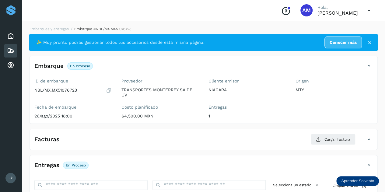
scroll to position [91, 0]
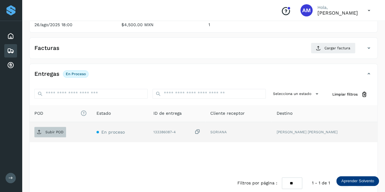
click at [50, 128] on span "Subir POD" at bounding box center [50, 132] width 32 height 10
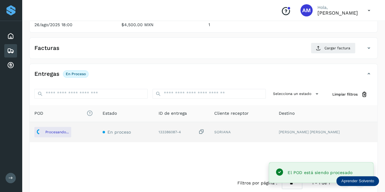
click at [321, 42] on div "Facturas Cargar factura Aún no has subido ninguna factura" at bounding box center [203, 47] width 349 height 21
click at [316, 49] on button "Cargar factura" at bounding box center [333, 48] width 45 height 11
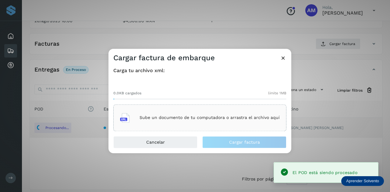
click at [180, 116] on p "Sube un documento de tu computadora o arrastra el archivo aquí" at bounding box center [210, 117] width 140 height 5
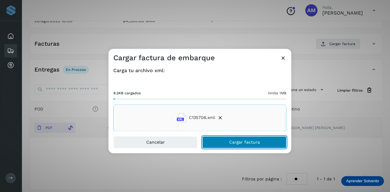
click at [214, 144] on button "Cargar factura" at bounding box center [244, 142] width 84 height 12
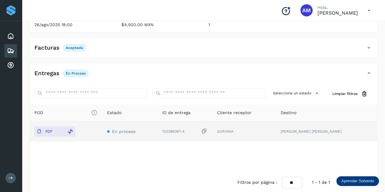
scroll to position [0, 0]
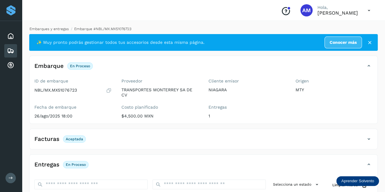
click at [57, 28] on link "Embarques y entregas" at bounding box center [49, 29] width 39 height 4
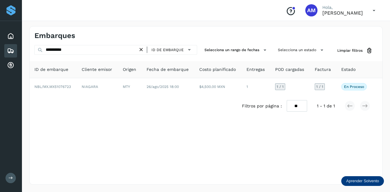
click at [140, 48] on icon at bounding box center [141, 50] width 6 height 6
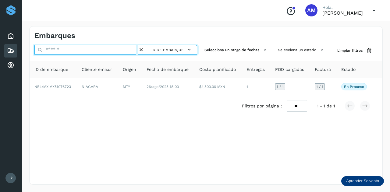
click at [118, 50] on input "text" at bounding box center [86, 50] width 104 height 10
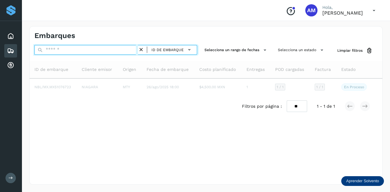
paste input "**********"
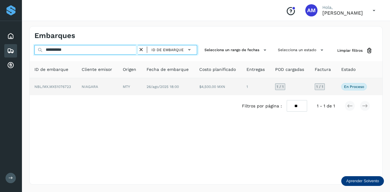
type input "**********"
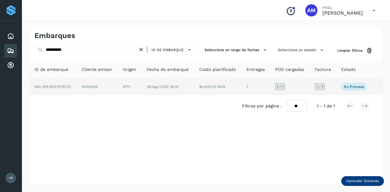
click at [101, 83] on td "NIAGARA" at bounding box center [97, 86] width 41 height 17
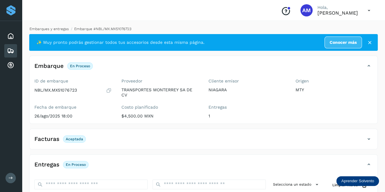
click at [47, 28] on link "Embarques y entregas" at bounding box center [49, 29] width 39 height 4
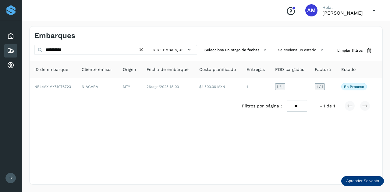
drag, startPoint x: 143, startPoint y: 49, endPoint x: 122, endPoint y: 52, distance: 20.6
click at [143, 50] on icon at bounding box center [141, 50] width 6 height 6
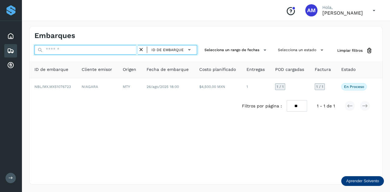
click at [122, 52] on input "text" at bounding box center [86, 50] width 104 height 10
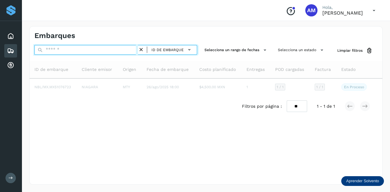
paste input "**********"
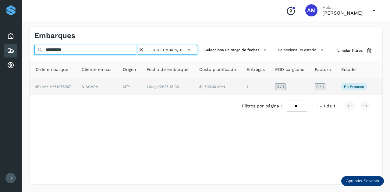
type input "**********"
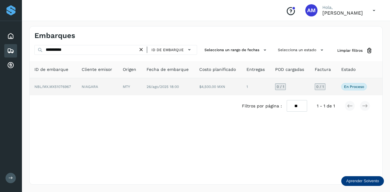
click at [71, 91] on td "NBL/MX.MX51076967" at bounding box center [53, 86] width 47 height 17
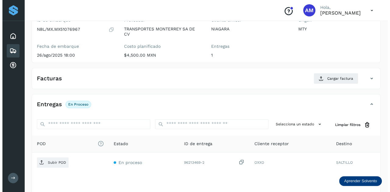
scroll to position [100, 0]
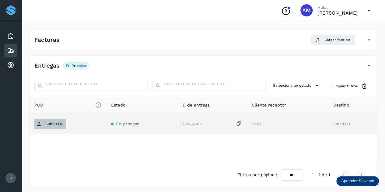
click at [50, 122] on p "Subir POD" at bounding box center [54, 124] width 18 height 4
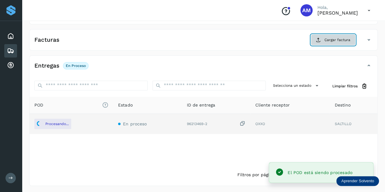
click at [335, 40] on span "Cargar factura" at bounding box center [338, 39] width 26 height 5
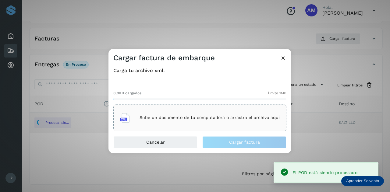
click at [206, 114] on div "Sube un documento de tu computadora o arrastra el archivo aquí" at bounding box center [200, 118] width 160 height 16
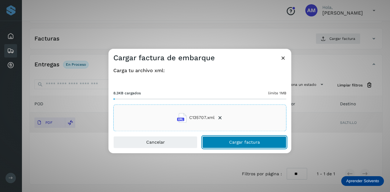
drag, startPoint x: 224, startPoint y: 142, endPoint x: 115, endPoint y: 152, distance: 110.1
click at [223, 142] on button "Cargar factura" at bounding box center [244, 142] width 84 height 12
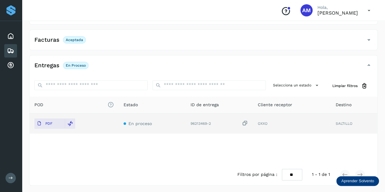
scroll to position [0, 0]
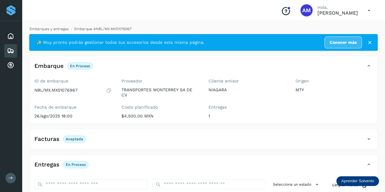
click at [44, 29] on link "Embarques y entregas" at bounding box center [49, 29] width 39 height 4
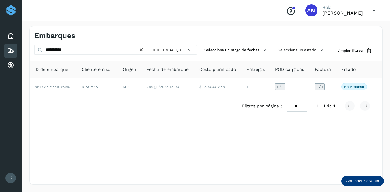
click at [143, 48] on icon at bounding box center [141, 50] width 6 height 6
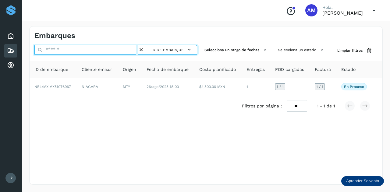
click at [112, 49] on input "text" at bounding box center [86, 50] width 104 height 10
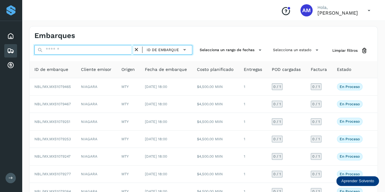
paste input "**********"
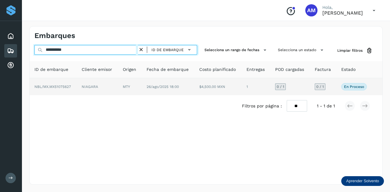
type input "**********"
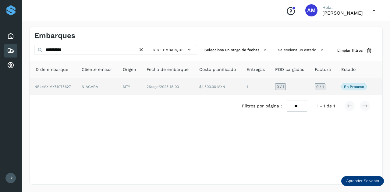
click at [95, 84] on td "NIAGARA" at bounding box center [97, 86] width 41 height 17
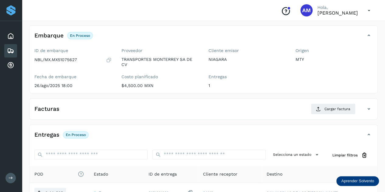
scroll to position [61, 0]
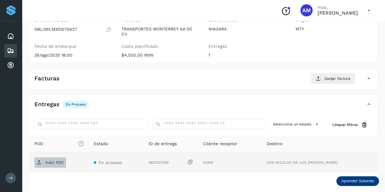
click at [55, 164] on p "Subir POD" at bounding box center [54, 163] width 18 height 4
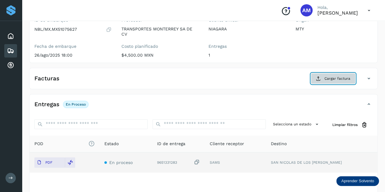
click at [322, 77] on button "Cargar factura" at bounding box center [333, 78] width 45 height 11
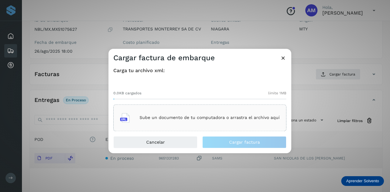
click at [225, 118] on p "Sube un documento de tu computadora o arrastra el archivo aquí" at bounding box center [210, 117] width 140 height 5
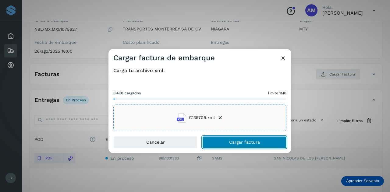
click at [229, 138] on button "Cargar factura" at bounding box center [244, 142] width 84 height 12
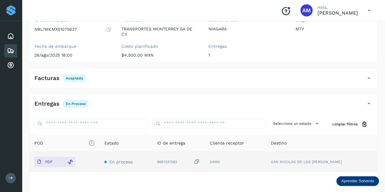
scroll to position [0, 0]
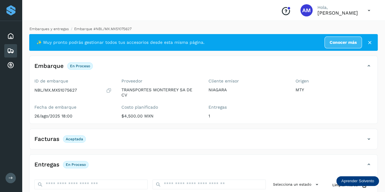
click at [47, 27] on link "Embarques y entregas" at bounding box center [49, 29] width 39 height 4
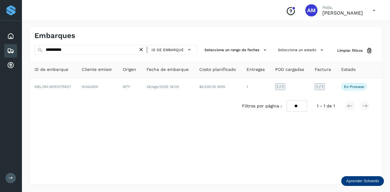
click at [142, 49] on icon at bounding box center [141, 50] width 6 height 6
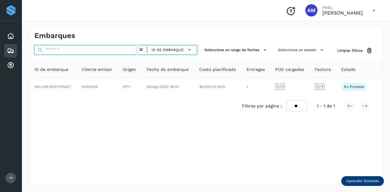
click at [115, 51] on input "text" at bounding box center [86, 50] width 104 height 10
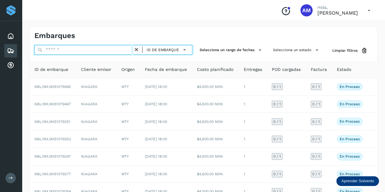
paste input "**********"
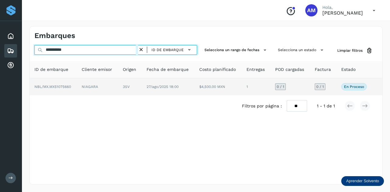
type input "**********"
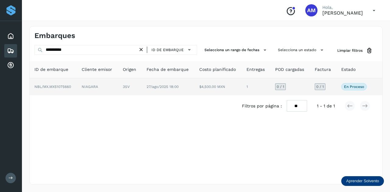
click at [114, 88] on td "NIAGARA" at bounding box center [97, 86] width 41 height 17
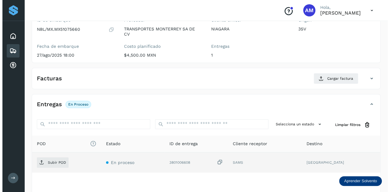
scroll to position [100, 0]
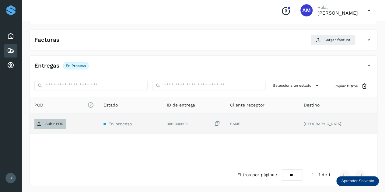
click at [62, 123] on p "Subir POD" at bounding box center [54, 124] width 18 height 4
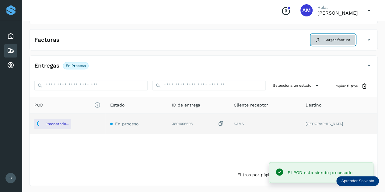
click at [324, 39] on button "Cargar factura" at bounding box center [333, 39] width 45 height 11
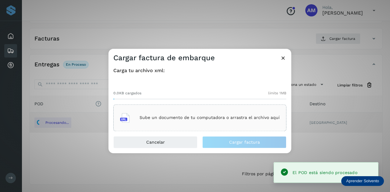
click at [214, 122] on div "Sube un documento de tu computadora o arrastra el archivo aquí" at bounding box center [200, 118] width 160 height 16
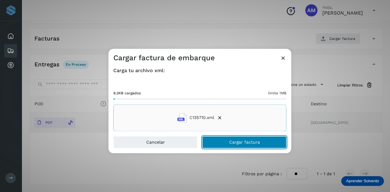
click at [224, 143] on button "Cargar factura" at bounding box center [244, 142] width 84 height 12
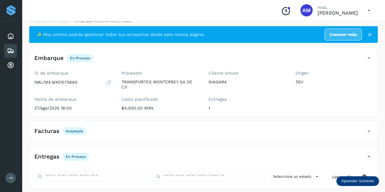
scroll to position [0, 0]
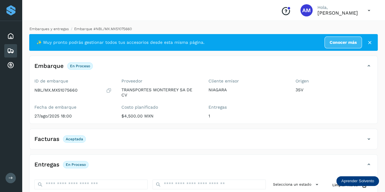
click at [60, 29] on link "Embarques y entregas" at bounding box center [49, 29] width 39 height 4
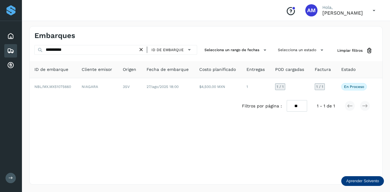
click at [141, 47] on icon at bounding box center [141, 50] width 6 height 6
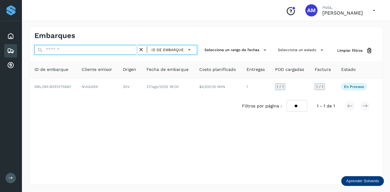
click at [113, 51] on input "text" at bounding box center [86, 50] width 104 height 10
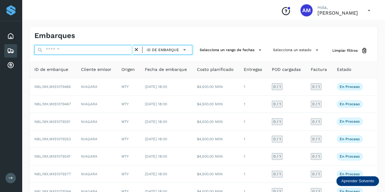
paste input "**********"
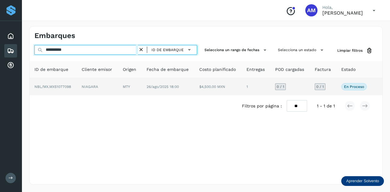
type input "**********"
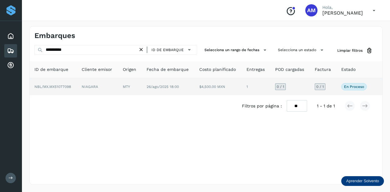
click at [92, 87] on td "NIAGARA" at bounding box center [97, 86] width 41 height 17
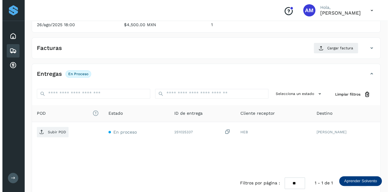
scroll to position [100, 0]
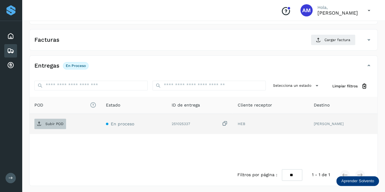
click at [56, 125] on p "Subir POD" at bounding box center [54, 124] width 18 height 4
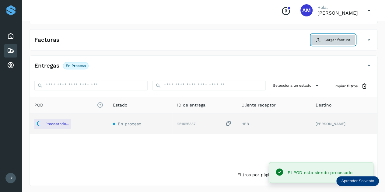
click at [332, 42] on button "Cargar factura" at bounding box center [333, 39] width 45 height 11
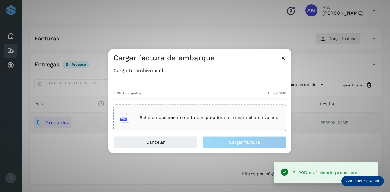
click at [201, 114] on div "Sube un documento de tu computadora o arrastra el archivo aquí" at bounding box center [200, 118] width 160 height 16
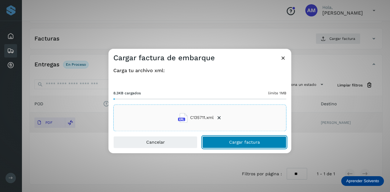
click at [225, 143] on button "Cargar factura" at bounding box center [244, 142] width 84 height 12
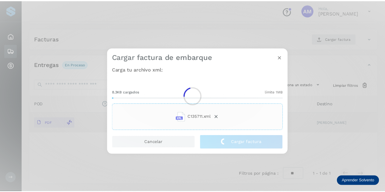
scroll to position [99, 0]
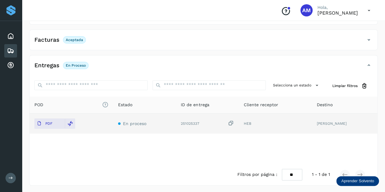
click at [260, 50] on div "Facturas Aceptada Estado Aceptada" at bounding box center [203, 40] width 349 height 21
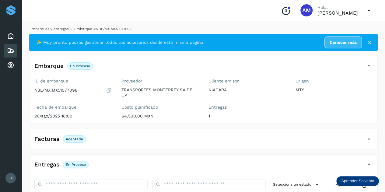
click at [63, 28] on link "Embarques y entregas" at bounding box center [49, 29] width 39 height 4
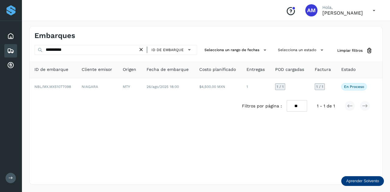
click at [142, 48] on icon at bounding box center [141, 50] width 6 height 6
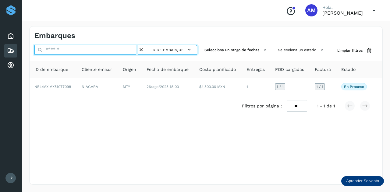
click at [123, 49] on input "text" at bounding box center [86, 50] width 104 height 10
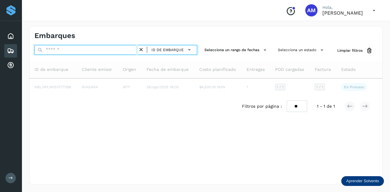
paste input "**********"
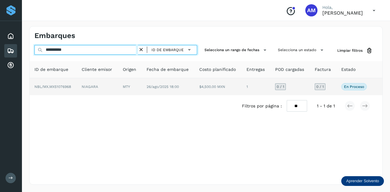
type input "**********"
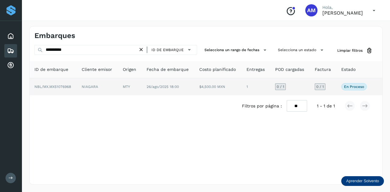
click at [107, 88] on td "NIAGARA" at bounding box center [97, 86] width 41 height 17
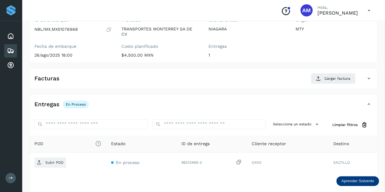
scroll to position [91, 0]
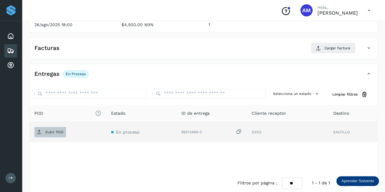
click at [50, 130] on p "Subir POD" at bounding box center [54, 132] width 18 height 4
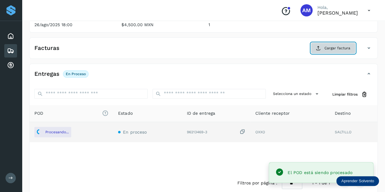
click at [328, 48] on span "Cargar factura" at bounding box center [338, 47] width 26 height 5
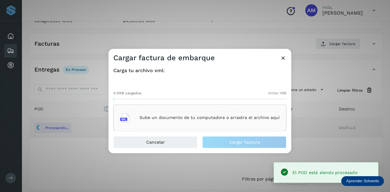
click at [196, 112] on div "Sube un documento de tu computadora o arrastra el archivo aquí" at bounding box center [200, 118] width 160 height 16
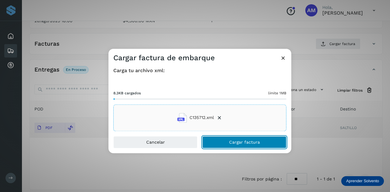
click at [225, 141] on button "Cargar factura" at bounding box center [244, 142] width 84 height 12
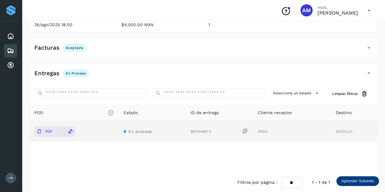
scroll to position [0, 0]
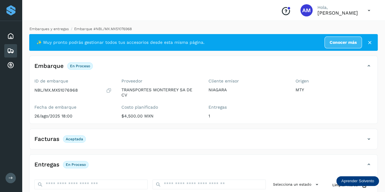
click at [53, 29] on link "Embarques y entregas" at bounding box center [49, 29] width 39 height 4
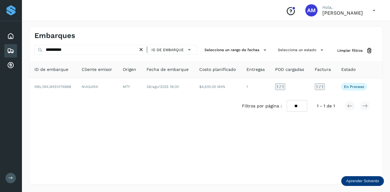
drag, startPoint x: 140, startPoint y: 50, endPoint x: 114, endPoint y: 50, distance: 25.9
click at [139, 50] on icon at bounding box center [141, 50] width 6 height 6
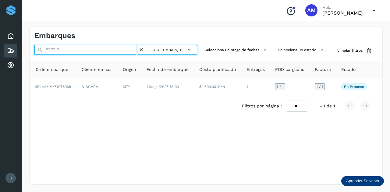
click at [114, 50] on input "text" at bounding box center [86, 50] width 104 height 10
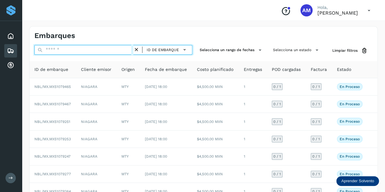
paste input "**********"
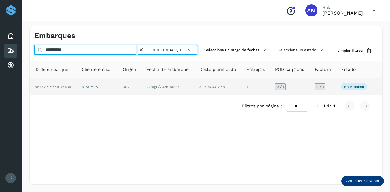
type input "**********"
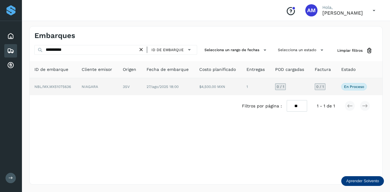
click at [115, 86] on td "NIAGARA" at bounding box center [97, 86] width 41 height 17
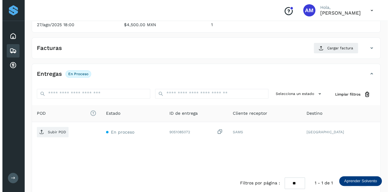
scroll to position [100, 0]
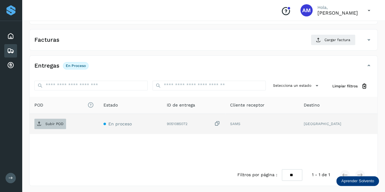
click at [52, 119] on span "Subir POD" at bounding box center [50, 124] width 32 height 10
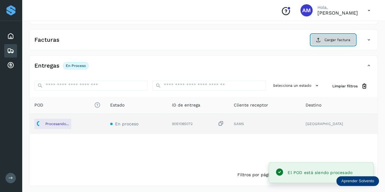
click at [330, 41] on span "Cargar factura" at bounding box center [338, 39] width 26 height 5
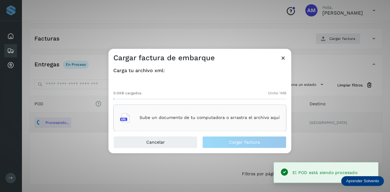
click at [227, 111] on div "Sube un documento de tu computadora o arrastra el archivo aquí" at bounding box center [200, 118] width 160 height 16
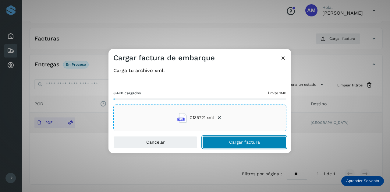
click at [224, 142] on button "Cargar factura" at bounding box center [244, 142] width 84 height 12
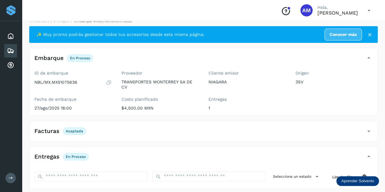
scroll to position [0, 0]
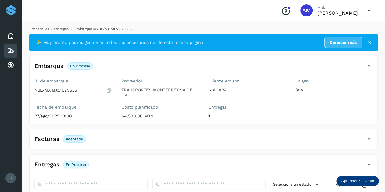
click at [59, 29] on link "Embarques y entregas" at bounding box center [49, 29] width 39 height 4
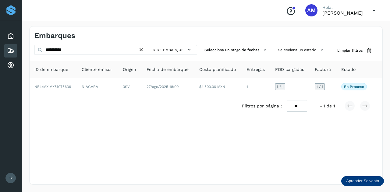
click at [144, 48] on icon at bounding box center [141, 50] width 6 height 6
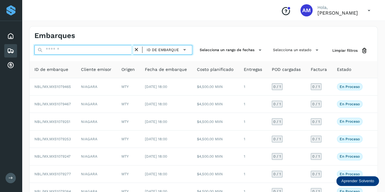
click at [61, 49] on input "text" at bounding box center [83, 50] width 99 height 10
paste input "**********"
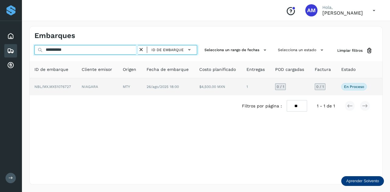
type input "**********"
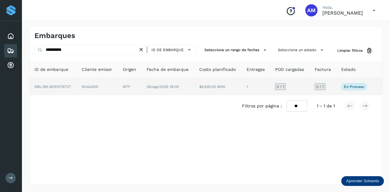
click at [64, 86] on span "NBL/MX.MX51076727" at bounding box center [52, 87] width 37 height 4
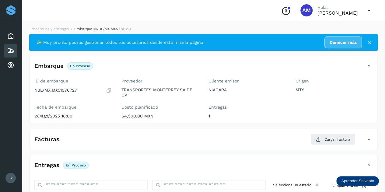
scroll to position [61, 0]
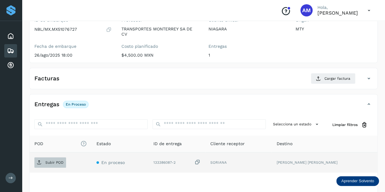
click at [46, 161] on p "Subir POD" at bounding box center [54, 163] width 18 height 4
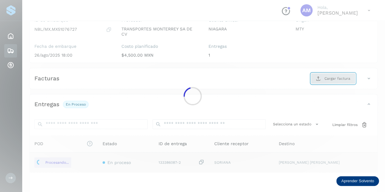
click at [333, 79] on main "Proveedores Inicio Embarques Cuentas por cobrar Salir Conoce nuestros beneficio…" at bounding box center [192, 85] width 385 height 293
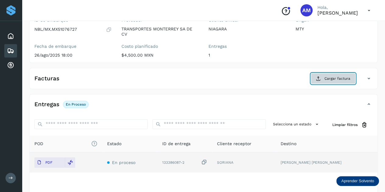
click at [328, 77] on span "Cargar factura" at bounding box center [338, 78] width 26 height 5
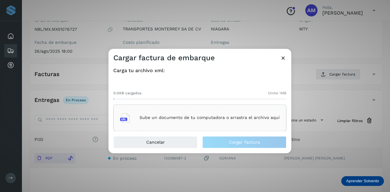
click at [230, 107] on div "Sube un documento de tu computadora o arrastra el archivo aquí" at bounding box center [199, 118] width 173 height 27
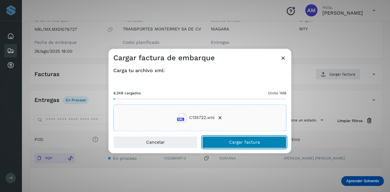
click at [226, 139] on button "Cargar factura" at bounding box center [244, 142] width 84 height 12
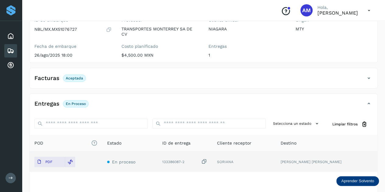
scroll to position [0, 0]
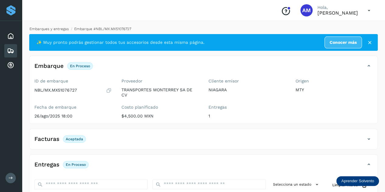
click at [54, 27] on link "Embarques y entregas" at bounding box center [49, 29] width 39 height 4
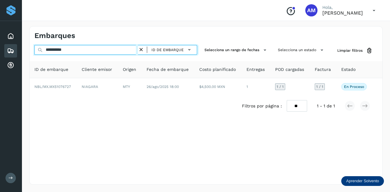
click at [123, 48] on input "**********" at bounding box center [86, 50] width 104 height 10
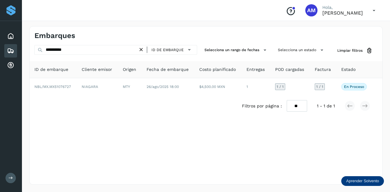
click at [142, 50] on icon at bounding box center [141, 50] width 6 height 6
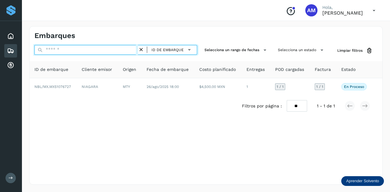
click at [113, 52] on input "text" at bounding box center [86, 50] width 104 height 10
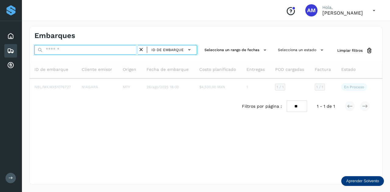
paste input "**********"
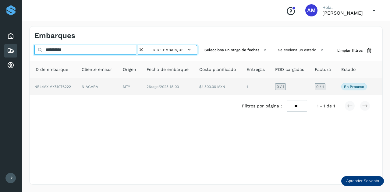
type input "**********"
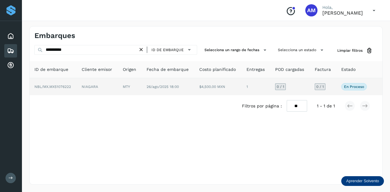
click at [97, 90] on td "NIAGARA" at bounding box center [97, 86] width 41 height 17
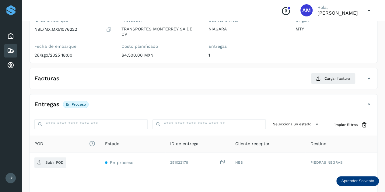
scroll to position [91, 0]
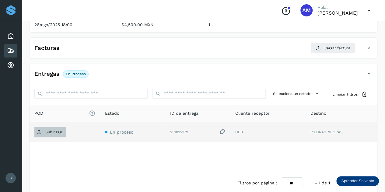
click at [51, 131] on p "Subir POD" at bounding box center [54, 132] width 18 height 4
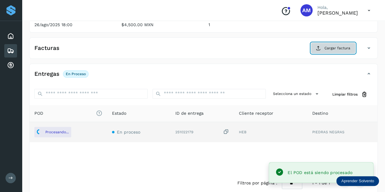
click at [320, 47] on icon at bounding box center [318, 48] width 5 height 5
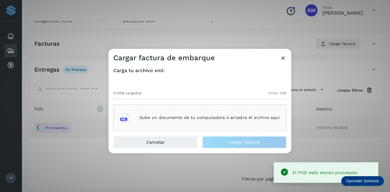
click at [236, 110] on div "Sube un documento de tu computadora o arrastra el archivo aquí" at bounding box center [200, 118] width 160 height 16
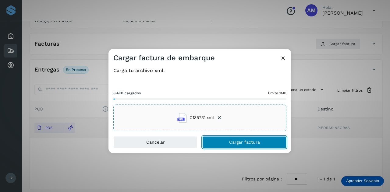
click at [223, 143] on button "Cargar factura" at bounding box center [244, 142] width 84 height 12
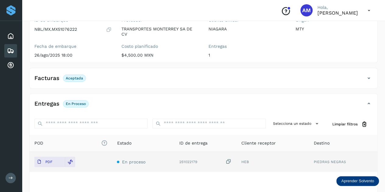
scroll to position [0, 0]
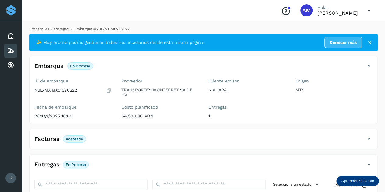
click at [52, 29] on link "Embarques y entregas" at bounding box center [49, 29] width 39 height 4
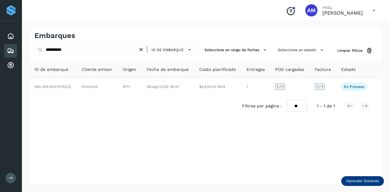
click at [140, 49] on icon at bounding box center [141, 50] width 6 height 6
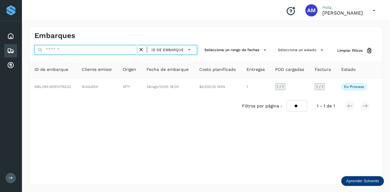
click at [135, 50] on input "text" at bounding box center [86, 50] width 104 height 10
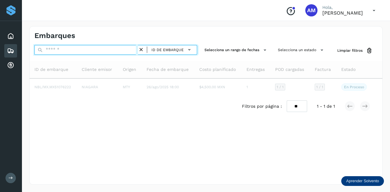
paste input "**********"
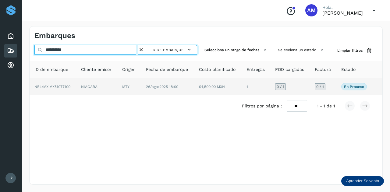
type input "**********"
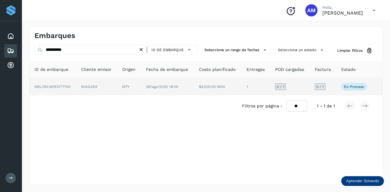
click at [97, 89] on td "NIAGARA" at bounding box center [96, 86] width 41 height 17
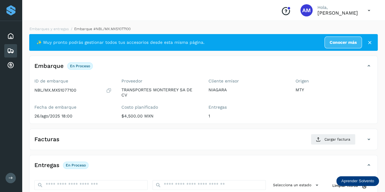
scroll to position [61, 0]
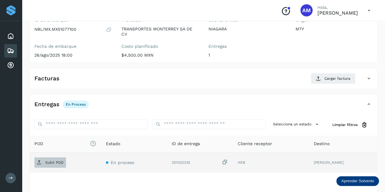
click at [49, 161] on p "Subir POD" at bounding box center [54, 163] width 18 height 4
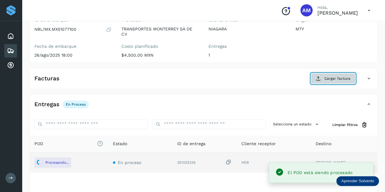
click at [324, 77] on button "Cargar factura" at bounding box center [333, 78] width 45 height 11
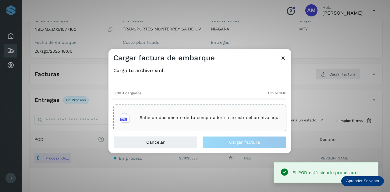
click at [216, 121] on div "Sube un documento de tu computadora o arrastra el archivo aquí" at bounding box center [200, 118] width 160 height 16
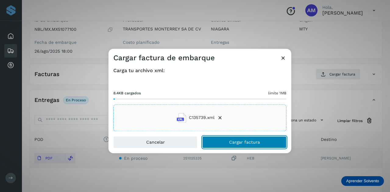
click at [230, 141] on span "Cargar factura" at bounding box center [244, 142] width 31 height 4
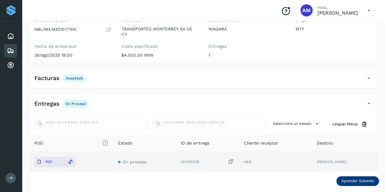
scroll to position [0, 0]
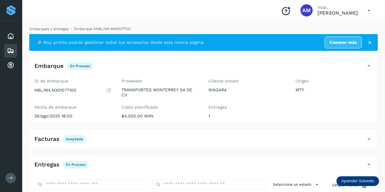
click at [46, 30] on link "Embarques y entregas" at bounding box center [49, 29] width 39 height 4
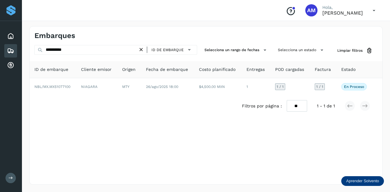
drag, startPoint x: 141, startPoint y: 49, endPoint x: 115, endPoint y: 50, distance: 26.8
click at [141, 49] on icon at bounding box center [141, 50] width 6 height 6
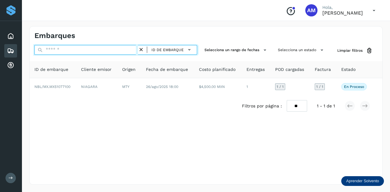
click at [115, 50] on input "text" at bounding box center [86, 50] width 104 height 10
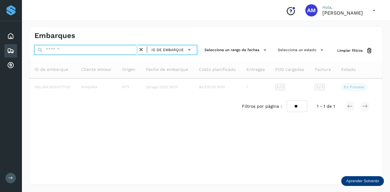
paste input "**********"
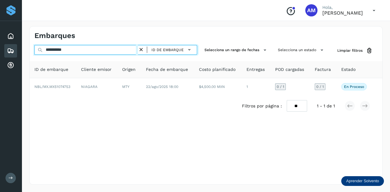
type input "**********"
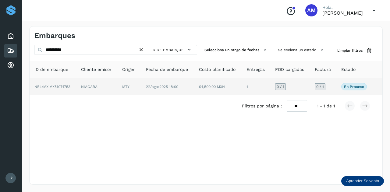
click at [83, 89] on td "NIAGARA" at bounding box center [96, 86] width 41 height 17
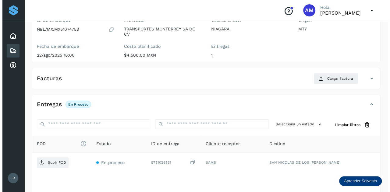
scroll to position [100, 0]
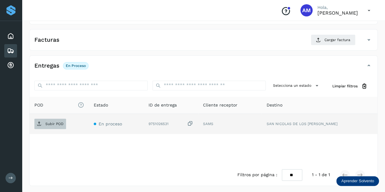
click at [57, 124] on p "Subir POD" at bounding box center [54, 124] width 18 height 4
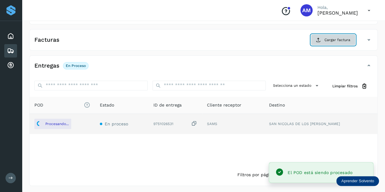
click at [335, 40] on span "Cargar factura" at bounding box center [338, 39] width 26 height 5
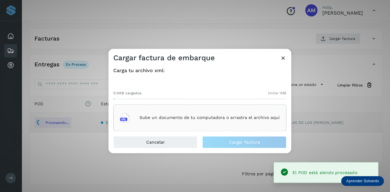
click at [157, 111] on div "Sube un documento de tu computadora o arrastra el archivo aquí" at bounding box center [200, 118] width 160 height 16
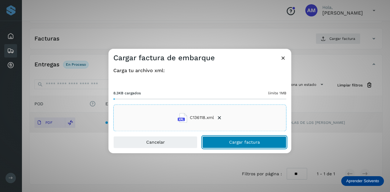
click at [239, 144] on span "Cargar factura" at bounding box center [244, 142] width 31 height 4
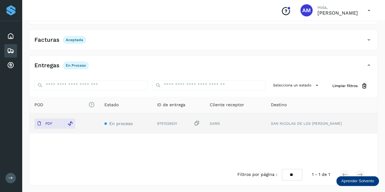
scroll to position [0, 0]
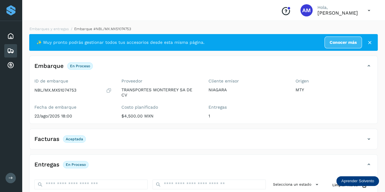
click at [44, 25] on div "Embarques y entregas Embarque #NBL/MX.MX51074753 ✨ Muy pronto podrás gestionar …" at bounding box center [203, 156] width 363 height 274
click at [44, 28] on link "Embarques y entregas" at bounding box center [49, 29] width 39 height 4
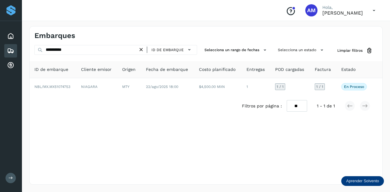
click at [143, 51] on icon at bounding box center [141, 50] width 6 height 6
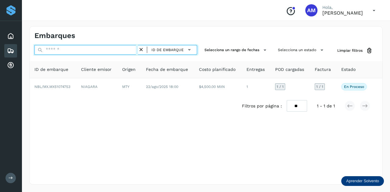
click at [121, 51] on input "text" at bounding box center [86, 50] width 104 height 10
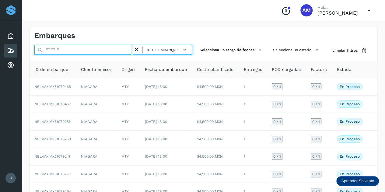
paste input "**********"
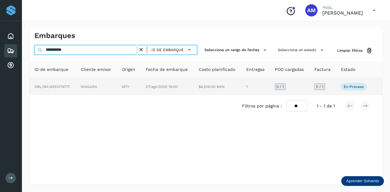
type input "**********"
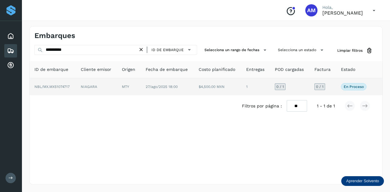
click at [109, 85] on td "NIAGARA" at bounding box center [96, 86] width 41 height 17
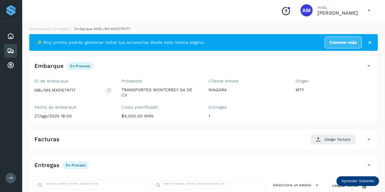
scroll to position [61, 0]
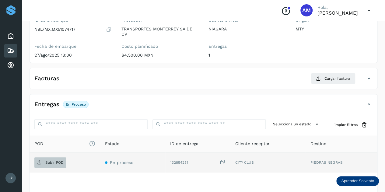
click at [46, 161] on p "Subir POD" at bounding box center [54, 163] width 18 height 4
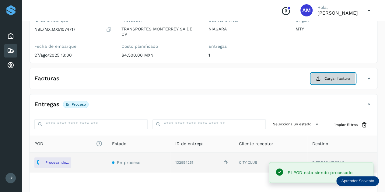
click at [321, 77] on icon at bounding box center [318, 78] width 5 height 5
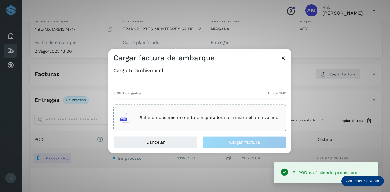
click at [257, 119] on p "Sube un documento de tu computadora o arrastra el archivo aquí" at bounding box center [210, 117] width 140 height 5
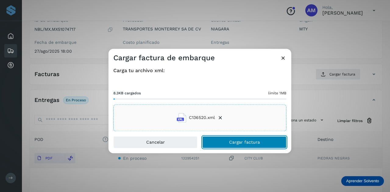
click at [217, 140] on button "Cargar factura" at bounding box center [244, 142] width 84 height 12
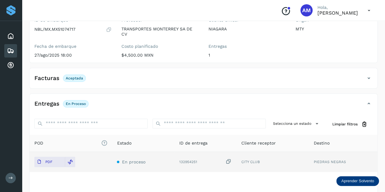
scroll to position [0, 0]
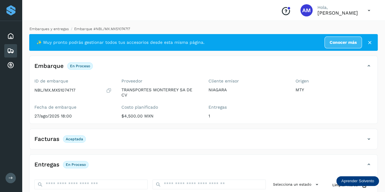
click at [51, 29] on link "Embarques y entregas" at bounding box center [49, 29] width 39 height 4
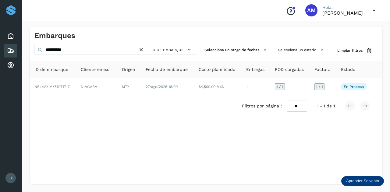
click at [140, 48] on icon at bounding box center [141, 50] width 6 height 6
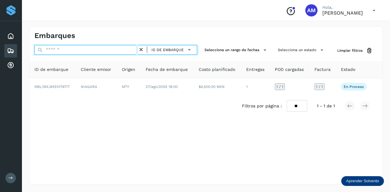
click at [118, 48] on input "text" at bounding box center [86, 50] width 104 height 10
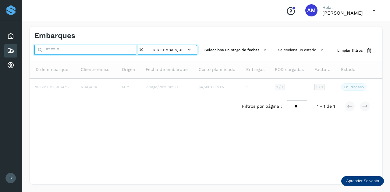
paste input "**********"
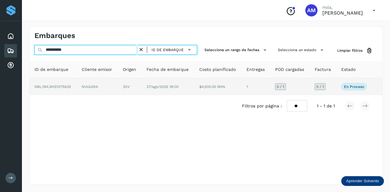
type input "**********"
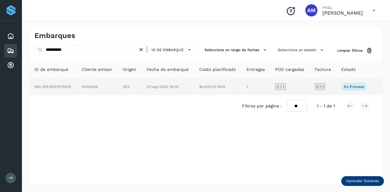
click at [112, 84] on td "NIAGARA" at bounding box center [97, 86] width 41 height 17
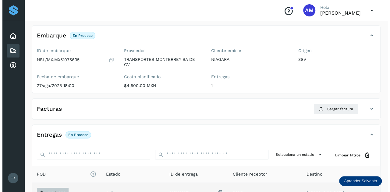
scroll to position [61, 0]
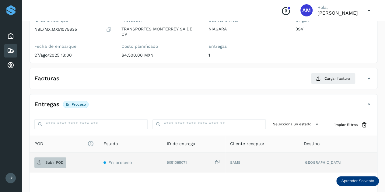
click at [58, 161] on p "Subir POD" at bounding box center [54, 163] width 18 height 4
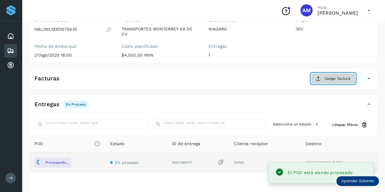
click at [321, 80] on icon at bounding box center [318, 78] width 5 height 5
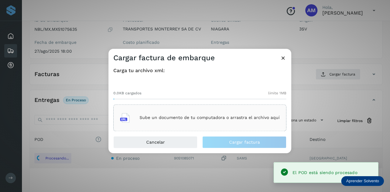
click at [251, 111] on div "Sube un documento de tu computadora o arrastra el archivo aquí" at bounding box center [200, 118] width 160 height 16
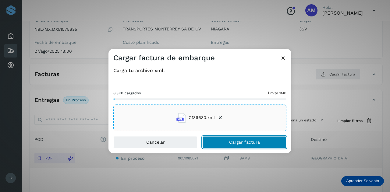
click at [249, 142] on span "Cargar factura" at bounding box center [244, 142] width 31 height 4
